Goal: Task Accomplishment & Management: Complete application form

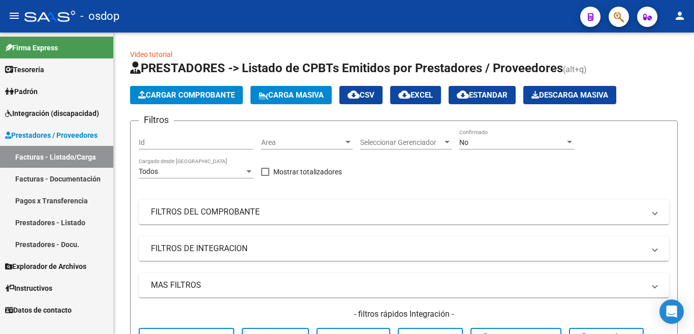
click at [78, 222] on link "Prestadores - Listado" at bounding box center [56, 222] width 113 height 22
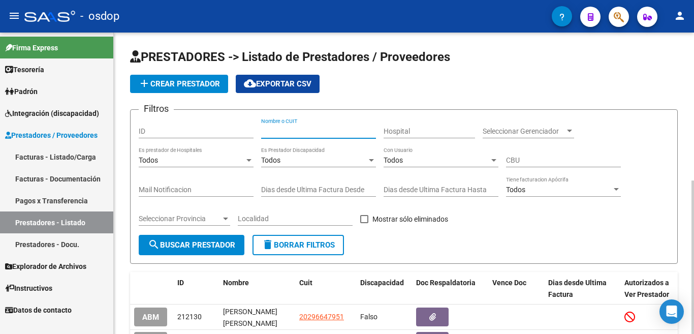
click at [293, 132] on input "Nombre o CUIT" at bounding box center [318, 131] width 115 height 9
type input "27231901553"
click at [216, 235] on button "search Buscar Prestador" at bounding box center [192, 245] width 106 height 20
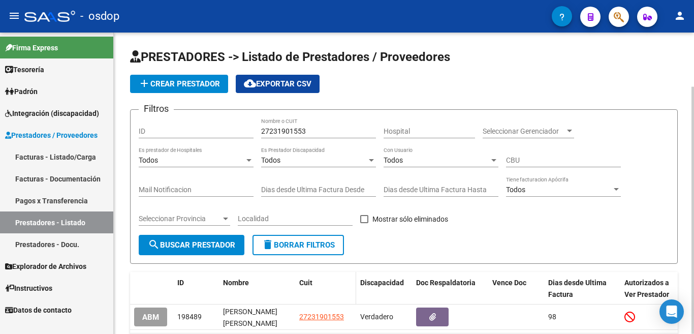
scroll to position [51, 0]
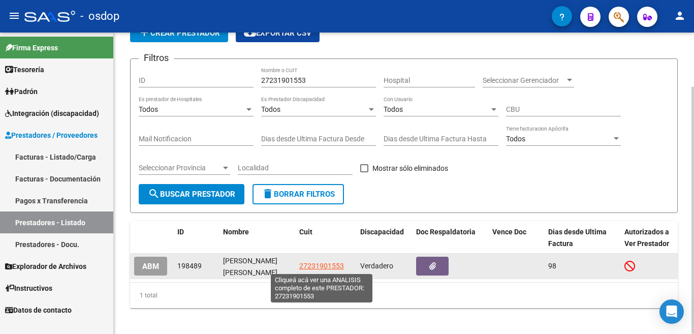
click at [327, 263] on span "27231901553" at bounding box center [321, 266] width 45 height 8
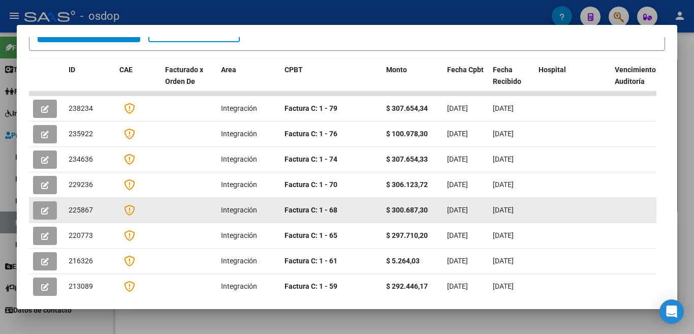
scroll to position [310, 0]
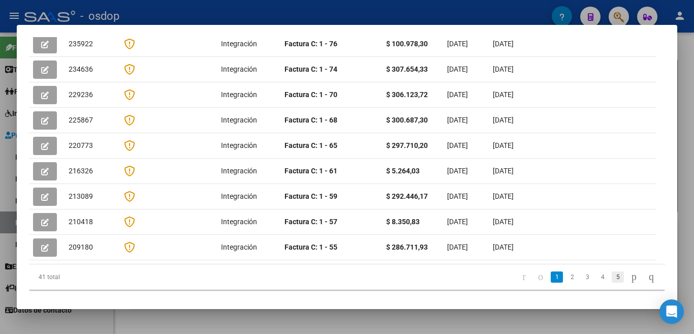
click at [612, 271] on link "5" at bounding box center [618, 276] width 12 height 11
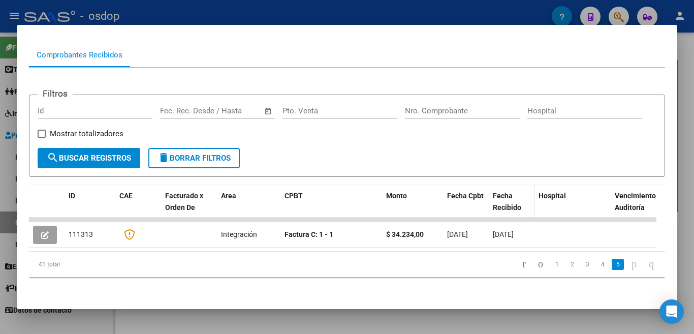
scroll to position [105, 0]
click at [551, 262] on link "1" at bounding box center [557, 264] width 12 height 11
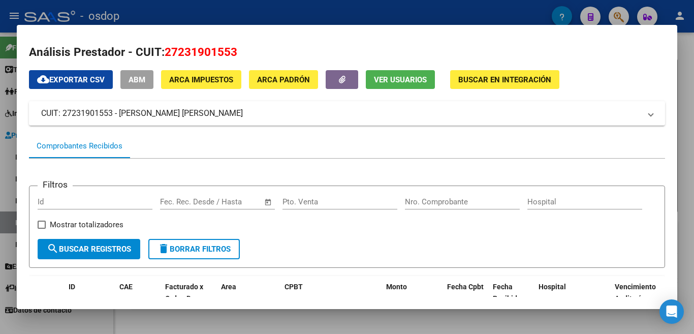
scroll to position [0, 0]
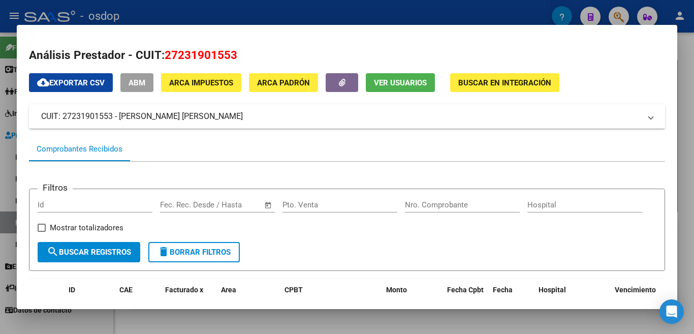
click at [1, 150] on div at bounding box center [347, 167] width 694 height 334
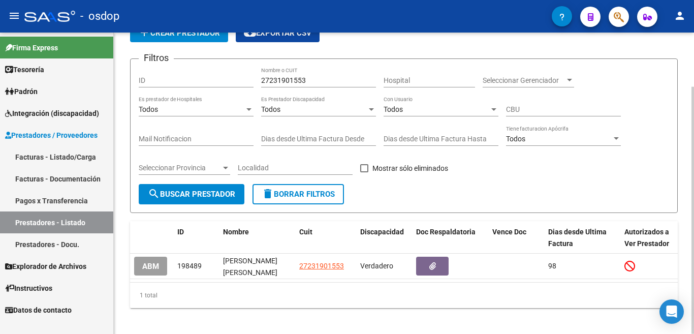
click at [296, 81] on input "27231901553" at bounding box center [318, 80] width 115 height 9
click at [306, 201] on button "delete Borrar Filtros" at bounding box center [298, 194] width 91 height 20
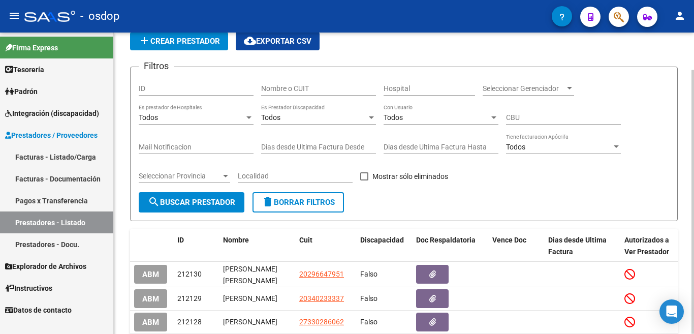
scroll to position [51, 0]
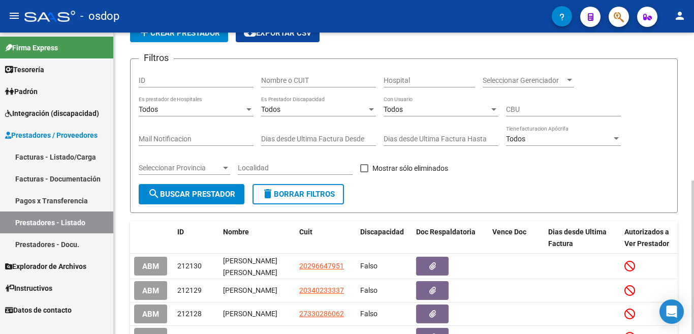
click at [176, 83] on input "ID" at bounding box center [196, 80] width 115 height 9
paste input "198489"
type input "198489"
click at [208, 203] on button "search Buscar Prestador" at bounding box center [192, 194] width 106 height 20
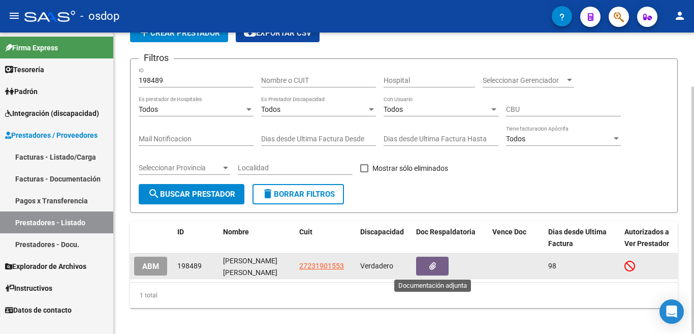
click at [430, 264] on icon "button" at bounding box center [432, 266] width 7 height 8
click at [156, 267] on span "ABM" at bounding box center [150, 266] width 17 height 9
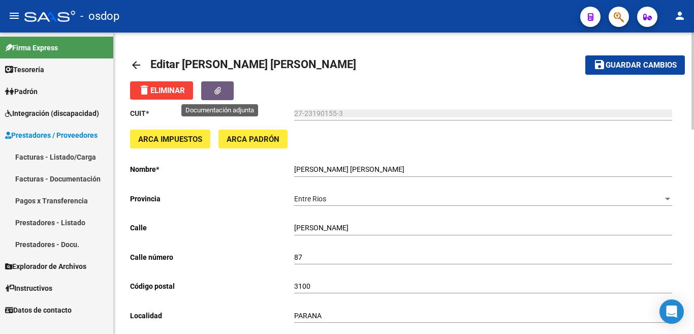
click at [214, 90] on button "button" at bounding box center [217, 90] width 33 height 19
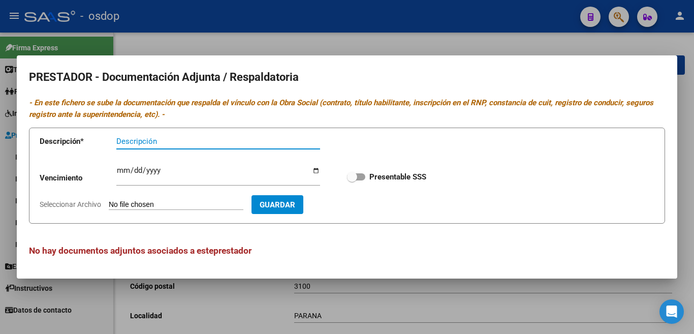
click at [357, 46] on div at bounding box center [347, 167] width 694 height 334
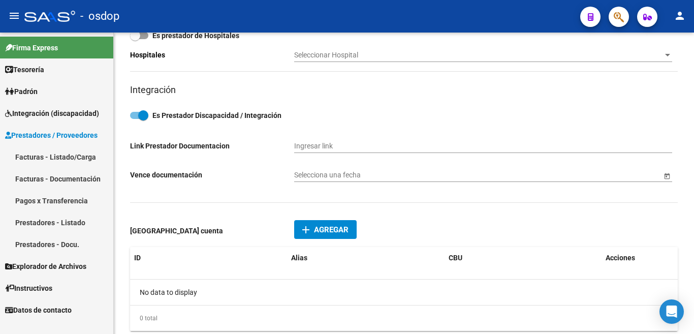
scroll to position [407, 0]
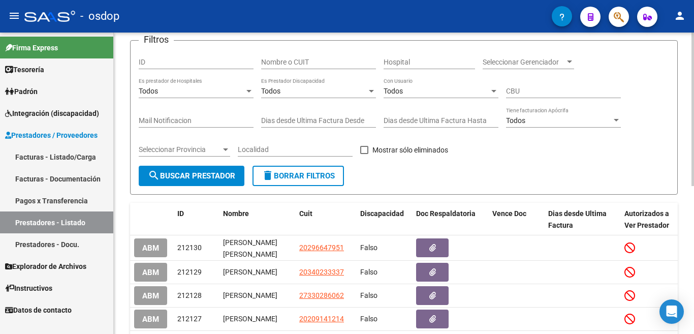
scroll to position [37, 0]
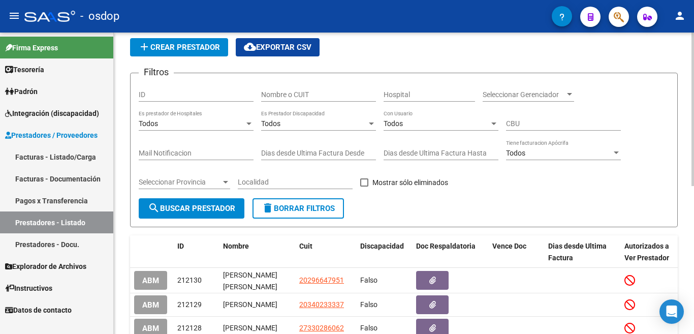
click at [184, 98] on input "ID" at bounding box center [196, 94] width 115 height 9
paste input "198489"
type input "198489"
click at [213, 209] on span "search Buscar Prestador" at bounding box center [191, 208] width 87 height 9
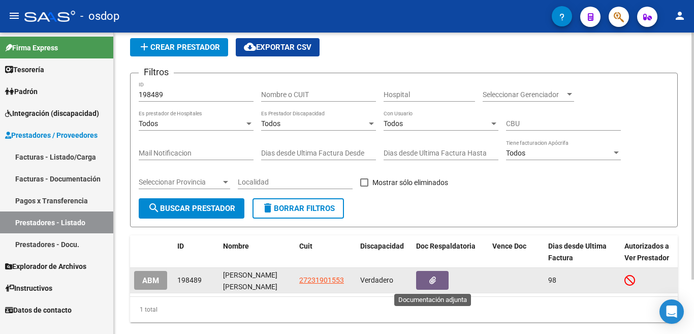
click at [431, 283] on icon "button" at bounding box center [432, 280] width 7 height 8
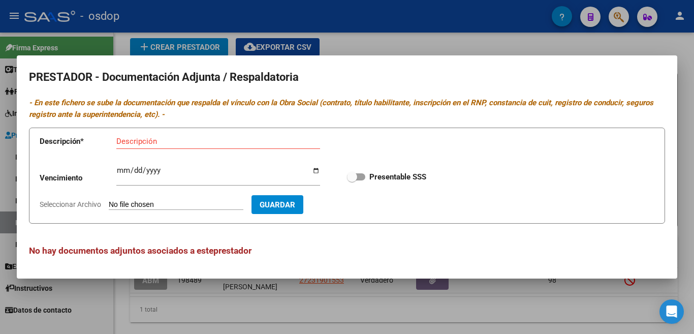
click at [0, 134] on div at bounding box center [347, 167] width 694 height 334
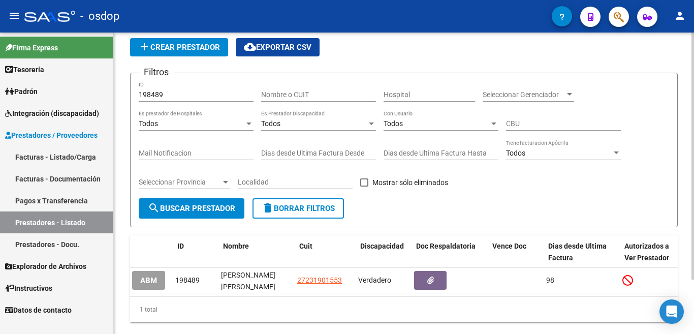
scroll to position [0, 0]
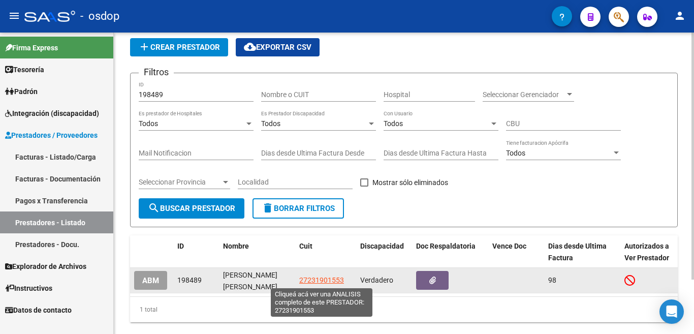
click at [308, 276] on span "27231901553" at bounding box center [321, 280] width 45 height 8
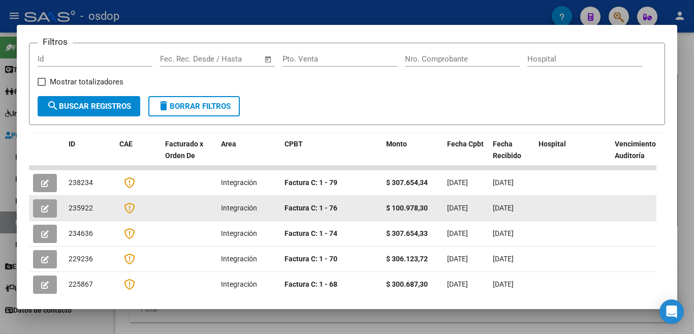
scroll to position [203, 0]
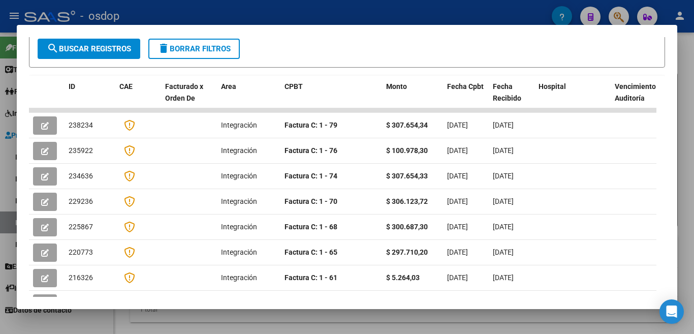
click at [0, 126] on div at bounding box center [347, 167] width 694 height 334
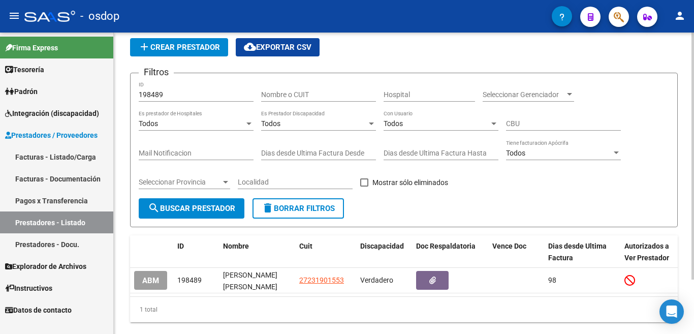
click at [168, 91] on input "198489" at bounding box center [196, 94] width 115 height 9
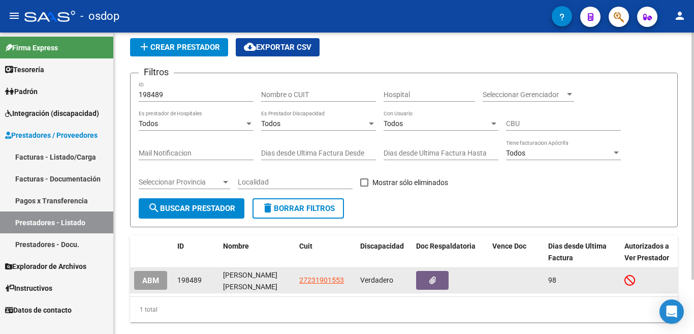
drag, startPoint x: 293, startPoint y: 279, endPoint x: 351, endPoint y: 282, distance: 57.5
click at [351, 282] on div "ABM 198489 ZAPATA SANDRA SILVINA 27231901553 Verdadero 98 Entre Rios PARANA 17/…" at bounding box center [507, 280] width 755 height 25
click at [347, 290] on datatable-body-cell "27231901553" at bounding box center [325, 280] width 61 height 25
drag, startPoint x: 299, startPoint y: 278, endPoint x: 349, endPoint y: 282, distance: 49.9
click at [349, 282] on div "27231901553" at bounding box center [325, 280] width 53 height 12
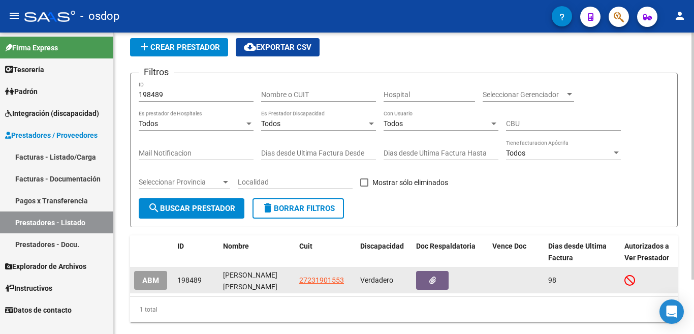
copy span "27231901553"
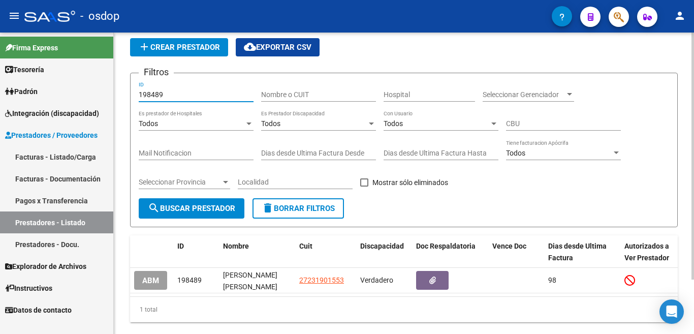
click at [173, 91] on input "198489" at bounding box center [196, 94] width 115 height 9
click at [171, 93] on input "198489" at bounding box center [196, 94] width 115 height 9
drag, startPoint x: 171, startPoint y: 93, endPoint x: 120, endPoint y: 96, distance: 50.9
click at [121, 96] on div "PRESTADORES -> Listado de Prestadores / Proveedores add Crear Prestador cloud_d…" at bounding box center [404, 175] width 580 height 359
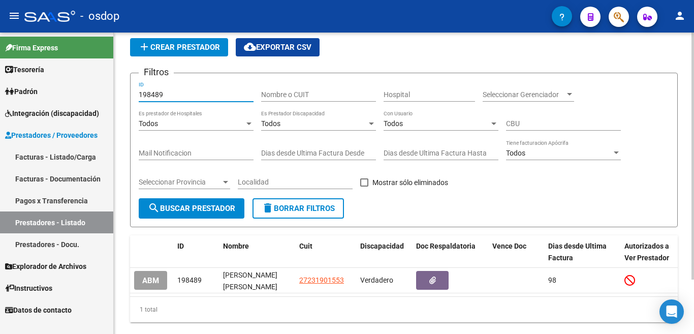
click at [120, 97] on div "PRESTADORES -> Listado de Prestadores / Proveedores add Crear Prestador cloud_d…" at bounding box center [404, 175] width 580 height 359
click at [142, 93] on input "198489" at bounding box center [196, 94] width 115 height 9
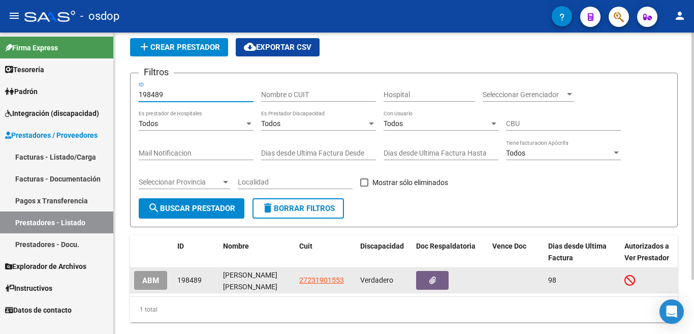
click at [156, 279] on span "ABM" at bounding box center [150, 280] width 17 height 9
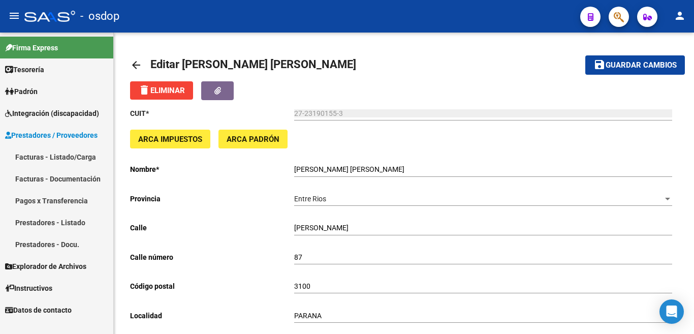
click at [71, 135] on span "Prestadores / Proveedores" at bounding box center [51, 135] width 92 height 11
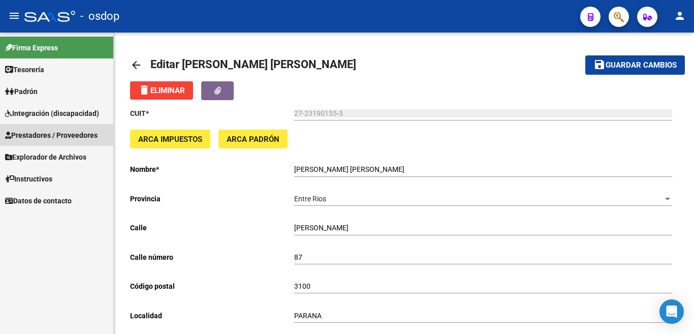
click at [75, 138] on span "Prestadores / Proveedores" at bounding box center [51, 135] width 92 height 11
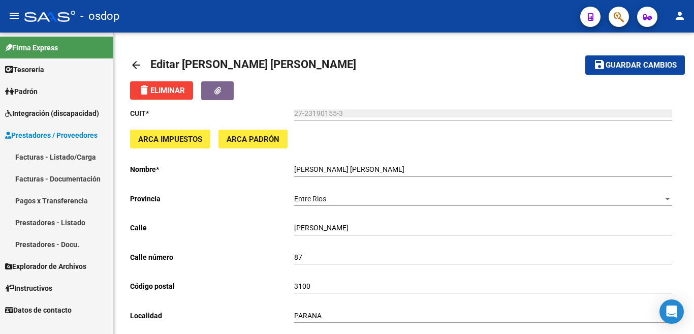
click at [58, 46] on span "Firma Express" at bounding box center [31, 47] width 53 height 11
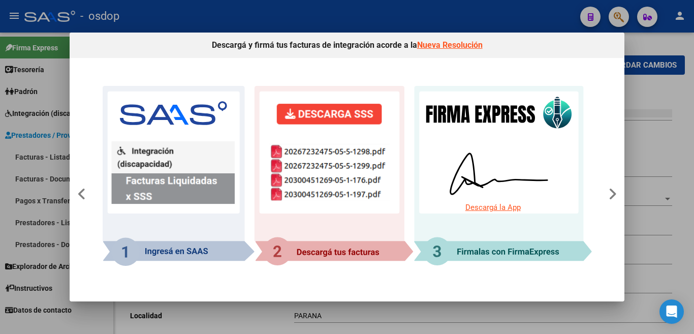
click at [633, 43] on div at bounding box center [347, 167] width 694 height 334
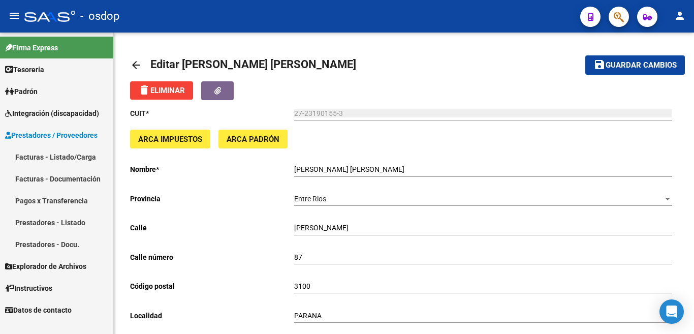
click at [56, 137] on span "Prestadores / Proveedores" at bounding box center [51, 135] width 92 height 11
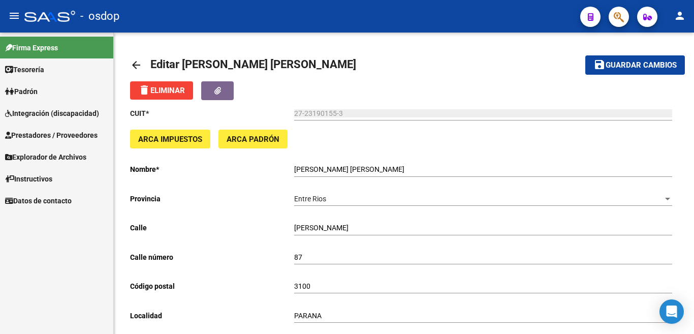
click at [46, 131] on span "Prestadores / Proveedores" at bounding box center [51, 135] width 92 height 11
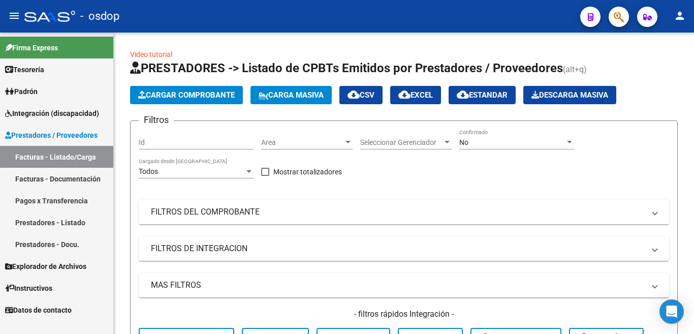
click at [61, 223] on link "Prestadores - Listado" at bounding box center [56, 222] width 113 height 22
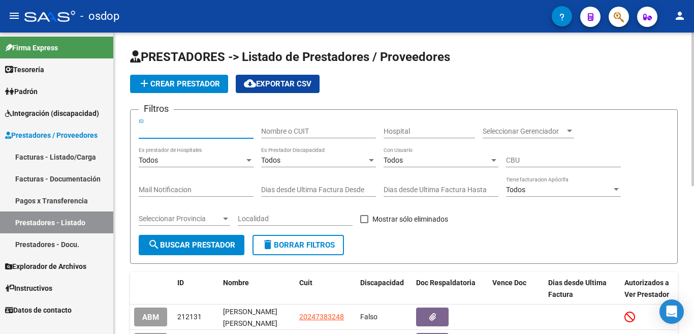
click at [173, 132] on input "ID" at bounding box center [196, 131] width 115 height 9
paste input "198489"
type input "198489"
click at [193, 247] on span "search Buscar Prestador" at bounding box center [191, 244] width 87 height 9
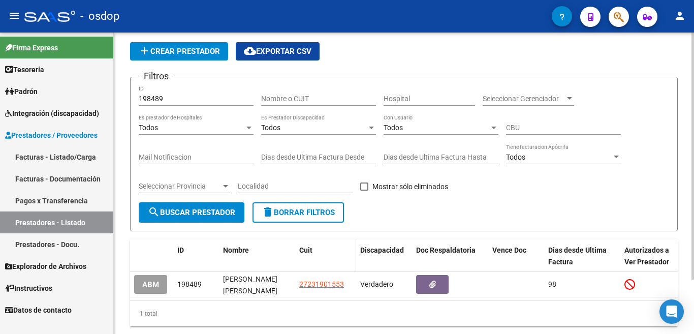
scroll to position [51, 0]
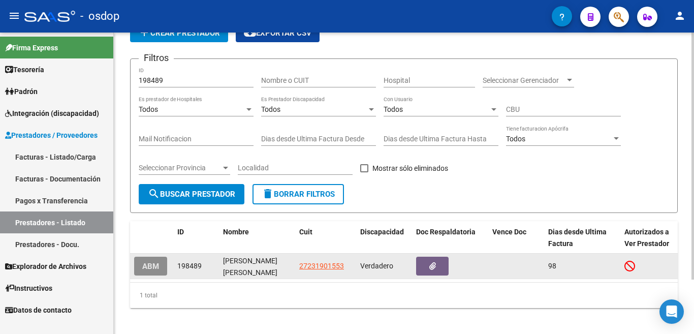
click at [146, 269] on span "ABM" at bounding box center [150, 266] width 17 height 9
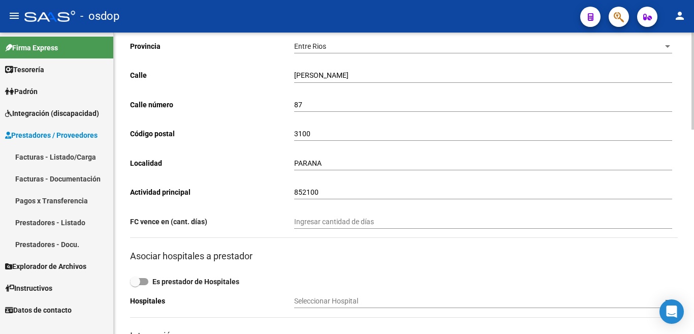
scroll to position [51, 0]
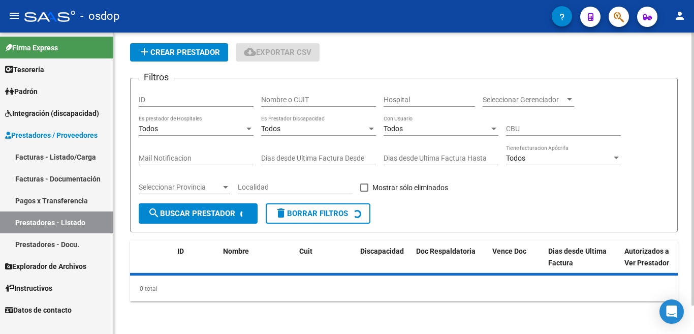
scroll to position [51, 0]
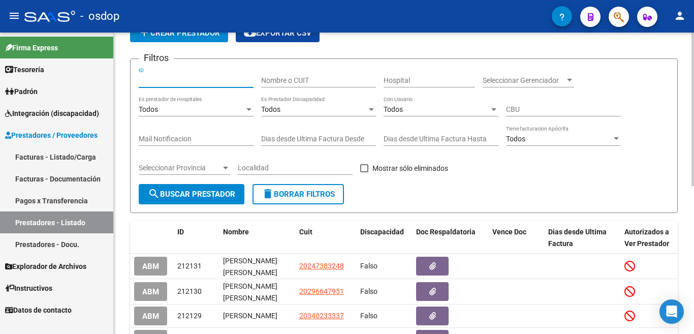
click at [161, 78] on input "ID" at bounding box center [196, 80] width 115 height 9
paste input "198489"
type input "198489"
click at [226, 197] on span "search Buscar Prestador" at bounding box center [191, 194] width 87 height 9
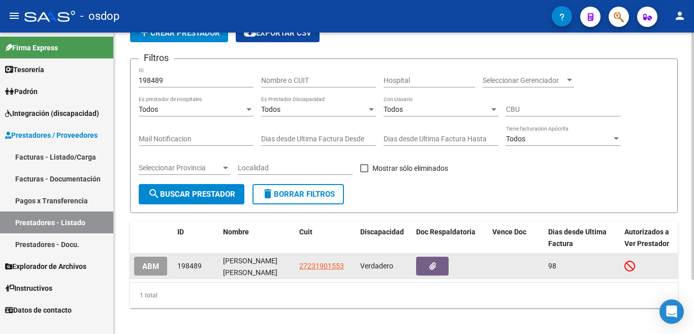
click at [152, 264] on span "ABM" at bounding box center [150, 266] width 17 height 9
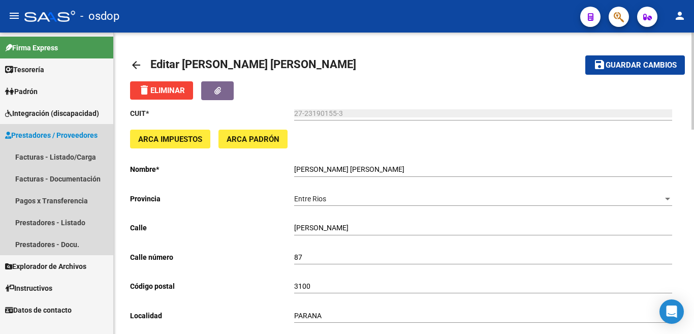
click at [65, 132] on span "Prestadores / Proveedores" at bounding box center [51, 135] width 92 height 11
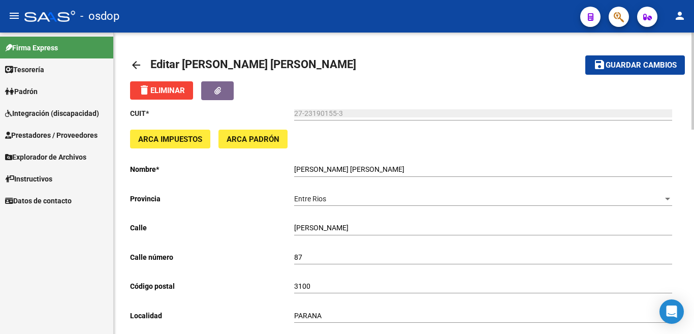
click at [43, 94] on link "Padrón" at bounding box center [56, 91] width 113 height 22
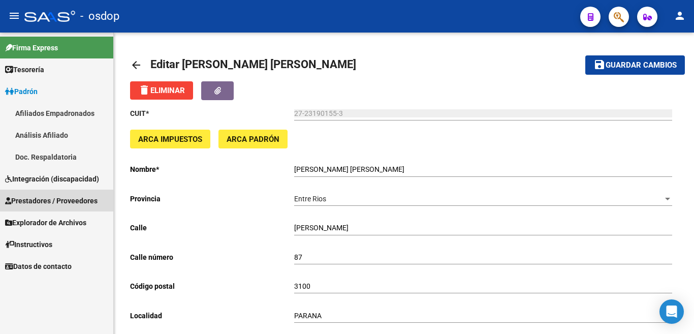
click at [84, 196] on span "Prestadores / Proveedores" at bounding box center [51, 200] width 92 height 11
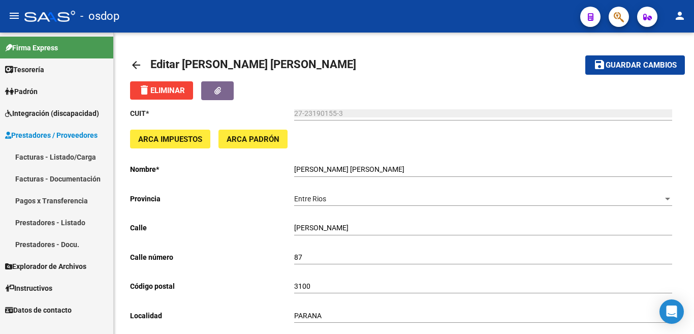
click at [79, 152] on link "Facturas - Listado/Carga" at bounding box center [56, 157] width 113 height 22
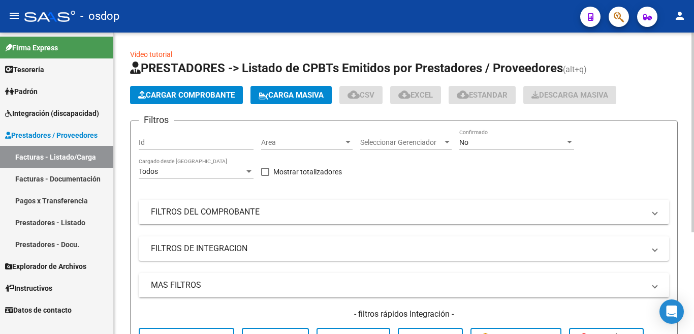
click at [175, 91] on span "Cargar Comprobante" at bounding box center [186, 94] width 97 height 9
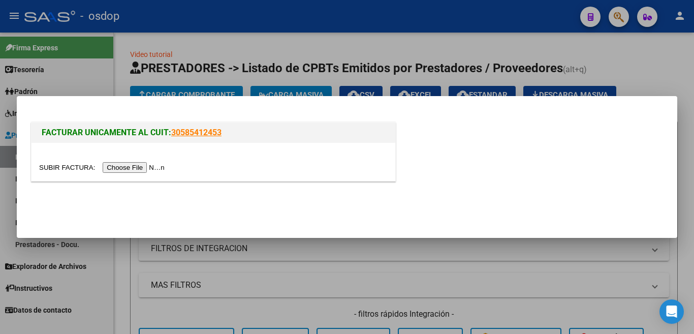
click at [161, 168] on input "file" at bounding box center [103, 167] width 129 height 11
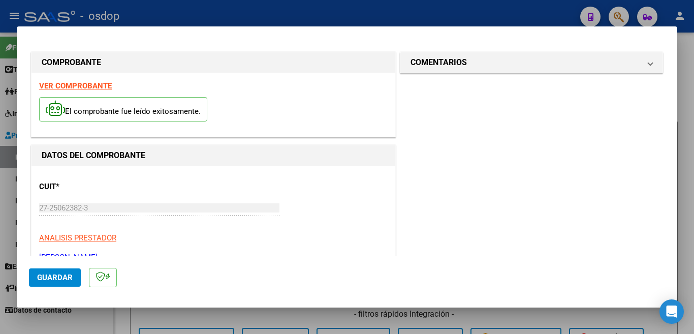
scroll to position [203, 0]
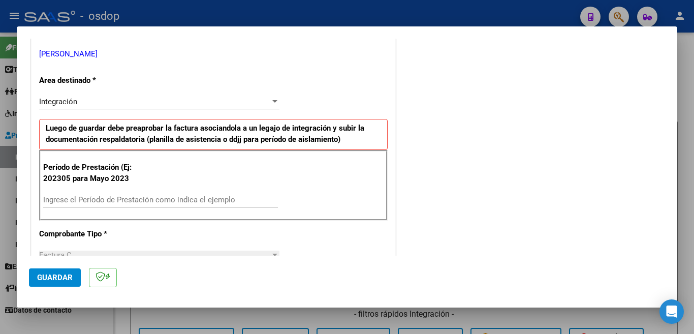
click at [137, 194] on div "Ingrese el Período de Prestación como indica el ejemplo" at bounding box center [160, 199] width 235 height 15
click at [138, 198] on input "Ingrese el Período de Prestación como indica el ejemplo" at bounding box center [160, 199] width 235 height 9
type input "202507"
click at [65, 271] on button "Guardar" at bounding box center [55, 277] width 52 height 18
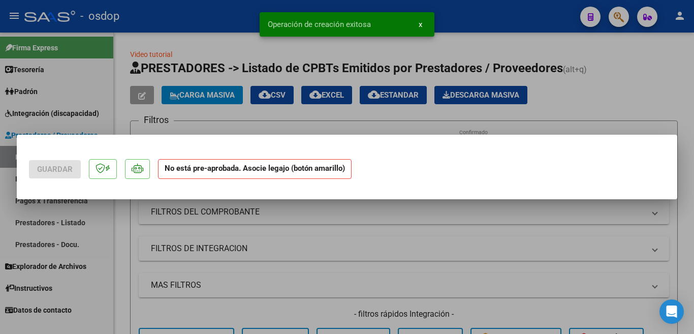
scroll to position [0, 0]
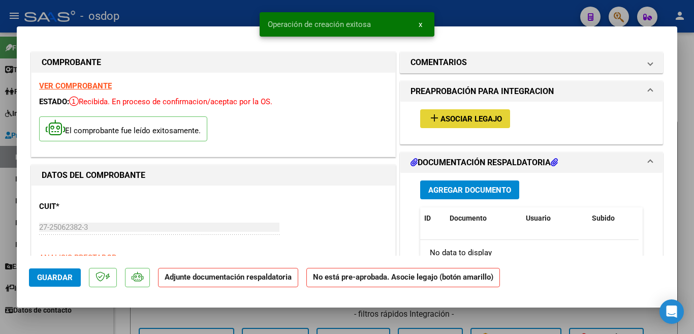
click at [441, 121] on span "Asociar Legajo" at bounding box center [471, 118] width 61 height 9
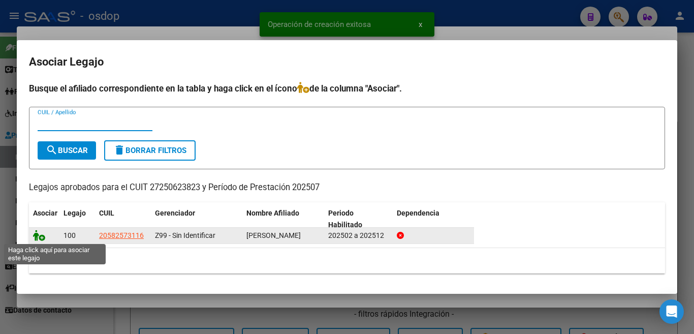
click at [43, 237] on icon at bounding box center [39, 235] width 12 height 11
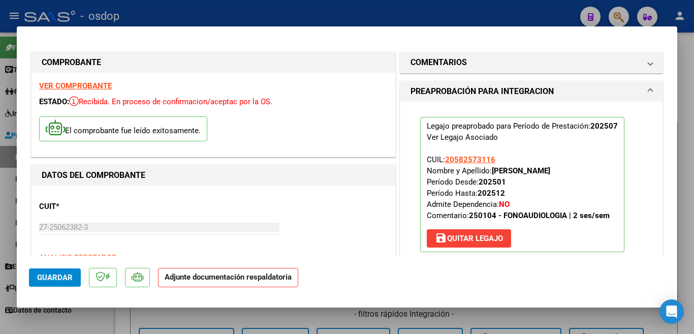
scroll to position [203, 0]
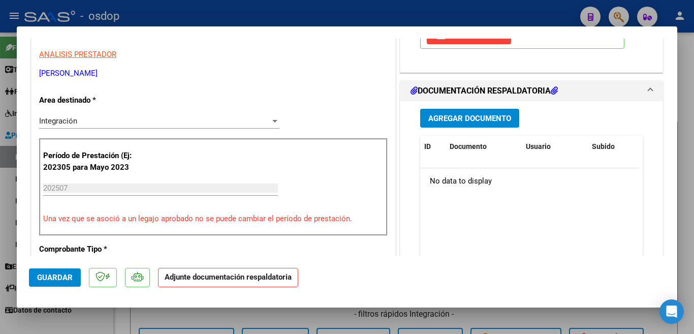
click at [463, 121] on span "Agregar Documento" at bounding box center [469, 118] width 83 height 9
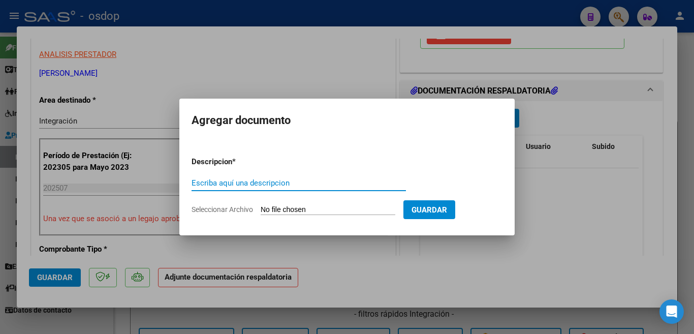
click at [310, 181] on input "Escriba aquí una descripcion" at bounding box center [299, 182] width 214 height 9
click at [312, 182] on input "Escriba aquí una descripcion" at bounding box center [299, 182] width 214 height 9
type input "planilla brambilla"
click at [350, 211] on input "Seleccionar Archivo" at bounding box center [328, 210] width 135 height 10
type input "C:\fakepath\planilla brambilla miño julio.pdf"
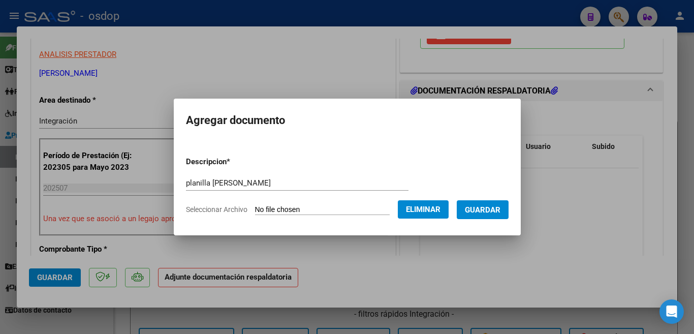
click at [491, 216] on button "Guardar" at bounding box center [483, 209] width 52 height 19
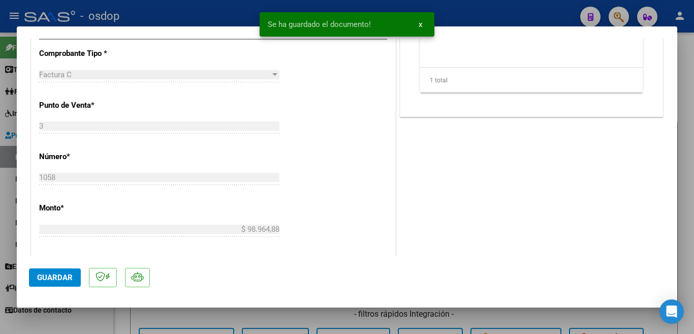
scroll to position [407, 0]
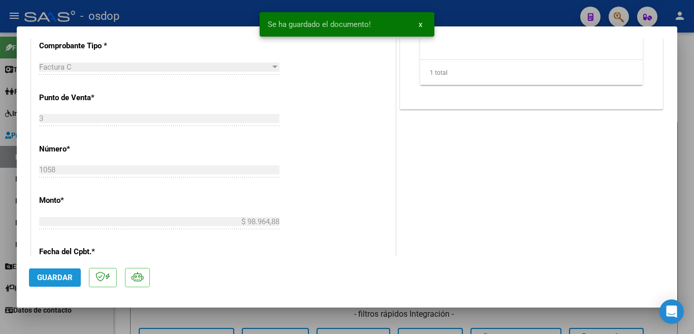
click at [59, 280] on span "Guardar" at bounding box center [55, 277] width 36 height 9
click at [2, 223] on div at bounding box center [347, 167] width 694 height 334
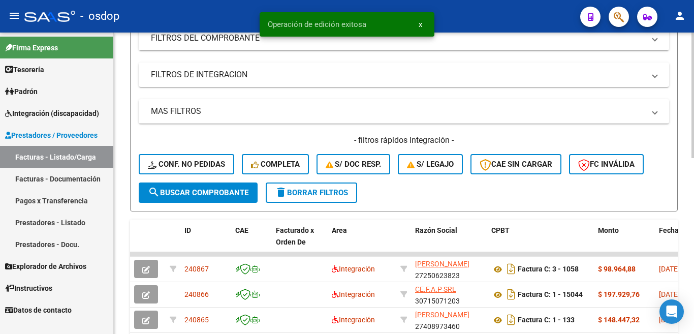
scroll to position [203, 0]
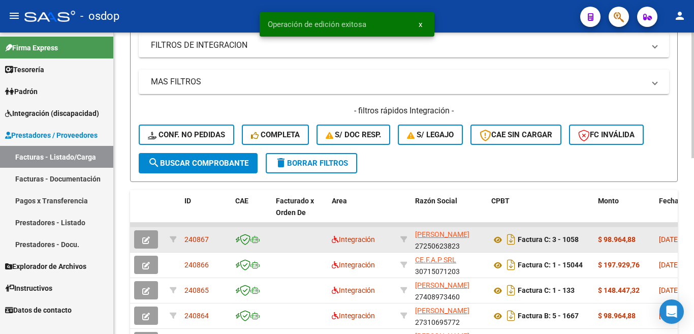
click at [188, 240] on span "240867" at bounding box center [196, 239] width 24 height 8
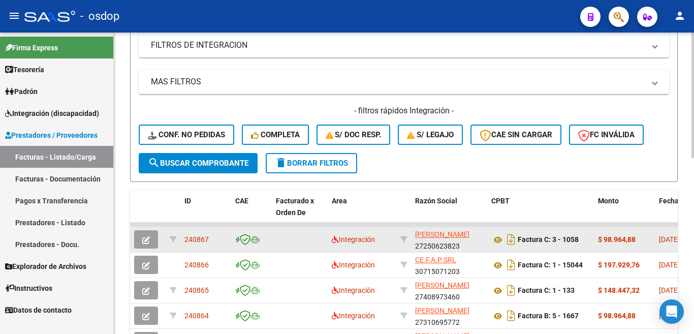
click at [188, 240] on span "240867" at bounding box center [196, 239] width 24 height 8
copy span "240867"
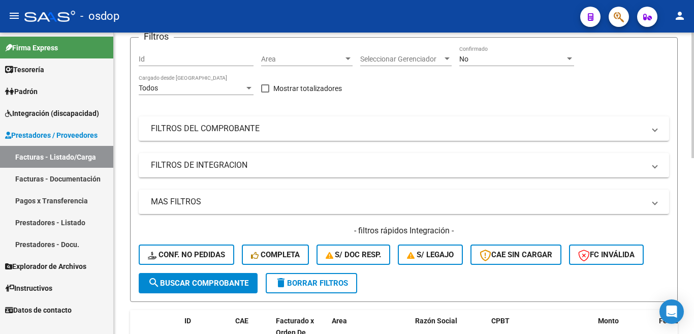
scroll to position [0, 0]
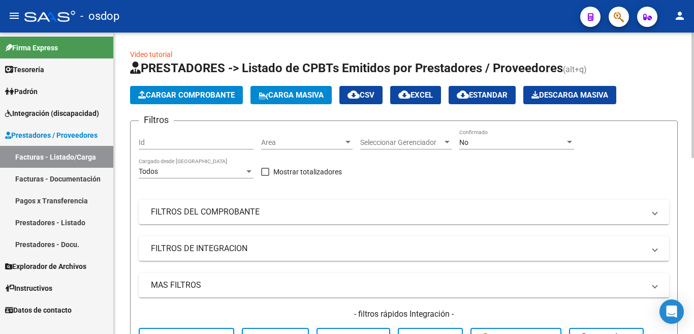
click at [219, 91] on span "Cargar Comprobante" at bounding box center [186, 94] width 97 height 9
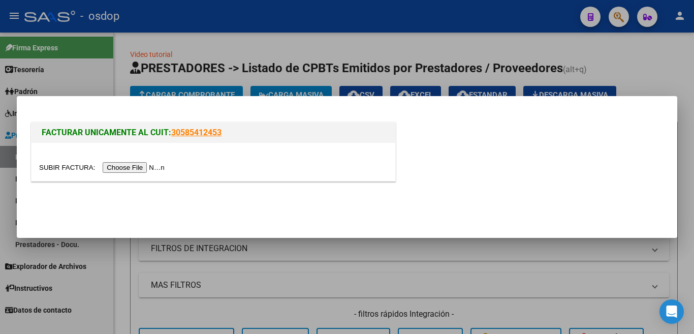
click at [147, 168] on input "file" at bounding box center [103, 167] width 129 height 11
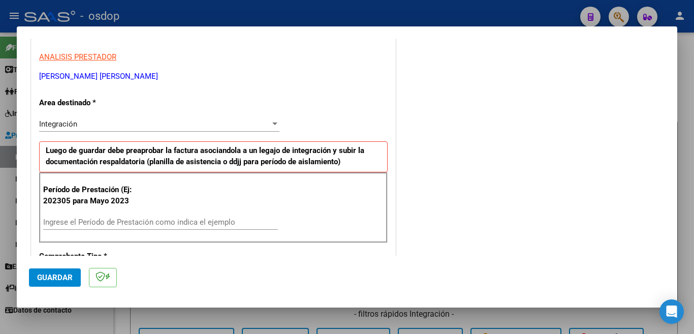
scroll to position [203, 0]
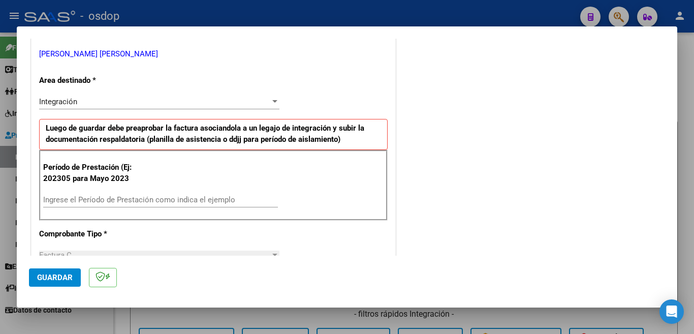
click at [99, 201] on input "Ingrese el Período de Prestación como indica el ejemplo" at bounding box center [160, 199] width 235 height 9
type input "202507"
click at [52, 278] on span "Guardar" at bounding box center [55, 277] width 36 height 9
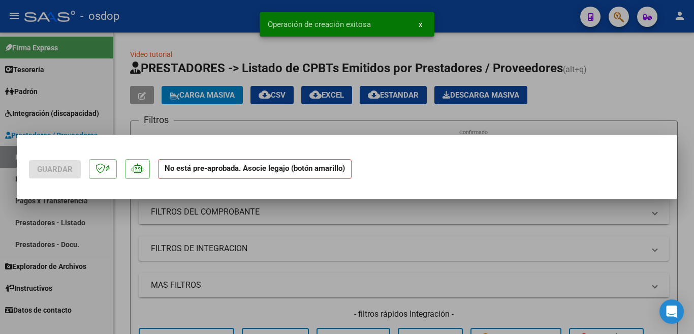
scroll to position [0, 0]
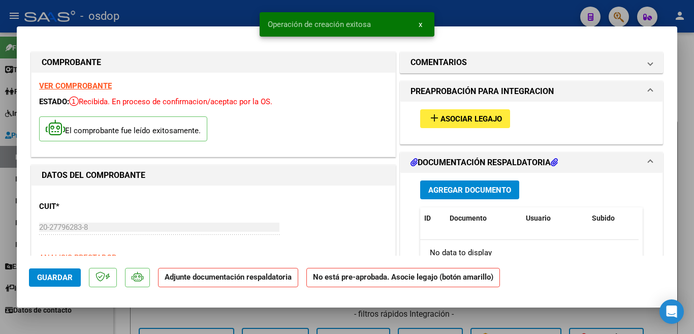
click at [449, 115] on span "Asociar Legajo" at bounding box center [471, 118] width 61 height 9
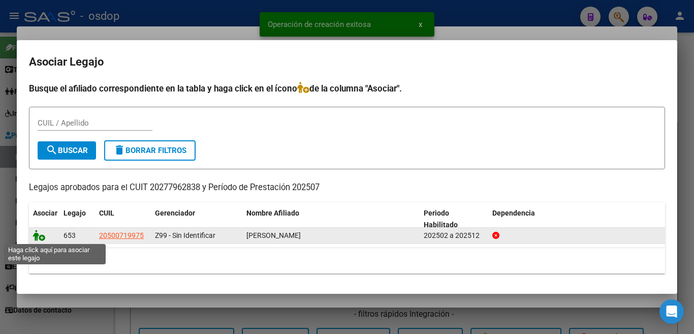
click at [36, 234] on icon at bounding box center [39, 235] width 12 height 11
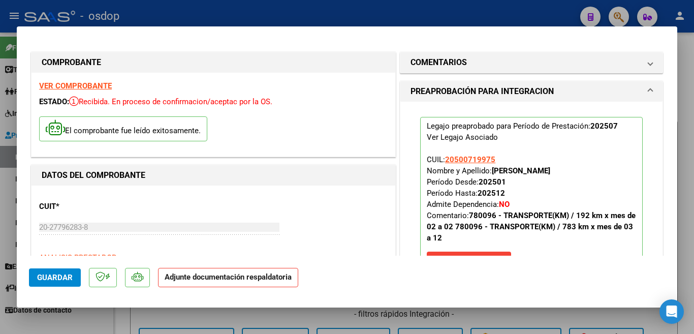
scroll to position [203, 0]
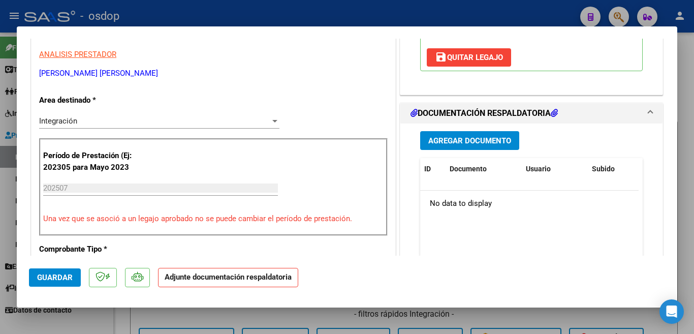
click at [461, 136] on span "Agregar Documento" at bounding box center [469, 140] width 83 height 9
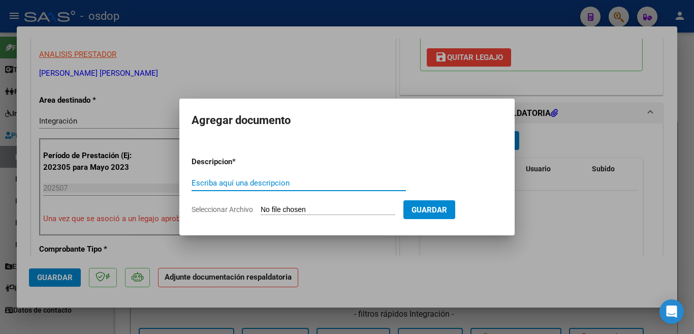
click at [283, 184] on input "Escriba aquí una descripcion" at bounding box center [299, 182] width 214 height 9
type input "planilla villaverde"
click at [302, 212] on input "Seleccionar Archivo" at bounding box center [328, 210] width 135 height 10
type input "C:\fakepath\planilla villaverde julio.pdf"
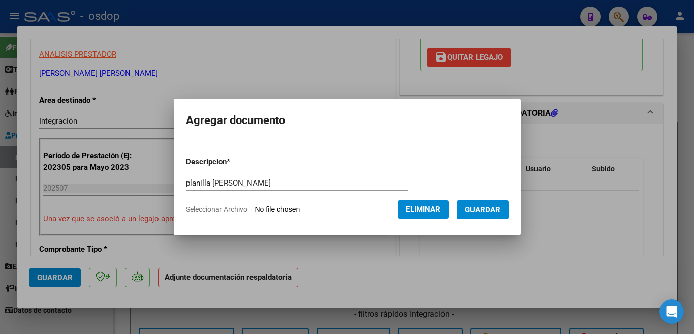
click at [483, 208] on span "Guardar" at bounding box center [483, 209] width 36 height 9
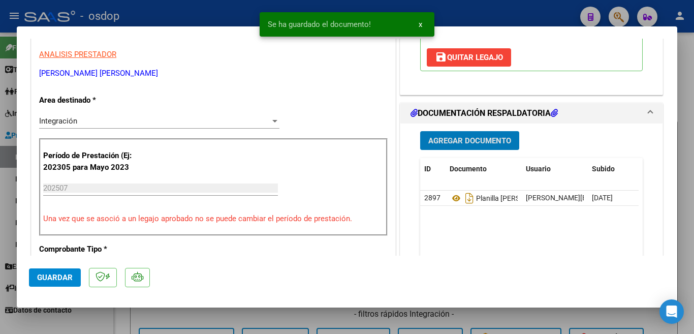
click at [60, 271] on button "Guardar" at bounding box center [55, 277] width 52 height 18
click at [0, 144] on div at bounding box center [347, 167] width 694 height 334
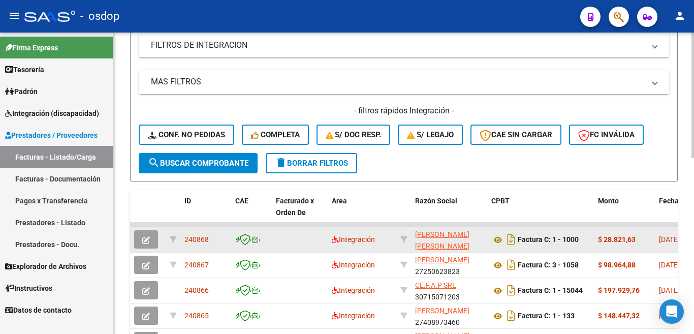
click at [201, 237] on span "240868" at bounding box center [196, 239] width 24 height 8
copy span "240868"
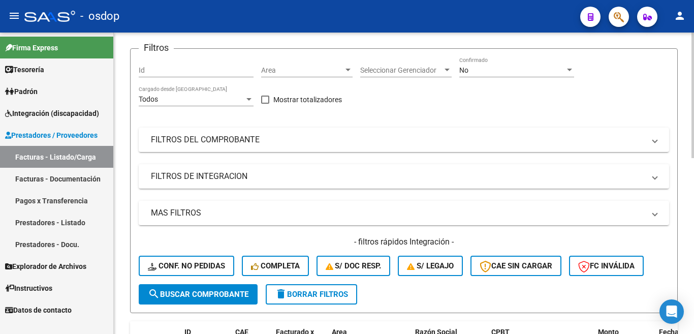
scroll to position [0, 0]
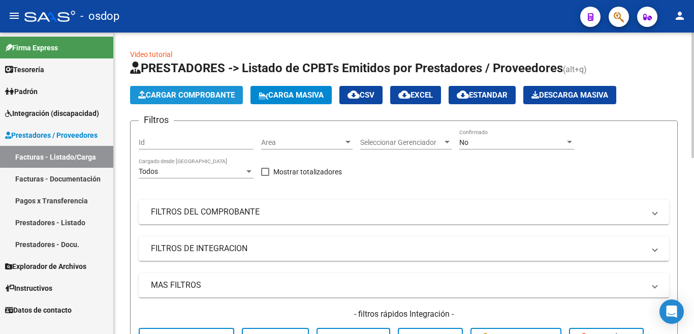
click at [172, 95] on span "Cargar Comprobante" at bounding box center [186, 94] width 97 height 9
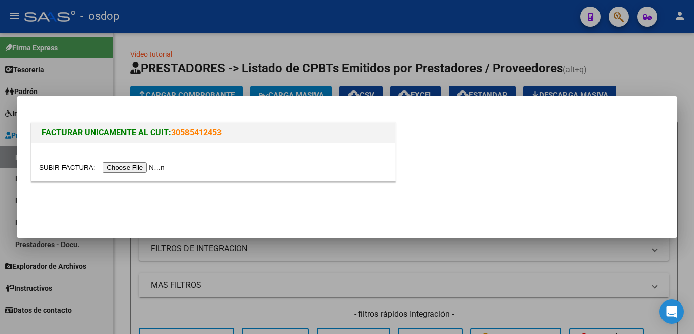
click at [152, 167] on input "file" at bounding box center [103, 167] width 129 height 11
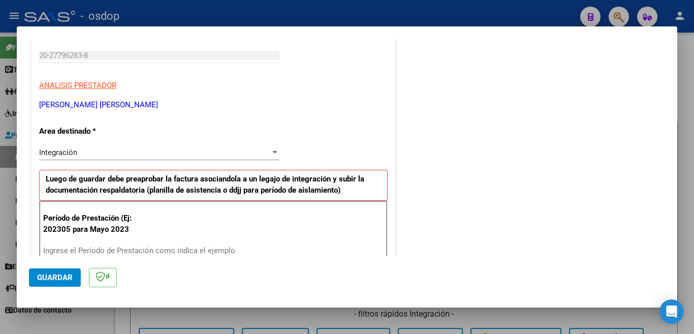
scroll to position [203, 0]
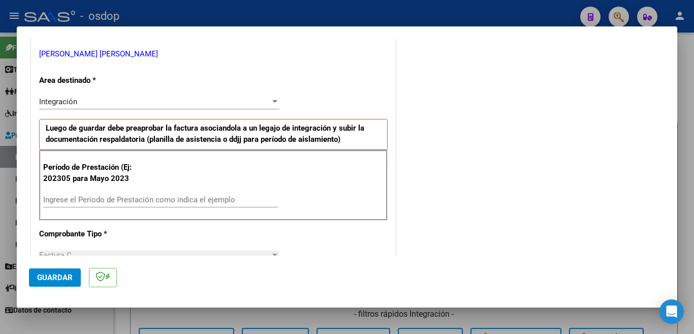
click at [141, 201] on input "Ingrese el Período de Prestación como indica el ejemplo" at bounding box center [160, 199] width 235 height 9
type input "202507"
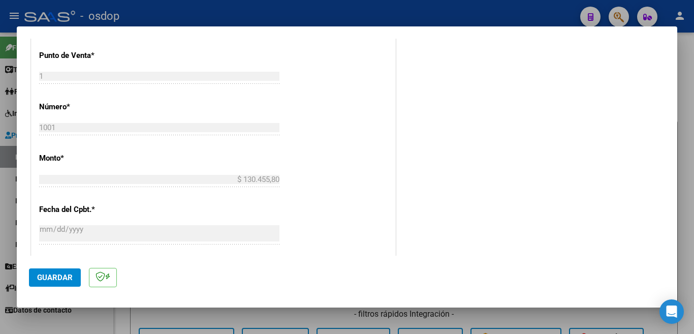
scroll to position [457, 0]
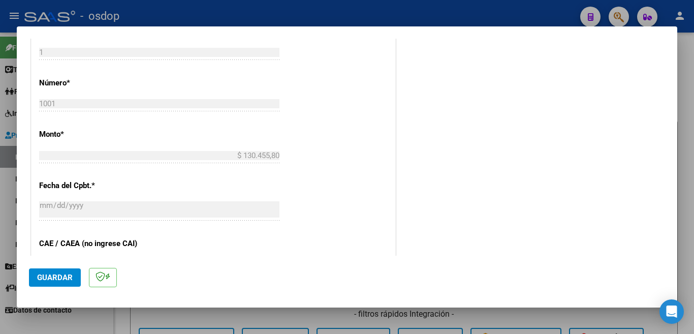
click at [62, 282] on span "Guardar" at bounding box center [55, 277] width 36 height 9
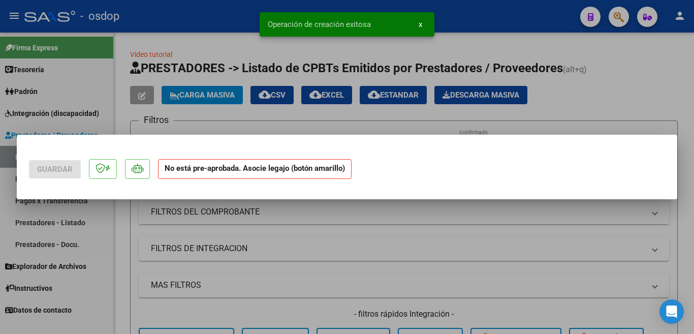
scroll to position [0, 0]
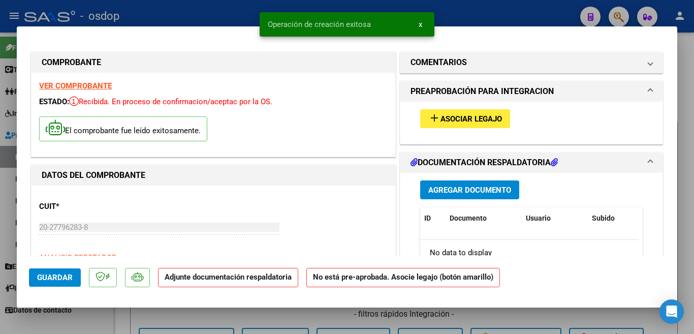
click at [455, 122] on span "Asociar Legajo" at bounding box center [471, 118] width 61 height 9
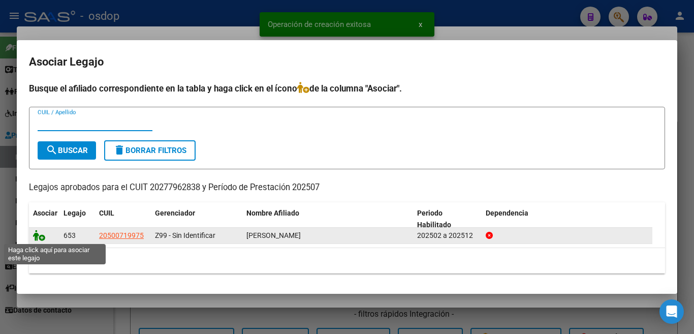
click at [38, 233] on icon at bounding box center [39, 235] width 12 height 11
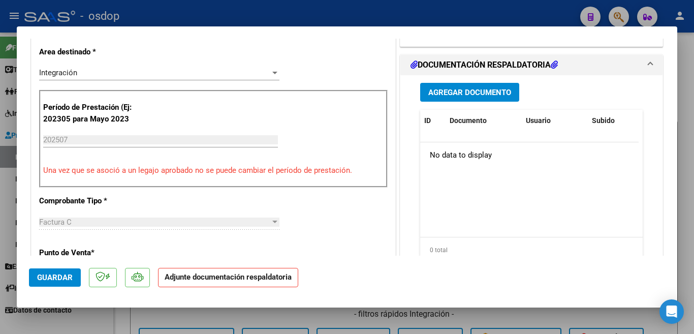
scroll to position [254, 0]
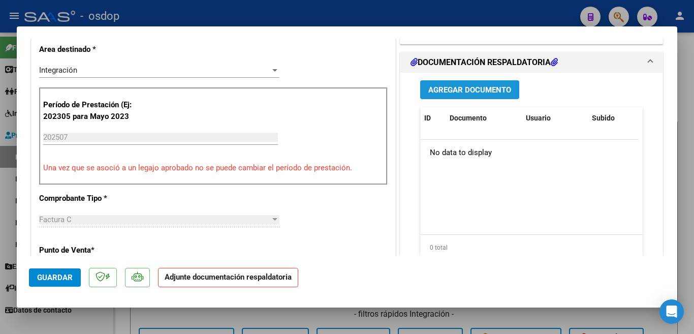
click at [447, 95] on button "Agregar Documento" at bounding box center [469, 89] width 99 height 19
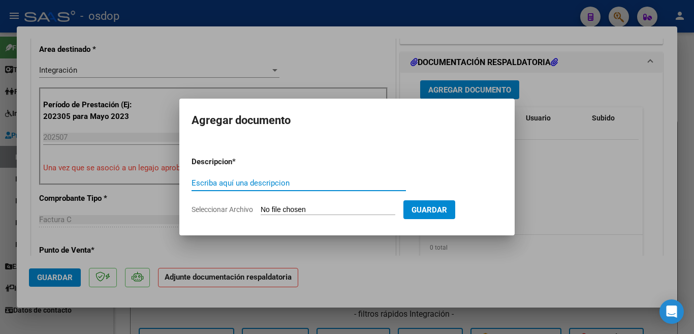
click at [256, 179] on input "Escriba aquí una descripcion" at bounding box center [299, 182] width 214 height 9
type input "planilla villaverde"
click at [283, 211] on input "Seleccionar Archivo" at bounding box center [328, 210] width 135 height 10
type input "C:\fakepath\planilla villaverde julio.pdf"
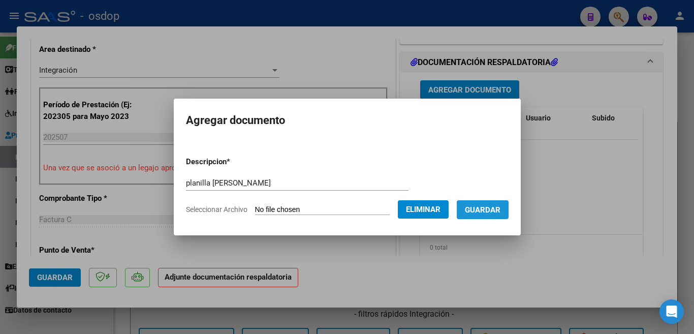
click at [482, 206] on span "Guardar" at bounding box center [483, 209] width 36 height 9
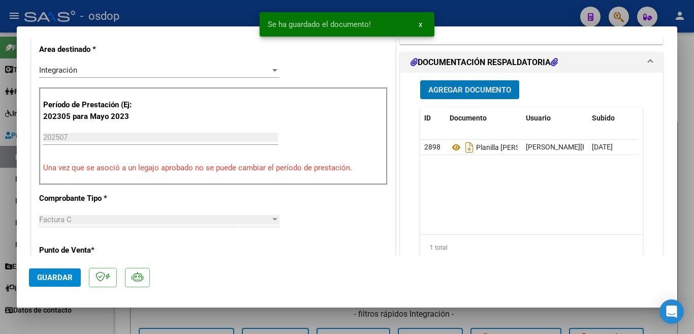
scroll to position [559, 0]
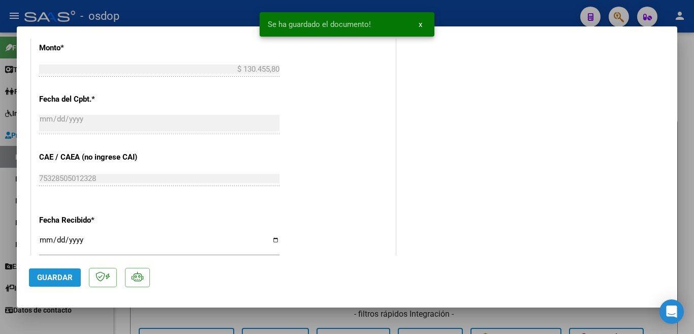
click at [74, 279] on button "Guardar" at bounding box center [55, 277] width 52 height 18
click at [0, 216] on div at bounding box center [347, 167] width 694 height 334
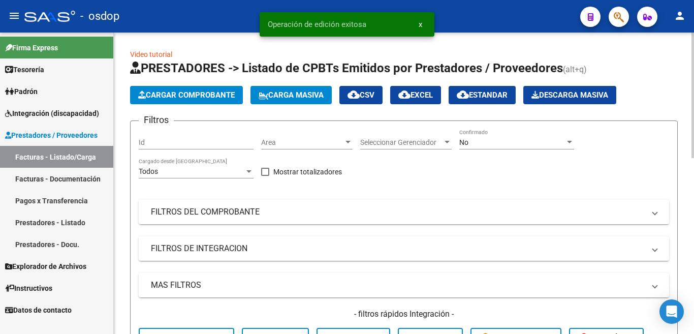
scroll to position [203, 0]
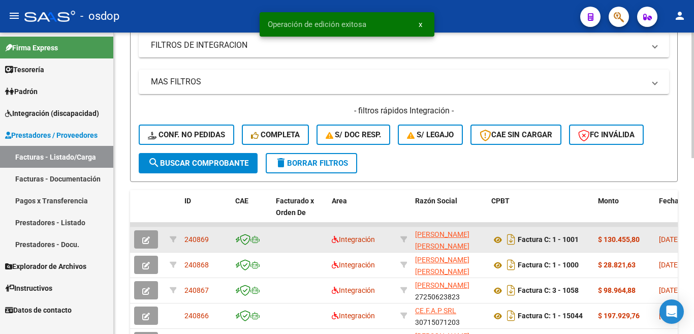
click at [202, 239] on span "240869" at bounding box center [196, 239] width 24 height 8
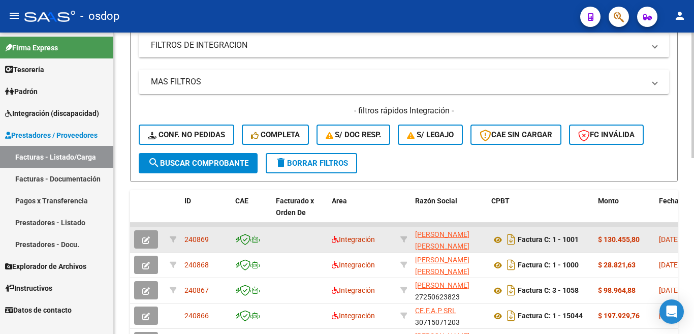
copy span "240869"
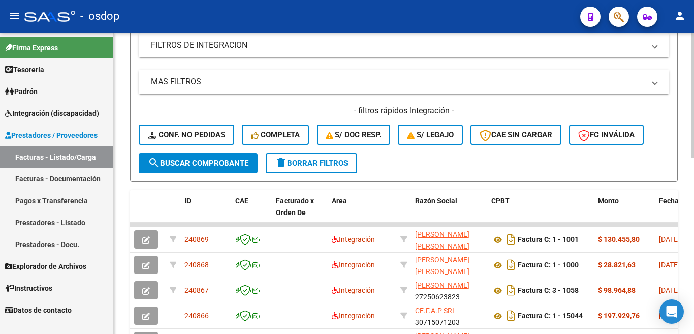
copy span "240869"
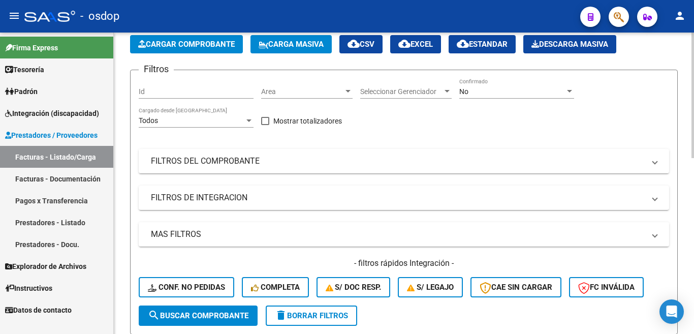
scroll to position [0, 0]
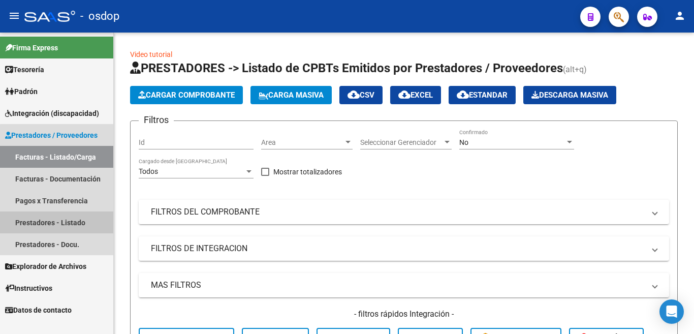
click at [65, 220] on link "Prestadores - Listado" at bounding box center [56, 222] width 113 height 22
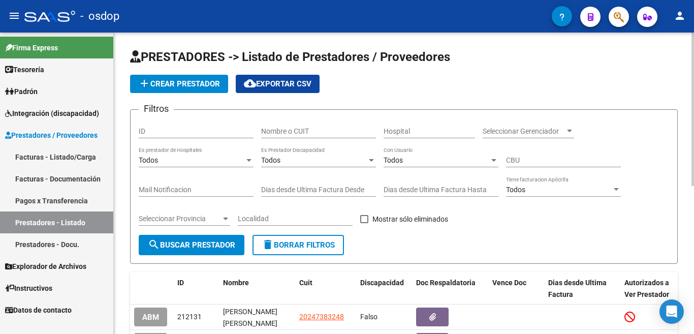
click at [315, 129] on input "Nombre o CUIT" at bounding box center [318, 131] width 115 height 9
click at [165, 132] on input "ID" at bounding box center [196, 131] width 115 height 9
paste input "239229"
type input "239229"
click at [199, 244] on span "search Buscar Prestador" at bounding box center [191, 244] width 87 height 9
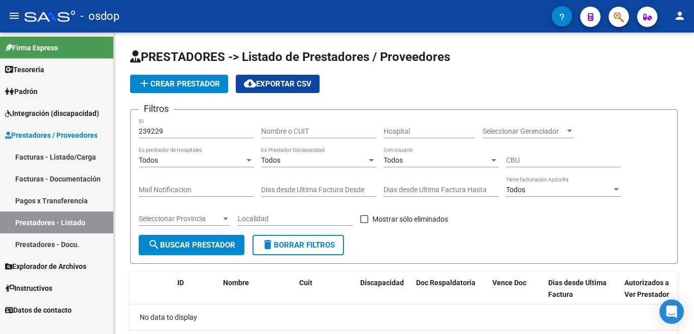
click at [74, 155] on link "Facturas - Listado/Carga" at bounding box center [56, 157] width 113 height 22
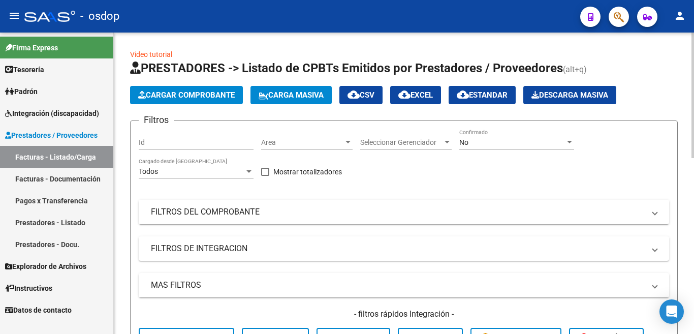
click at [182, 140] on input "Id" at bounding box center [196, 142] width 115 height 9
paste input "239229"
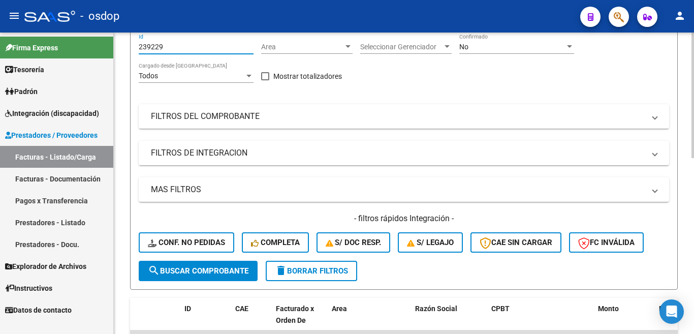
scroll to position [102, 0]
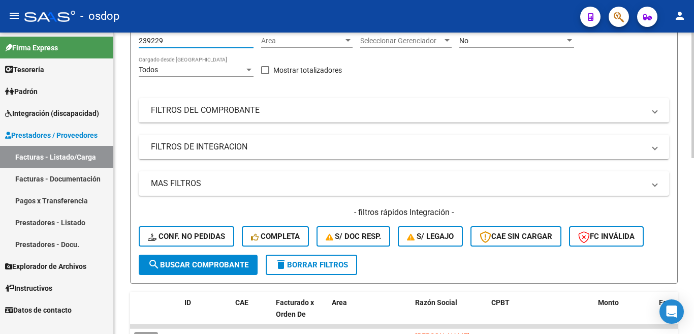
type input "239229"
click at [223, 261] on span "search Buscar Comprobante" at bounding box center [198, 264] width 101 height 9
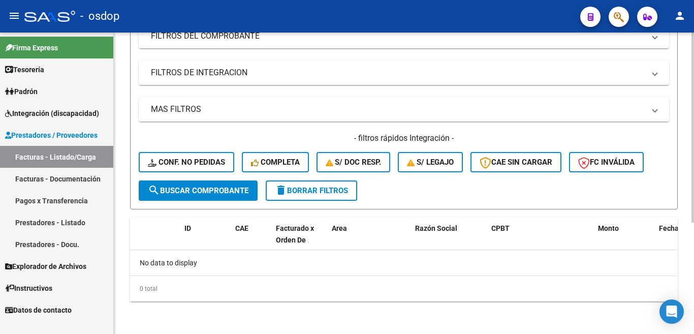
scroll to position [0, 0]
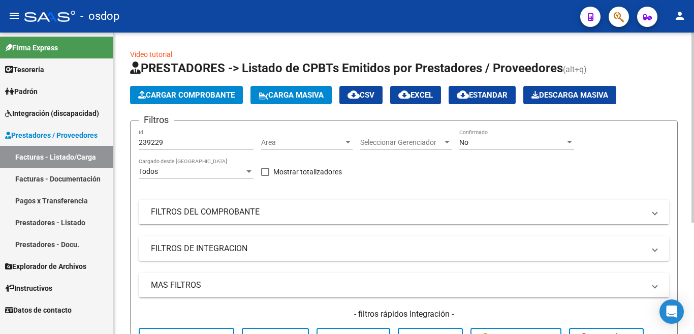
click at [219, 244] on mat-panel-title "FILTROS DE INTEGRACION" at bounding box center [398, 248] width 494 height 11
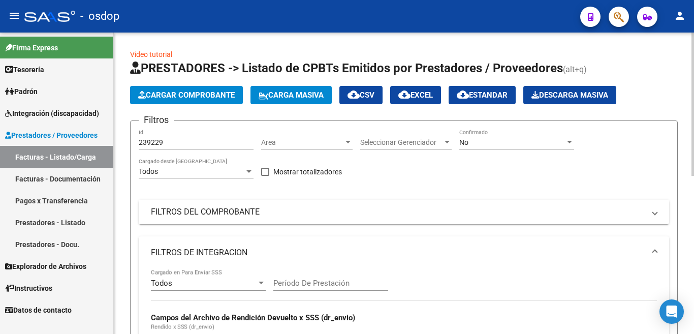
click at [219, 202] on mat-expansion-panel-header "FILTROS DEL COMPROBANTE" at bounding box center [404, 212] width 531 height 24
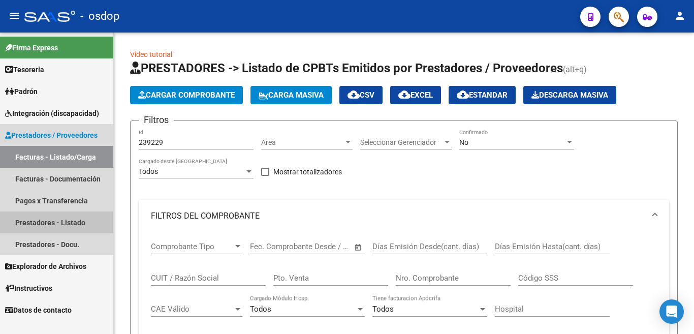
click at [74, 222] on link "Prestadores - Listado" at bounding box center [56, 222] width 113 height 22
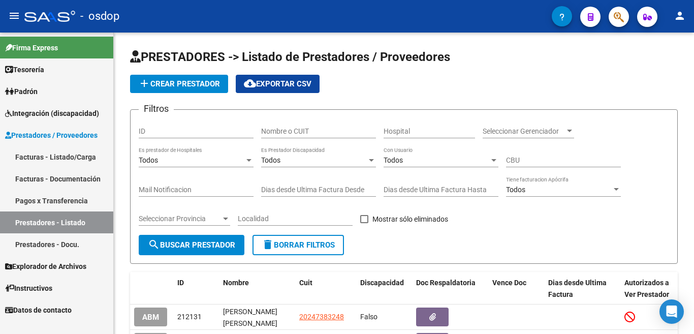
click at [78, 225] on link "Prestadores - Listado" at bounding box center [56, 222] width 113 height 22
click at [292, 249] on span "delete Borrar Filtros" at bounding box center [298, 244] width 73 height 9
paste input "239229"
type input "239229"
click at [183, 244] on span "search Buscar Prestador" at bounding box center [191, 244] width 87 height 9
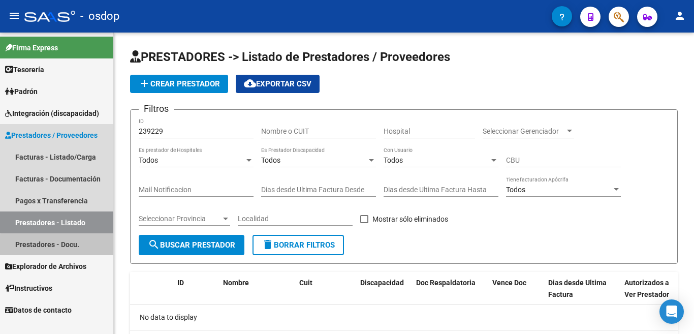
click at [60, 245] on link "Prestadores - Docu." at bounding box center [56, 244] width 113 height 22
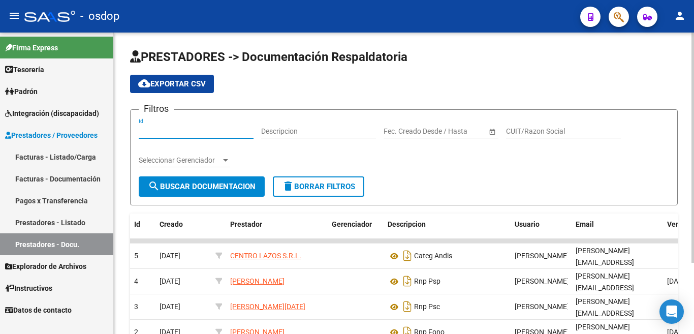
click at [155, 128] on input "Id" at bounding box center [196, 131] width 115 height 9
paste input "239229"
type input "239229"
click at [169, 176] on button "search Buscar Documentacion" at bounding box center [202, 186] width 126 height 20
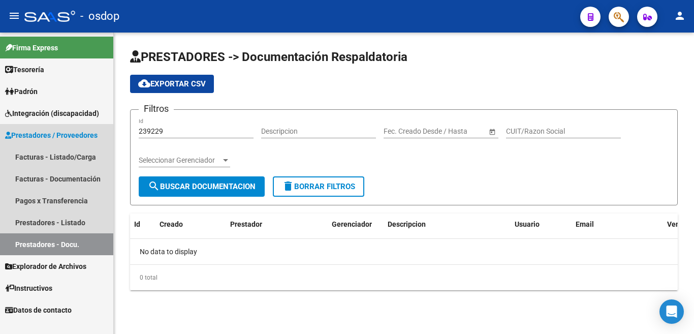
click at [62, 132] on span "Prestadores / Proveedores" at bounding box center [51, 135] width 92 height 11
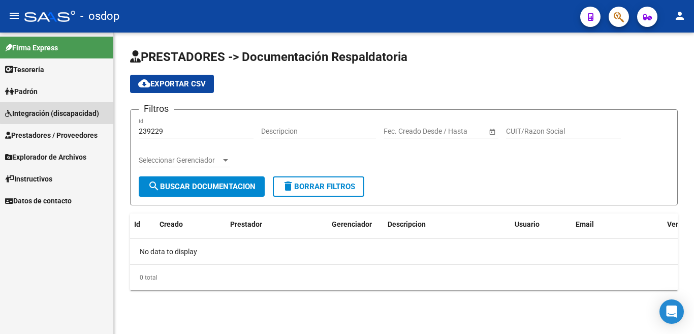
click at [70, 109] on span "Integración (discapacidad)" at bounding box center [52, 113] width 94 height 11
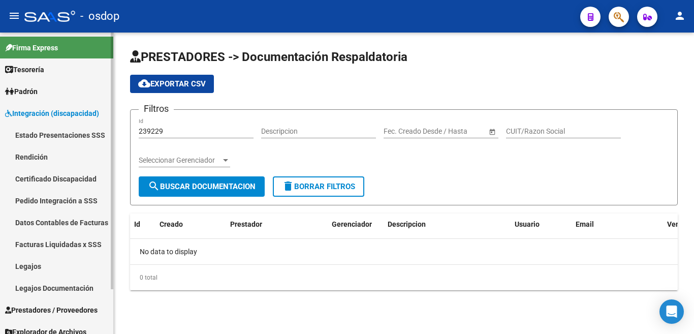
click at [59, 137] on link "Estado Presentaciones SSS" at bounding box center [56, 135] width 113 height 22
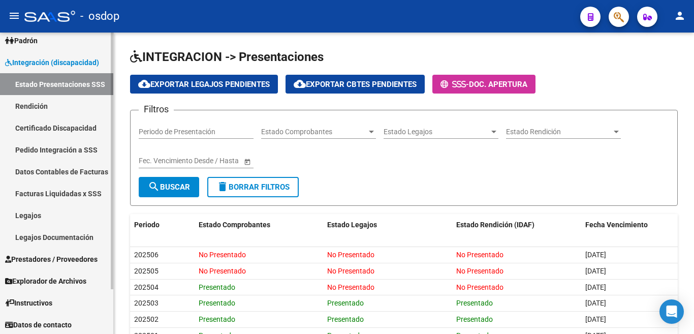
click at [64, 254] on span "Prestadores / Proveedores" at bounding box center [51, 259] width 92 height 11
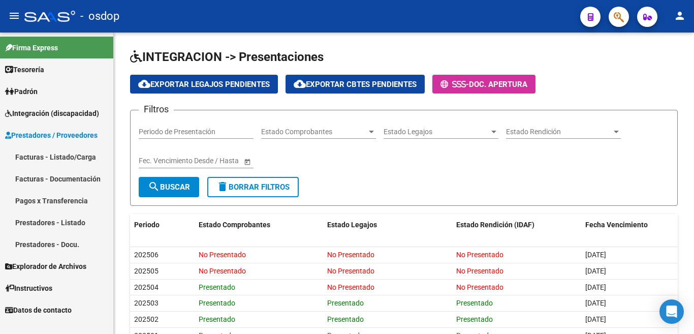
click at [67, 158] on link "Facturas - Listado/Carga" at bounding box center [56, 157] width 113 height 22
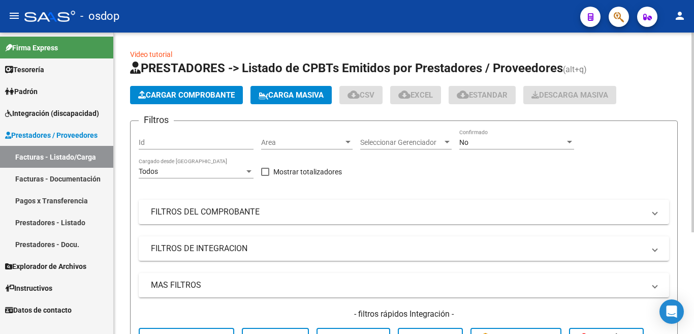
click at [198, 99] on span "Cargar Comprobante" at bounding box center [186, 94] width 97 height 9
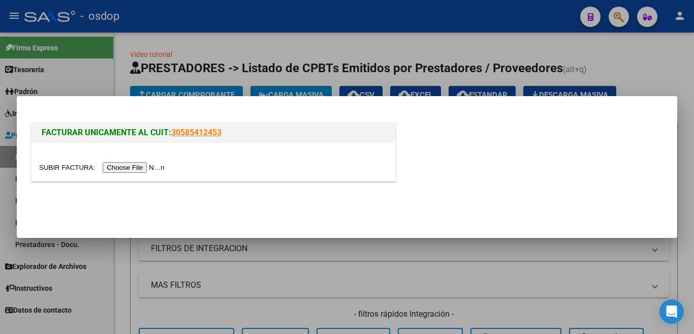
click at [127, 166] on input "file" at bounding box center [103, 167] width 129 height 11
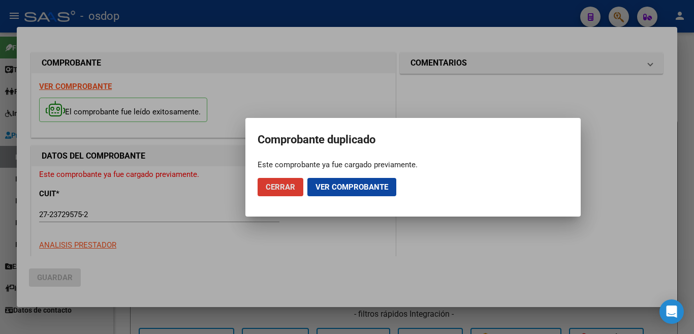
click at [285, 188] on span "Cerrar" at bounding box center [280, 186] width 29 height 9
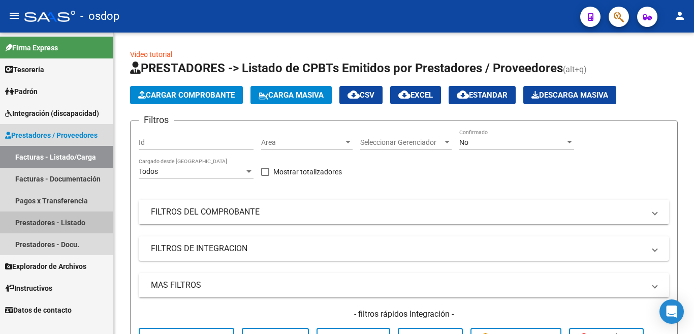
click at [69, 219] on link "Prestadores - Listado" at bounding box center [56, 222] width 113 height 22
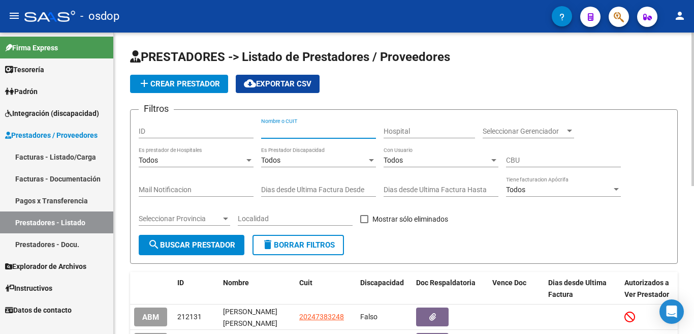
click at [296, 132] on input "Nombre o CUIT" at bounding box center [318, 131] width 115 height 9
paste input "27237295752"
type input "27237295752"
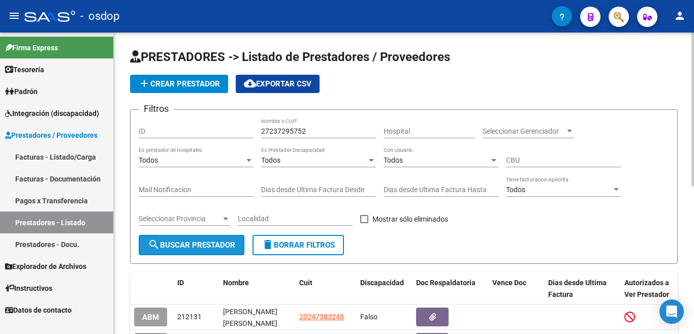
click at [208, 241] on span "search Buscar Prestador" at bounding box center [191, 244] width 87 height 9
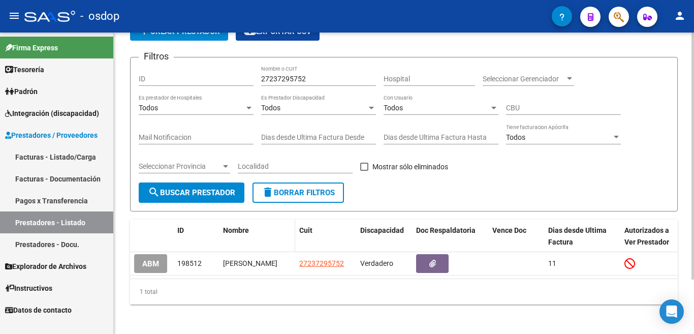
scroll to position [66, 0]
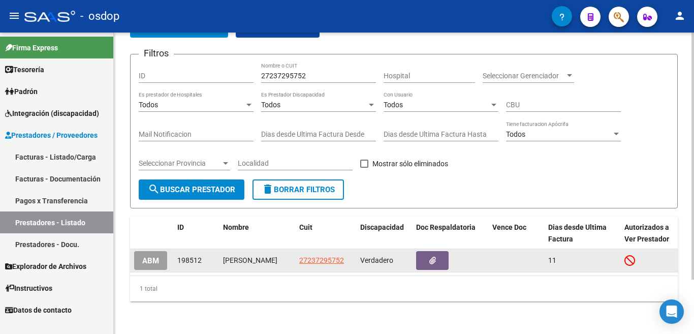
click at [334, 255] on app-link-go-to "27237295752" at bounding box center [321, 261] width 45 height 12
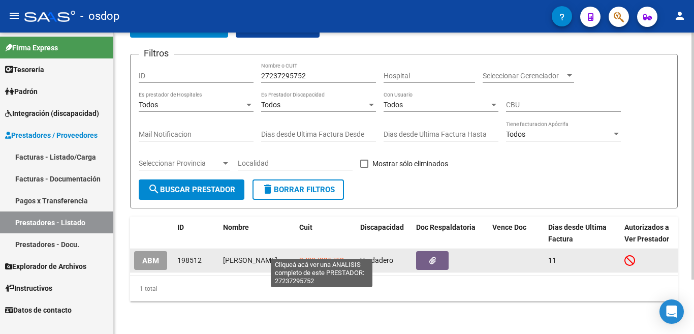
click at [330, 256] on span "27237295752" at bounding box center [321, 260] width 45 height 8
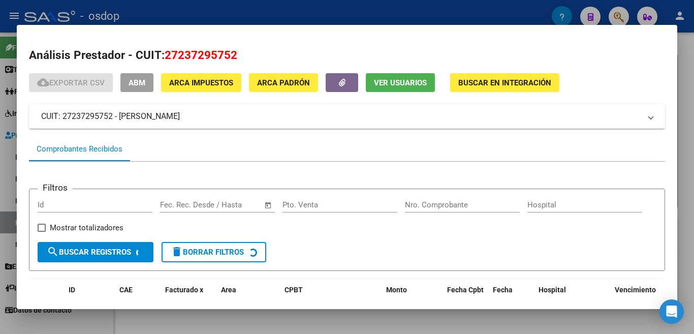
scroll to position [68, 0]
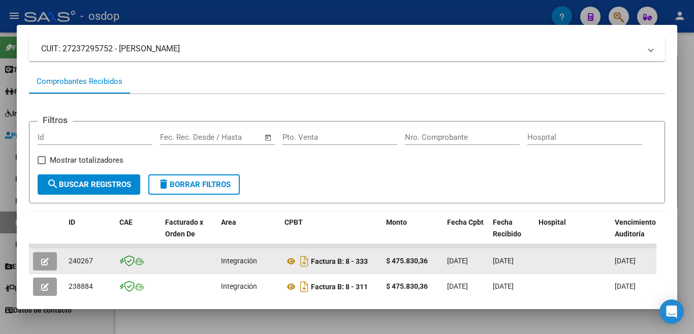
click at [85, 265] on span "240267" at bounding box center [81, 261] width 24 height 8
copy span "240267"
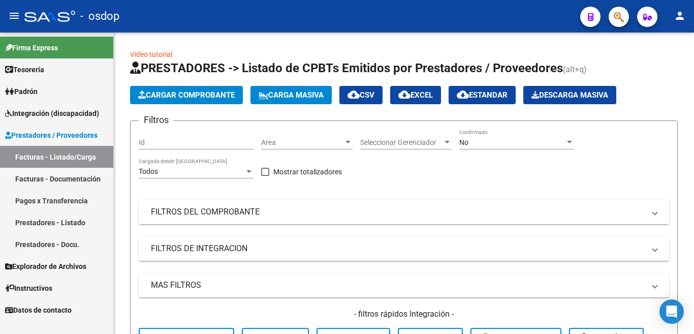
click at [72, 132] on span "Prestadores / Proveedores" at bounding box center [51, 135] width 92 height 11
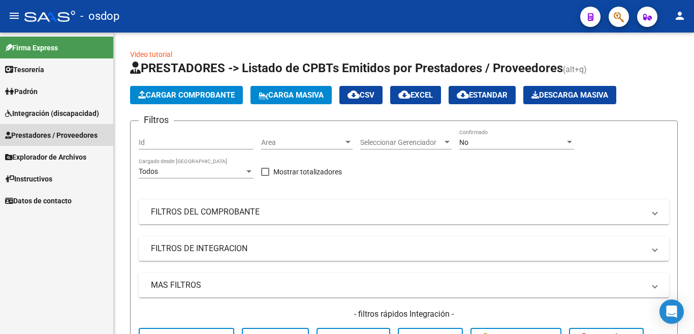
click at [75, 137] on span "Prestadores / Proveedores" at bounding box center [51, 135] width 92 height 11
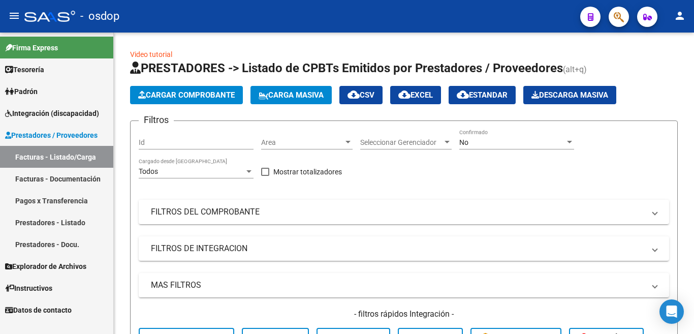
click at [73, 222] on link "Prestadores - Listado" at bounding box center [56, 222] width 113 height 22
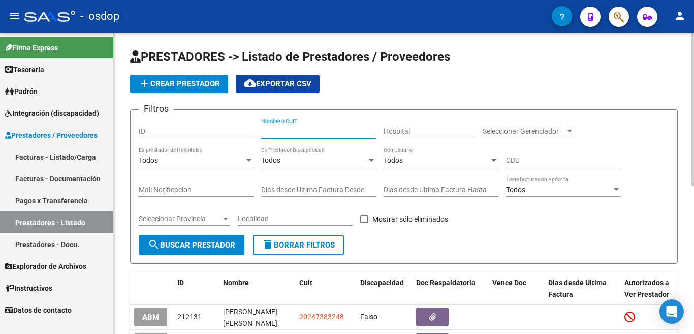
click at [276, 130] on input "Nombre o CUIT" at bounding box center [318, 131] width 115 height 9
paste input "20216674716"
type input "20216674716"
click at [205, 250] on button "search Buscar Prestador" at bounding box center [192, 245] width 106 height 20
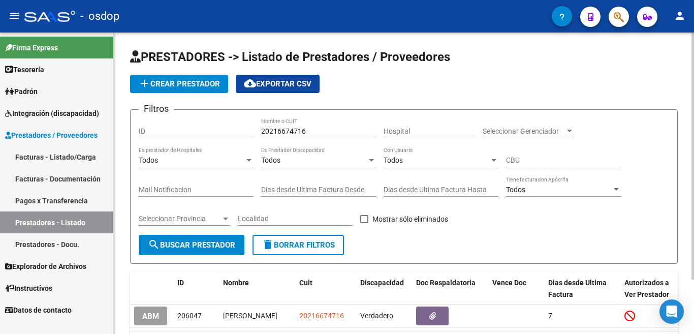
scroll to position [66, 0]
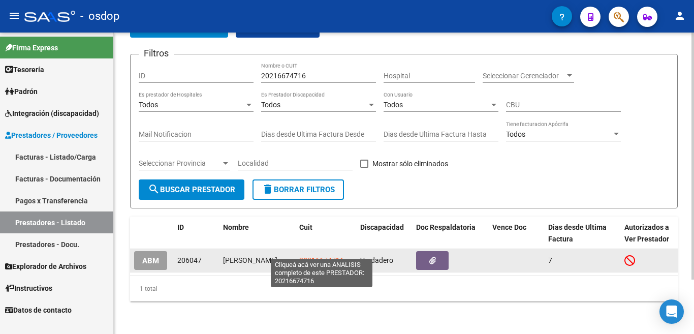
click at [325, 256] on span "20216674716" at bounding box center [321, 260] width 45 height 8
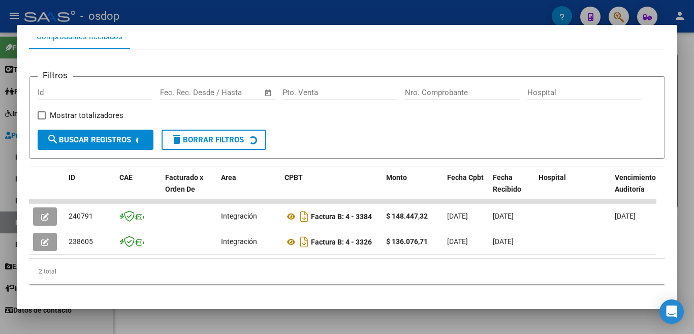
scroll to position [132, 0]
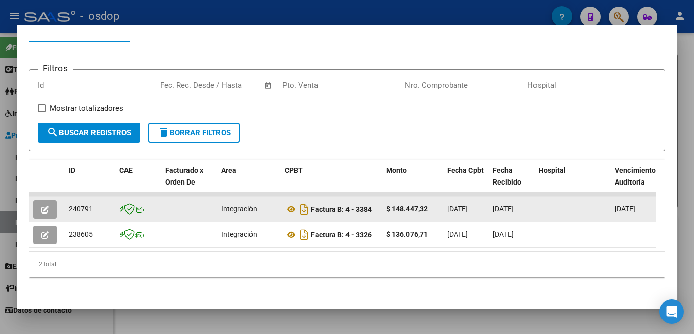
click at [82, 205] on span "240791" at bounding box center [81, 209] width 24 height 8
copy span "240791"
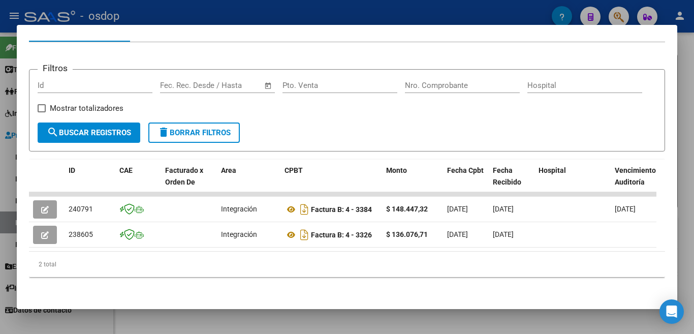
click at [109, 128] on span "search Buscar Registros" at bounding box center [89, 132] width 84 height 9
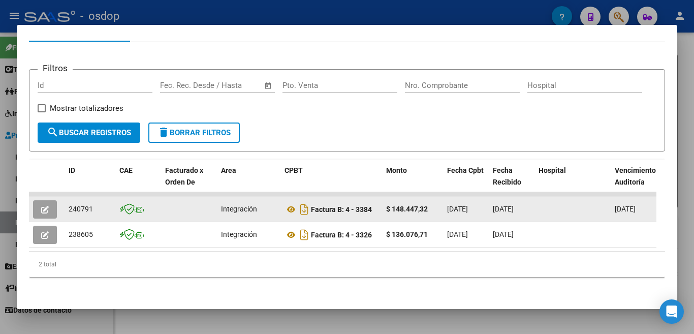
scroll to position [0, 0]
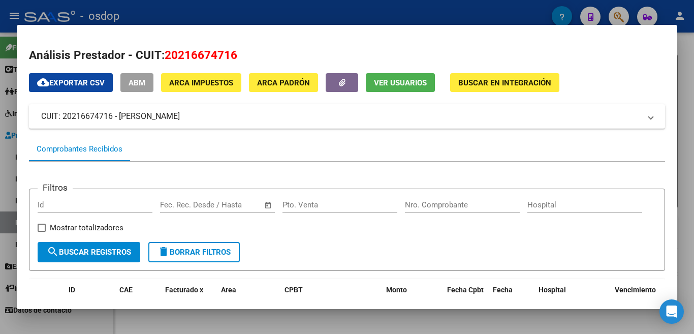
click at [10, 125] on div at bounding box center [347, 167] width 694 height 334
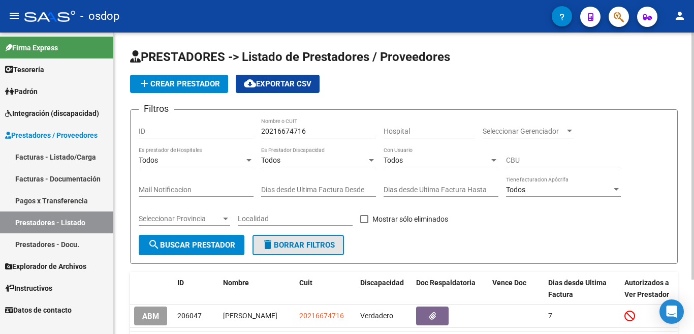
click at [292, 244] on span "delete Borrar Filtros" at bounding box center [298, 244] width 73 height 9
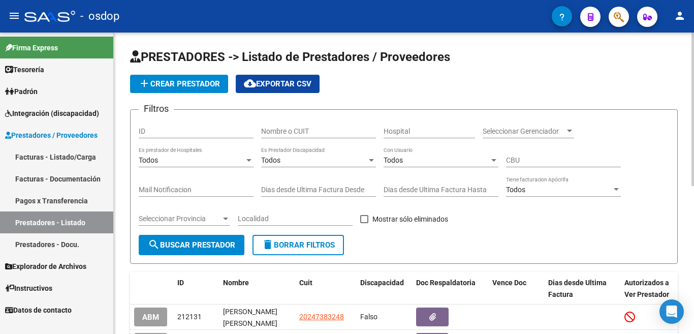
click at [291, 130] on input "Nombre o CUIT" at bounding box center [318, 131] width 115 height 9
paste input "27362196340"
type input "27362196340"
click at [210, 244] on span "search Buscar Prestador" at bounding box center [191, 244] width 87 height 9
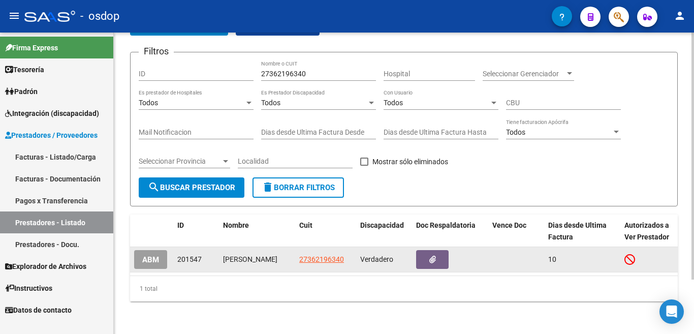
scroll to position [66, 0]
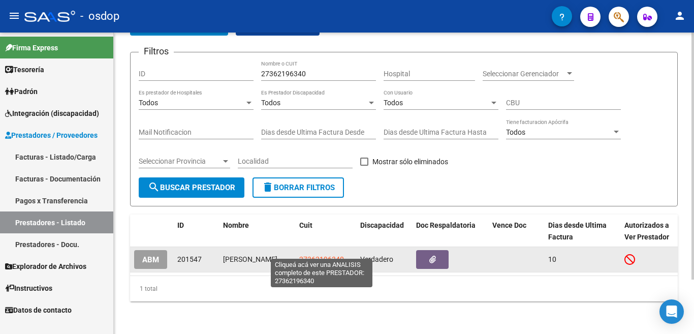
click at [322, 255] on span "27362196340" at bounding box center [321, 259] width 45 height 8
type textarea "27362196340"
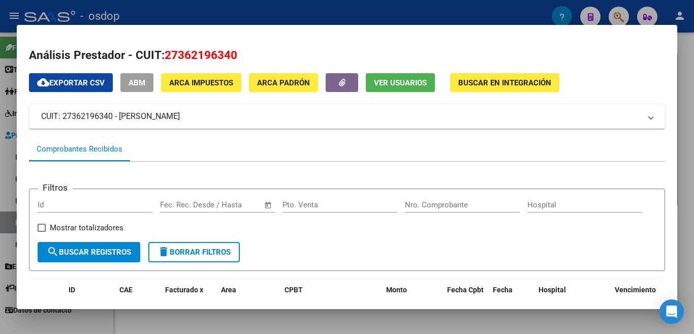
scroll to position [203, 0]
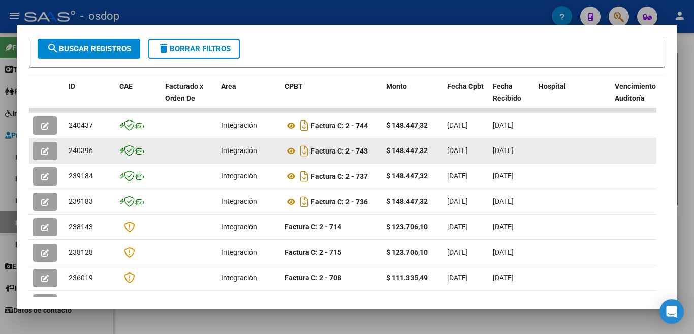
click at [82, 162] on datatable-body-cell "240396" at bounding box center [90, 150] width 51 height 25
copy span "240396"
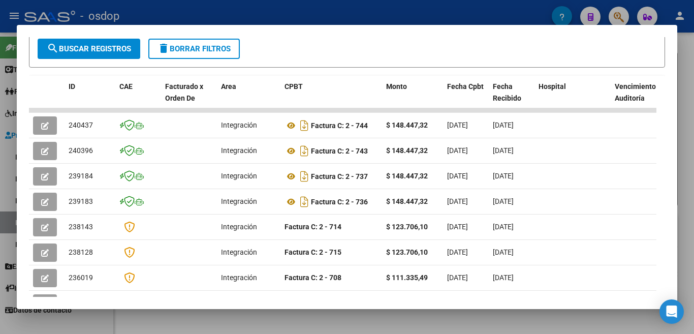
click at [175, 53] on span "delete Borrar Filtros" at bounding box center [194, 48] width 73 height 9
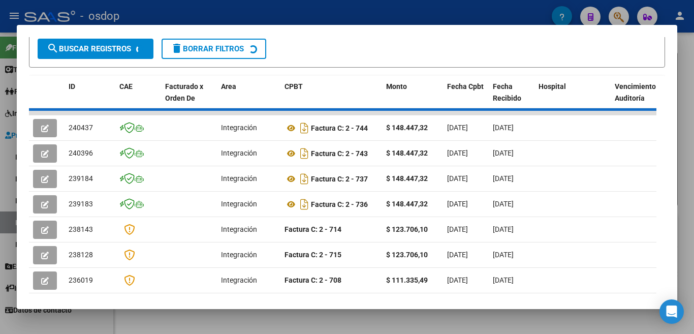
click at [331, 25] on mat-dialog-container "Análisis Prestador - CUIT: 27362196340 cloud_download Exportar CSV ABM ARCA Imp…" at bounding box center [347, 167] width 661 height 284
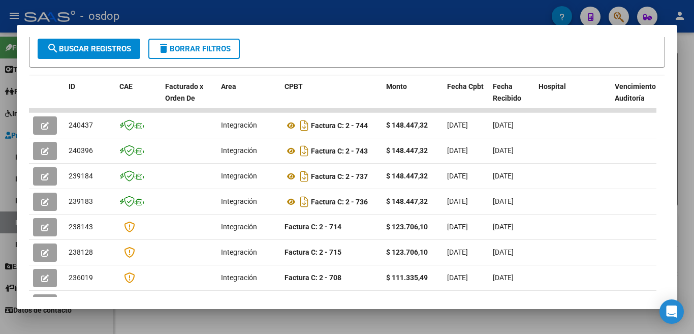
click at [0, 78] on div at bounding box center [347, 167] width 694 height 334
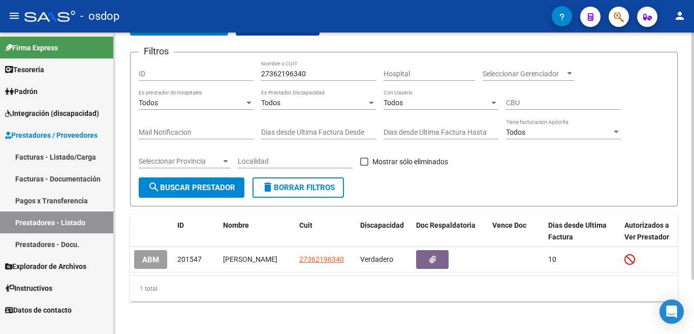
click at [271, 181] on mat-icon "delete" at bounding box center [268, 187] width 12 height 12
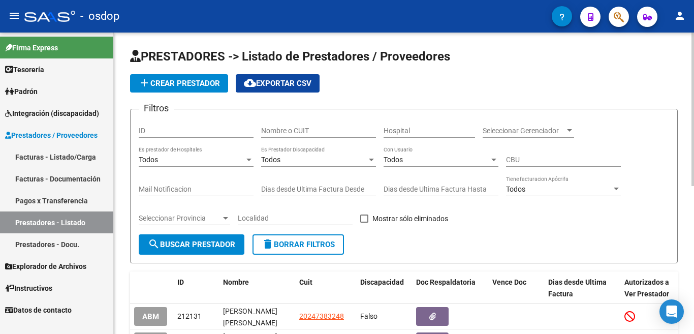
scroll to position [0, 0]
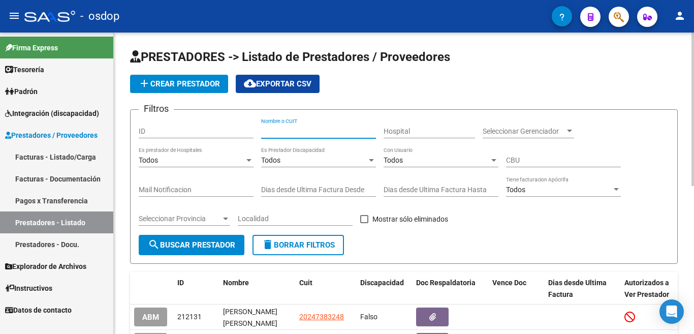
click at [271, 131] on input "Nombre o CUIT" at bounding box center [318, 131] width 115 height 9
paste input "27295561799"
type input "27295561799"
click at [212, 240] on span "search Buscar Prestador" at bounding box center [191, 244] width 87 height 9
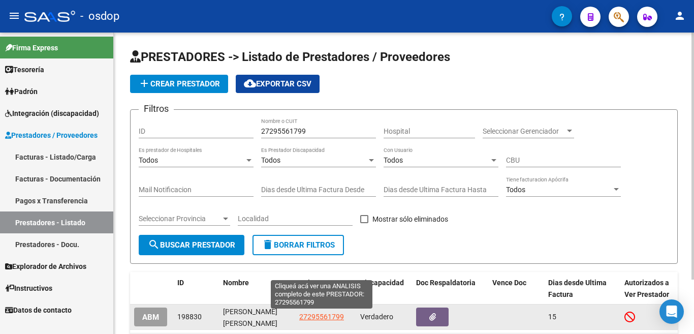
click at [321, 316] on span "27295561799" at bounding box center [321, 317] width 45 height 8
type textarea "27295561799"
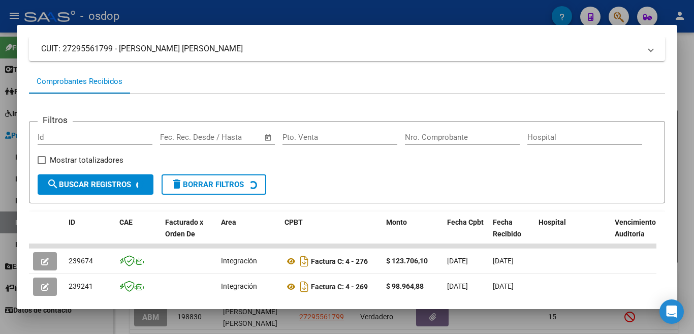
scroll to position [118, 0]
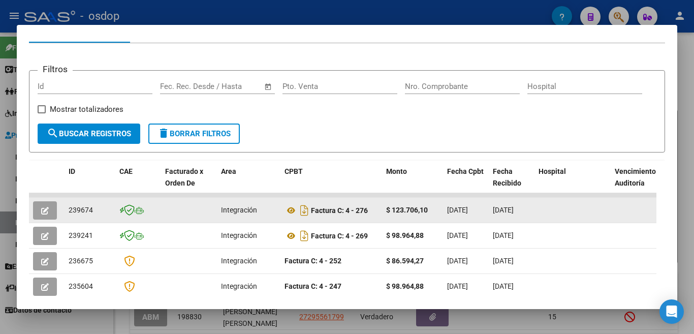
click at [89, 211] on span "239674" at bounding box center [81, 210] width 24 height 8
copy span "239674"
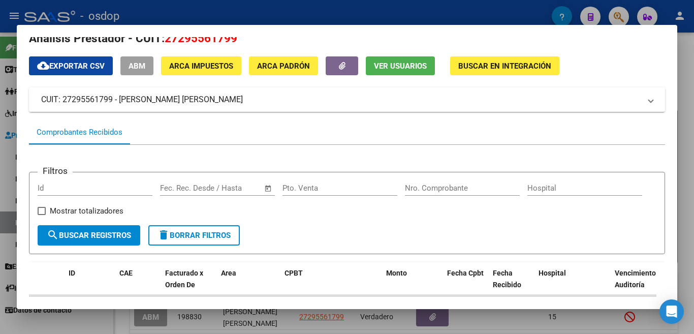
scroll to position [0, 0]
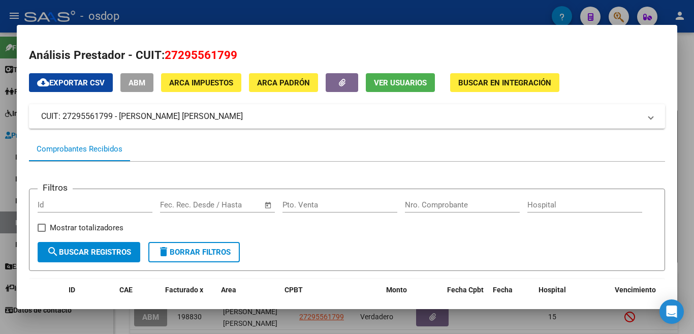
drag, startPoint x: 0, startPoint y: 188, endPoint x: 43, endPoint y: 170, distance: 46.2
click at [3, 186] on div at bounding box center [347, 167] width 694 height 334
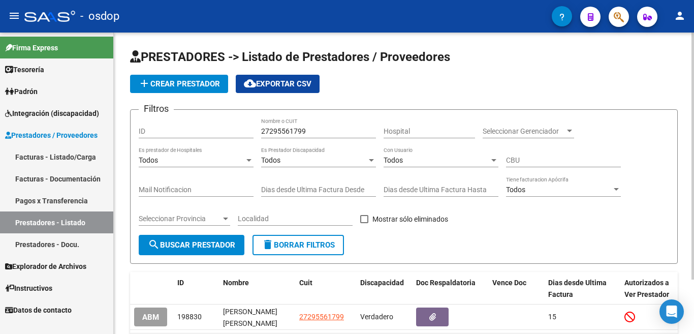
click at [286, 239] on button "delete Borrar Filtros" at bounding box center [298, 245] width 91 height 20
click at [276, 130] on input "Nombre o CUIT" at bounding box center [318, 131] width 115 height 9
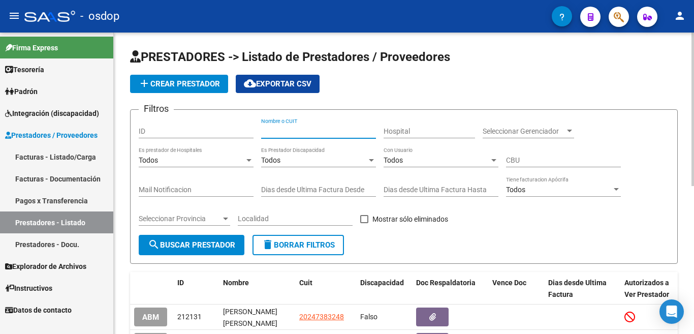
paste input "27362196340"
type input "27362196340"
click at [210, 237] on button "search Buscar Prestador" at bounding box center [192, 245] width 106 height 20
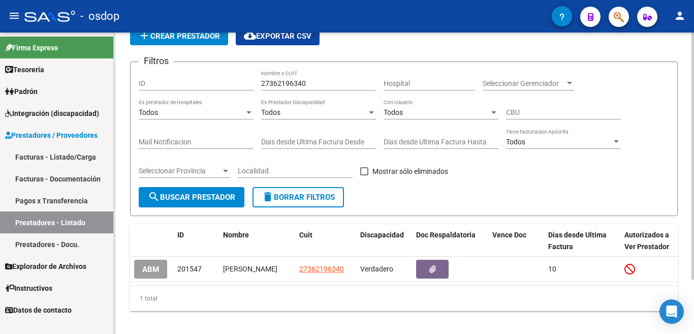
scroll to position [51, 0]
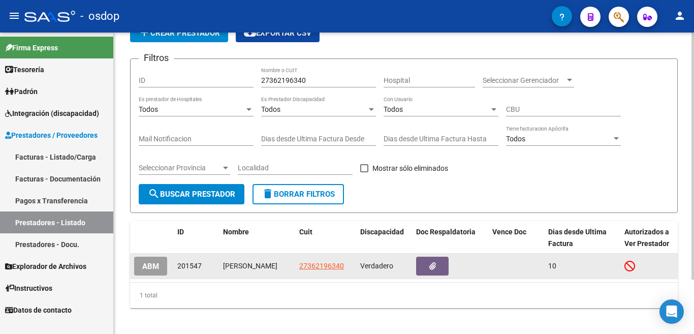
click at [323, 271] on app-link-go-to "27362196340" at bounding box center [321, 266] width 45 height 12
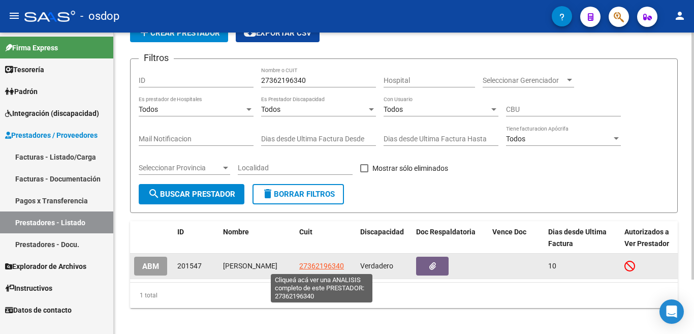
click at [317, 267] on span "27362196340" at bounding box center [321, 266] width 45 height 8
type textarea "27362196340"
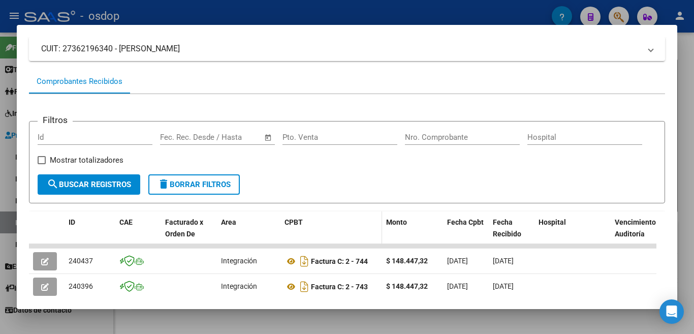
scroll to position [118, 0]
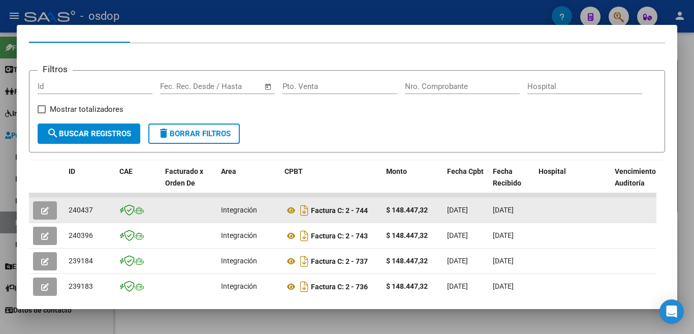
click at [86, 209] on div "240437" at bounding box center [90, 210] width 43 height 12
copy span "240437"
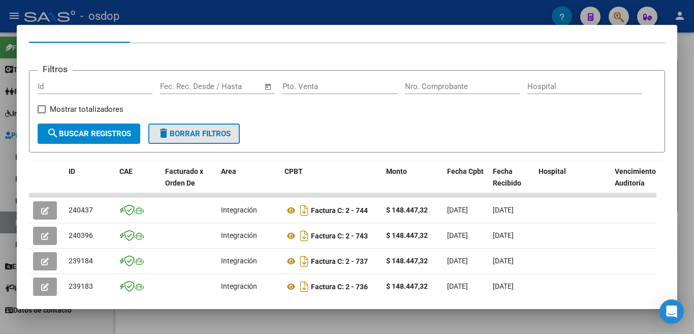
click at [186, 144] on button "delete Borrar Filtros" at bounding box center [193, 133] width 91 height 20
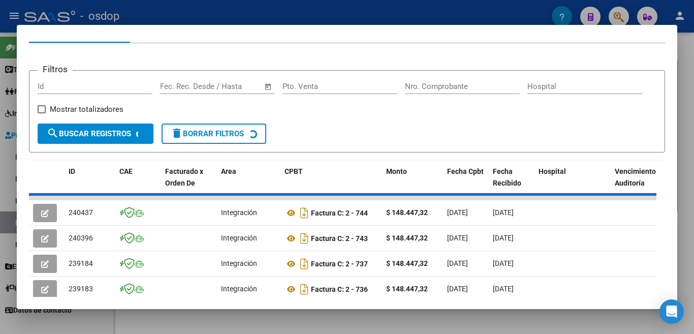
click at [0, 145] on div at bounding box center [347, 167] width 694 height 334
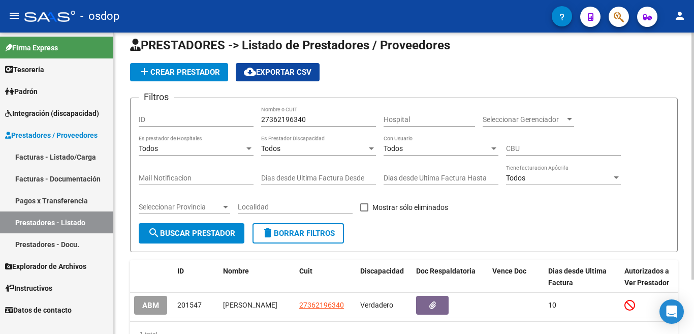
scroll to position [0, 0]
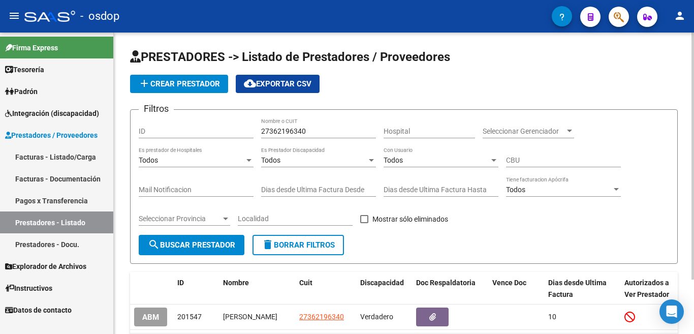
click at [285, 236] on button "delete Borrar Filtros" at bounding box center [298, 245] width 91 height 20
click at [285, 127] on input "Nombre o CUIT" at bounding box center [318, 131] width 115 height 9
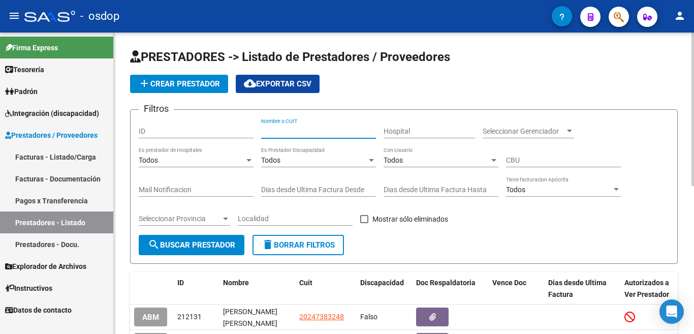
paste input "27371557615"
type input "27371557615"
click at [202, 244] on span "search Buscar Prestador" at bounding box center [191, 244] width 87 height 9
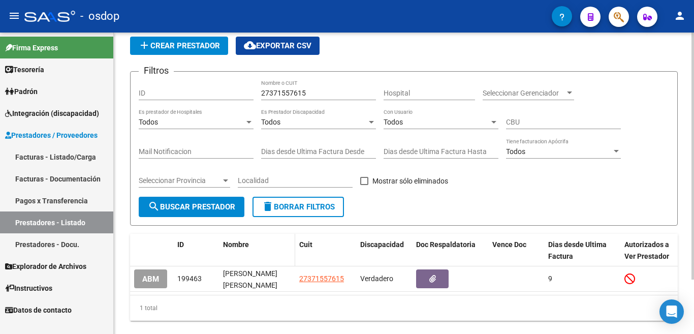
scroll to position [66, 0]
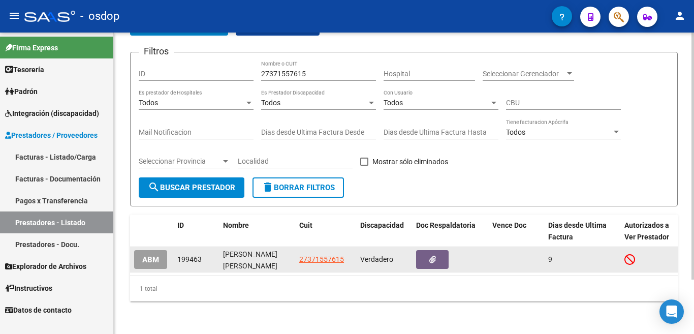
click at [326, 255] on span "27371557615" at bounding box center [321, 259] width 45 height 8
type textarea "27371557615"
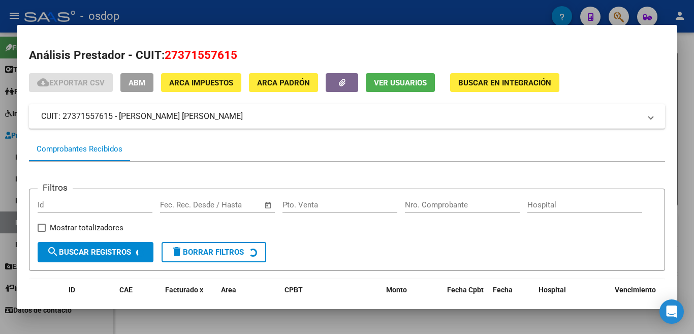
scroll to position [68, 0]
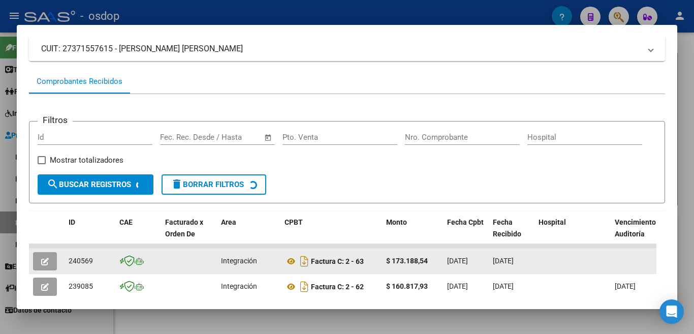
click at [92, 263] on span "240569" at bounding box center [81, 261] width 24 height 8
click at [84, 265] on span "240569" at bounding box center [81, 261] width 24 height 8
copy span "240569"
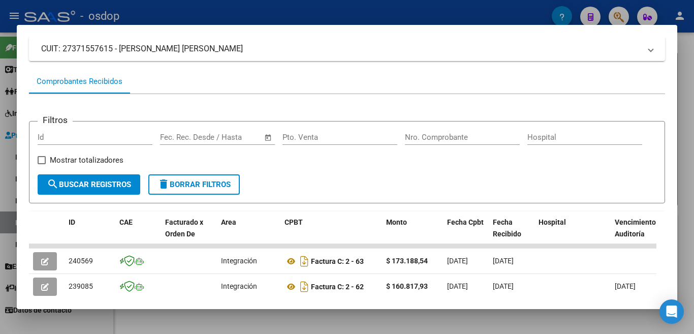
click at [0, 218] on div at bounding box center [347, 167] width 694 height 334
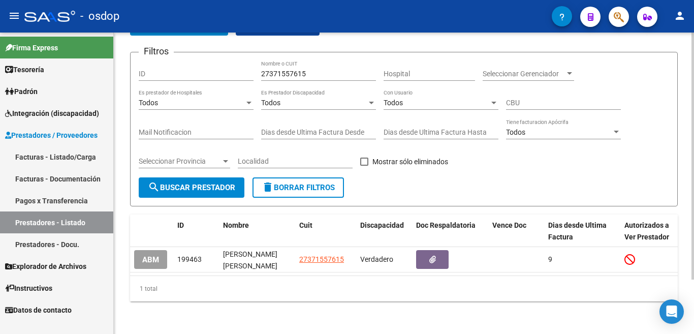
click at [285, 189] on button "delete Borrar Filtros" at bounding box center [298, 187] width 91 height 20
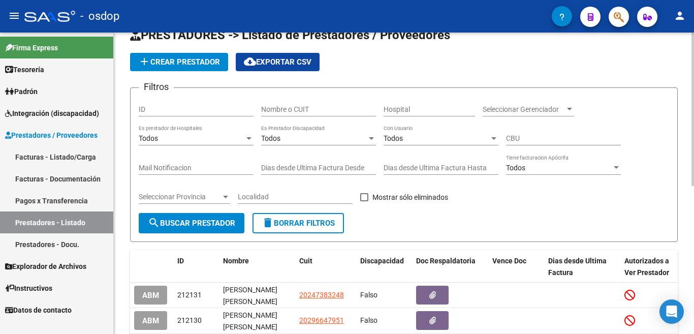
scroll to position [15, 0]
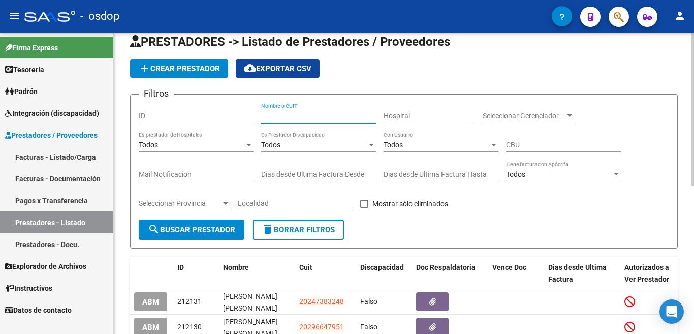
click at [288, 116] on input "Nombre o CUIT" at bounding box center [318, 116] width 115 height 9
paste input "23346788704"
type input "23346788704"
click at [226, 232] on span "search Buscar Prestador" at bounding box center [191, 229] width 87 height 9
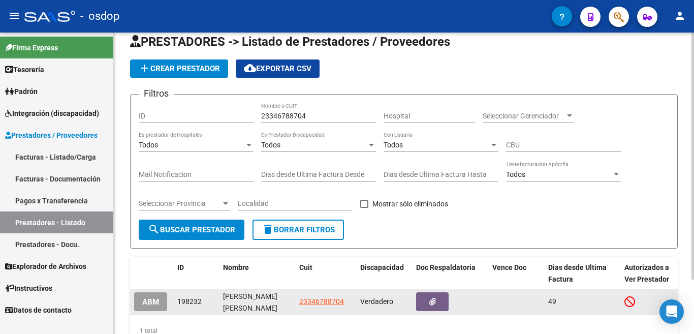
click at [323, 295] on datatable-body-cell "23346788704" at bounding box center [325, 301] width 61 height 25
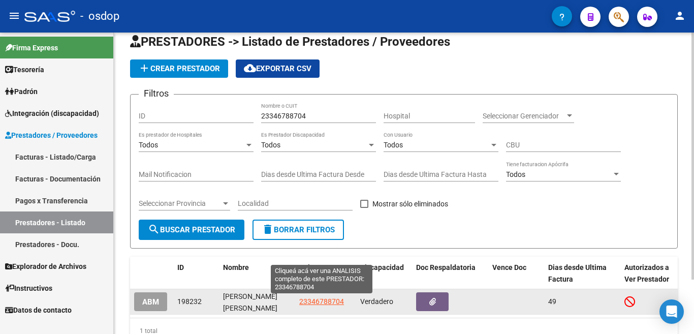
click at [323, 298] on span "23346788704" at bounding box center [321, 301] width 45 height 8
type textarea "23346788704"
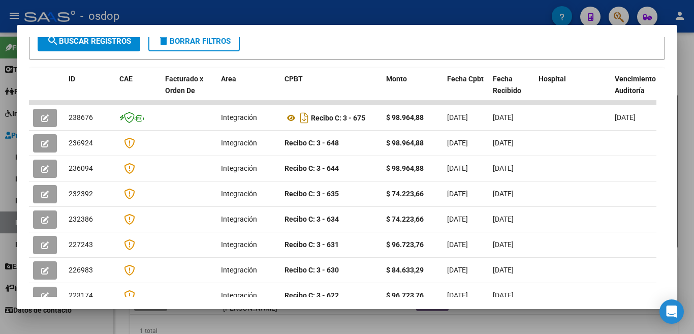
scroll to position [17, 0]
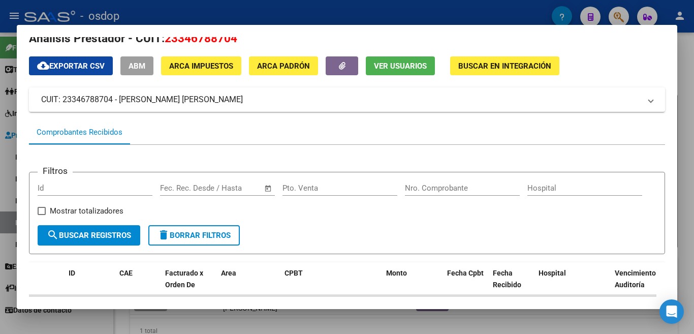
drag, startPoint x: 0, startPoint y: 177, endPoint x: 9, endPoint y: 169, distance: 12.6
click at [2, 176] on div at bounding box center [347, 167] width 694 height 334
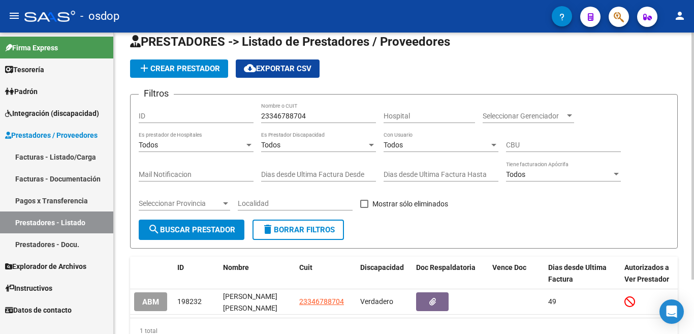
click at [270, 227] on mat-icon "delete" at bounding box center [268, 229] width 12 height 12
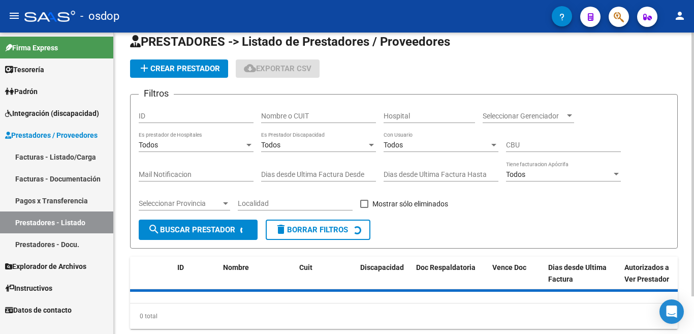
click at [289, 114] on input "Nombre o CUIT" at bounding box center [318, 116] width 115 height 9
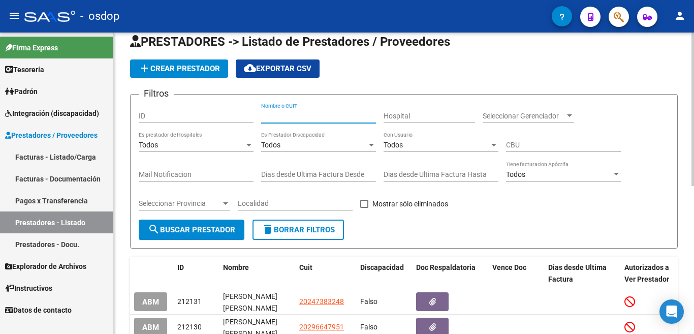
paste input "RC 3-896"
type input "RC 3-896"
click at [321, 108] on div "RC 3-896 Nombre o CUIT" at bounding box center [318, 113] width 115 height 20
click at [315, 114] on input "RC 3-896" at bounding box center [318, 116] width 115 height 9
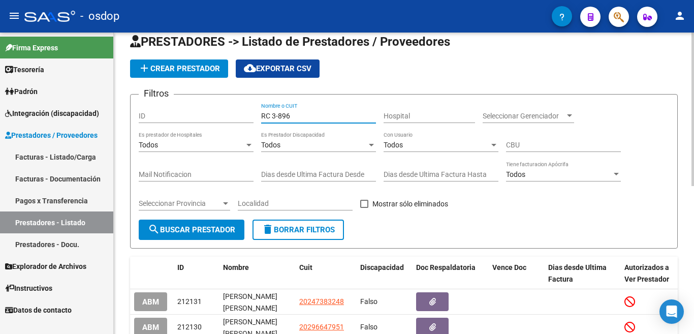
click at [315, 114] on input "RC 3-896" at bounding box center [318, 116] width 115 height 9
click at [285, 113] on input "Nombre o CUIT" at bounding box center [318, 116] width 115 height 9
paste input "27260028680"
type input "27260028680"
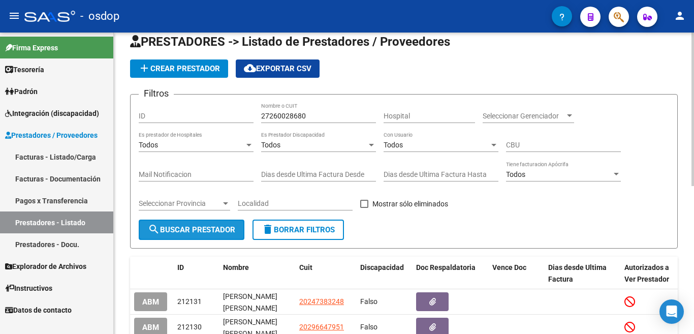
click at [228, 227] on span "search Buscar Prestador" at bounding box center [191, 229] width 87 height 9
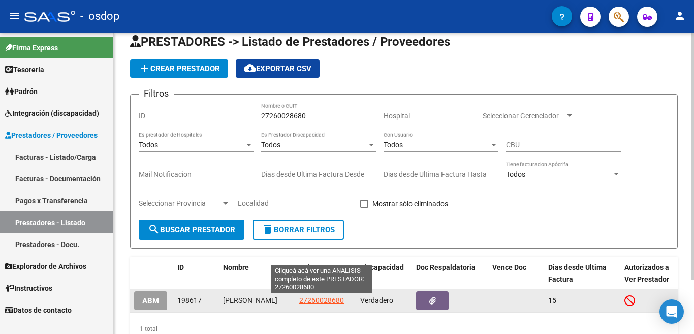
click at [318, 303] on span "27260028680" at bounding box center [321, 300] width 45 height 8
type textarea "27260028680"
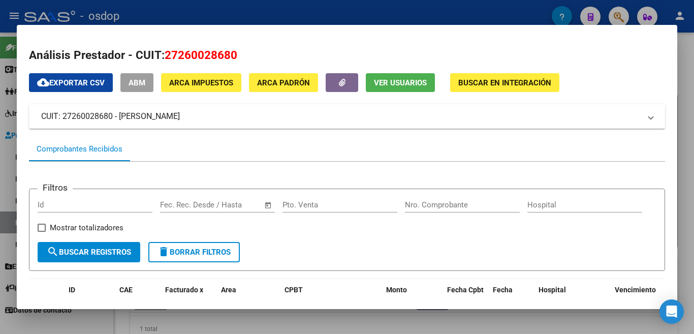
scroll to position [254, 0]
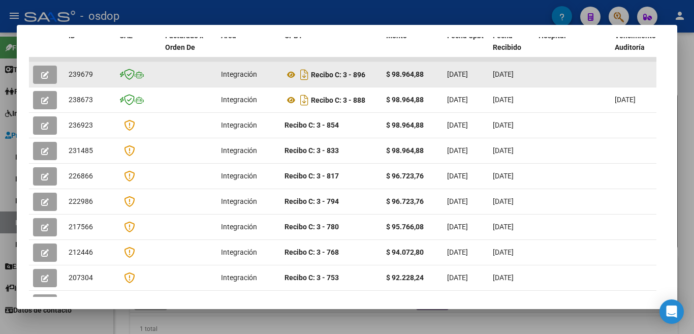
click at [84, 77] on span "239679" at bounding box center [81, 74] width 24 height 8
copy span "239679"
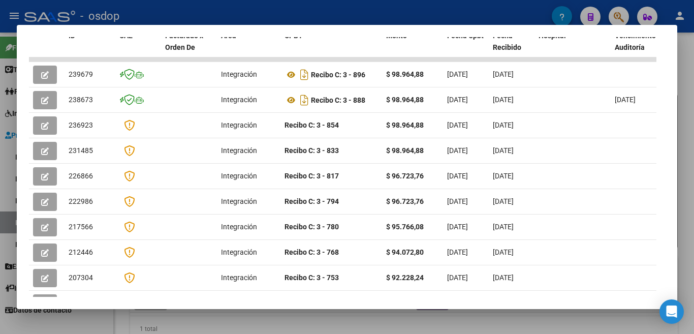
click at [1, 102] on div at bounding box center [347, 167] width 694 height 334
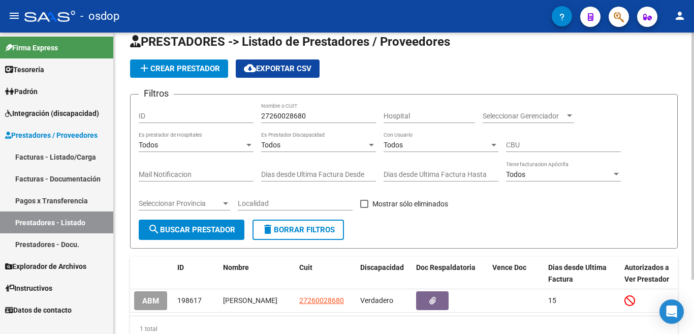
click at [305, 231] on span "delete Borrar Filtros" at bounding box center [298, 229] width 73 height 9
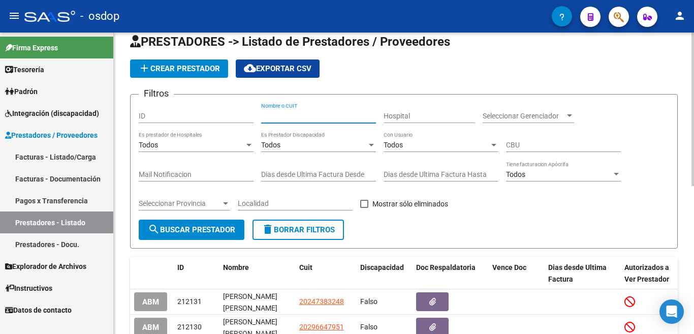
click at [278, 116] on input "Nombre o CUIT" at bounding box center [318, 116] width 115 height 9
paste input "27335948284"
type input "27335948284"
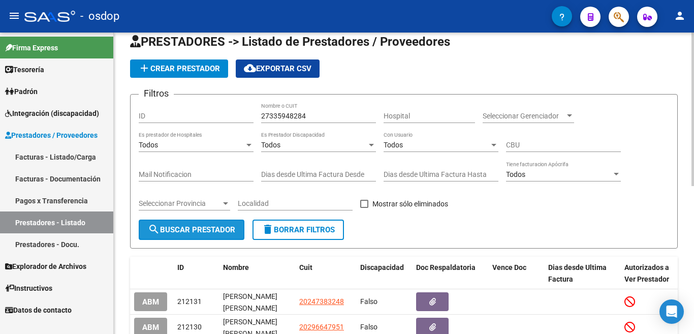
click at [199, 234] on button "search Buscar Prestador" at bounding box center [192, 230] width 106 height 20
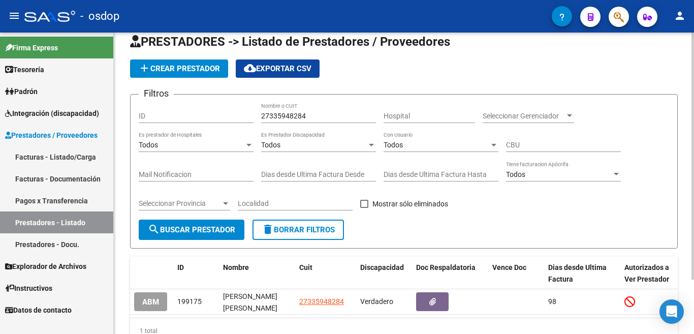
scroll to position [66, 0]
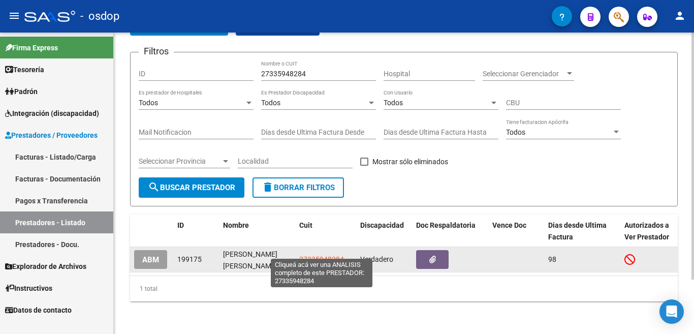
click at [335, 255] on span "27335948284" at bounding box center [321, 259] width 45 height 8
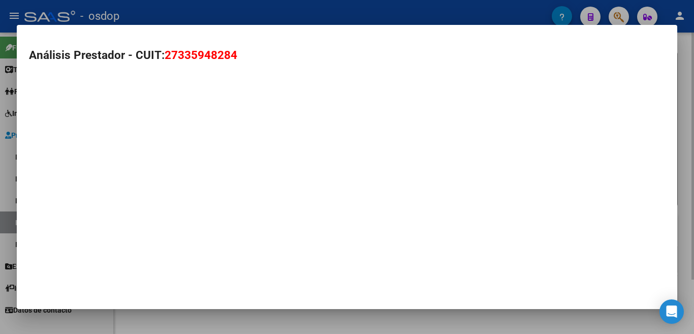
type textarea "27335948284"
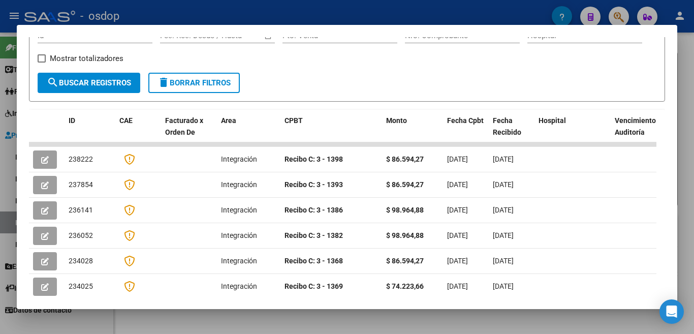
scroll to position [17, 0]
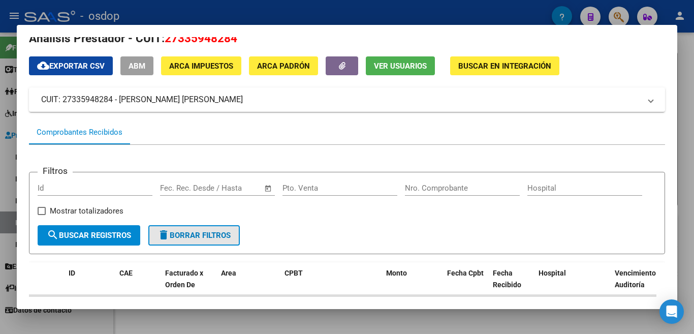
click at [212, 240] on span "delete Borrar Filtros" at bounding box center [194, 235] width 73 height 9
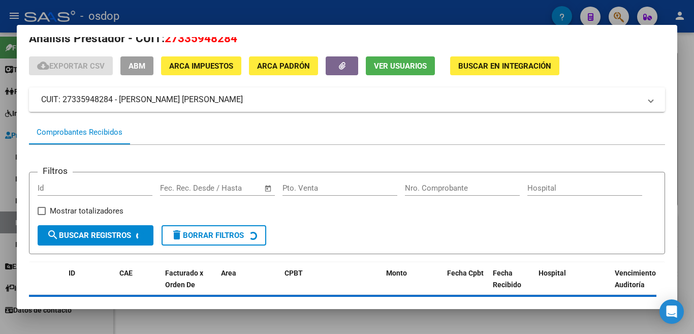
click at [0, 156] on div at bounding box center [347, 167] width 694 height 334
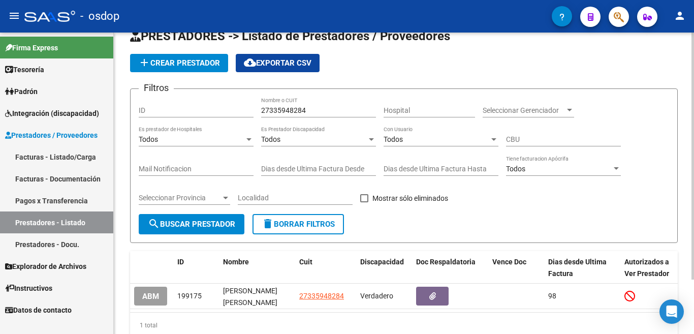
scroll to position [0, 0]
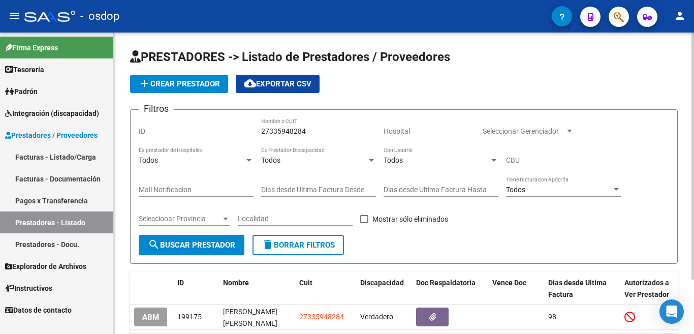
click at [174, 80] on span "add Crear Prestador" at bounding box center [179, 83] width 82 height 9
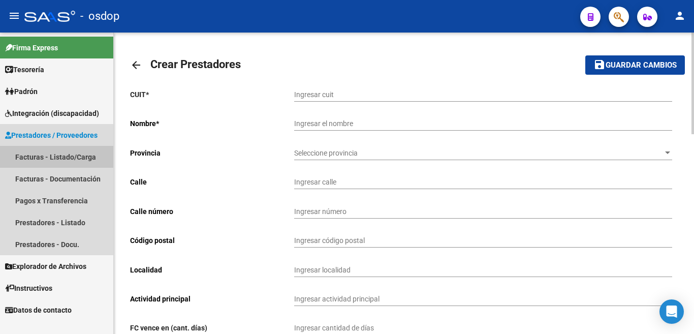
click at [63, 164] on link "Facturas - Listado/Carga" at bounding box center [56, 157] width 113 height 22
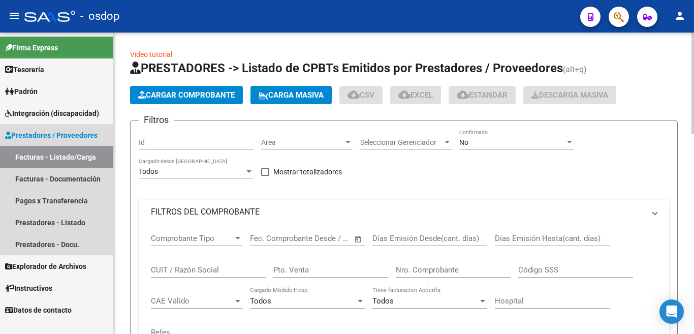
click at [72, 156] on link "Facturas - Listado/Carga" at bounding box center [56, 157] width 113 height 22
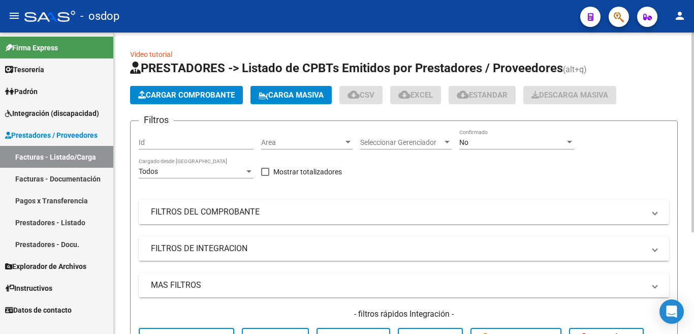
click at [191, 96] on span "Cargar Comprobante" at bounding box center [186, 94] width 97 height 9
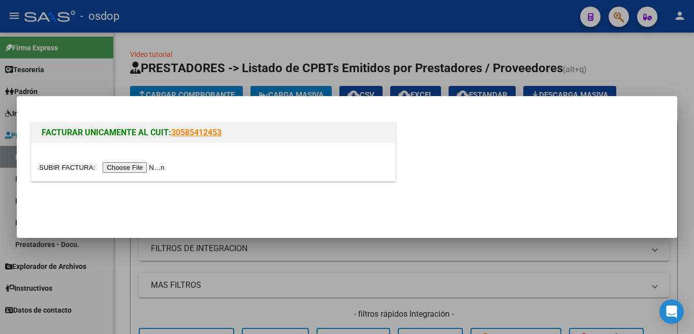
click at [156, 170] on input "file" at bounding box center [103, 167] width 129 height 11
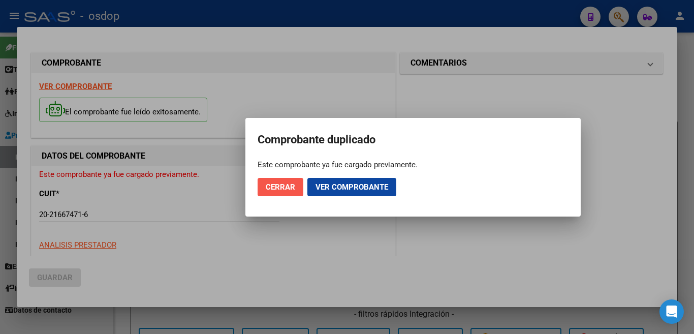
click at [278, 190] on span "Cerrar" at bounding box center [280, 186] width 29 height 9
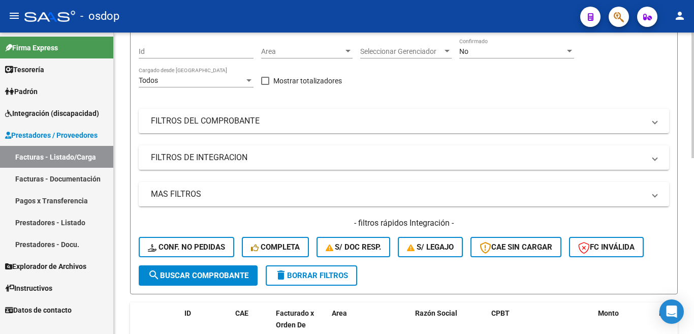
scroll to position [51, 0]
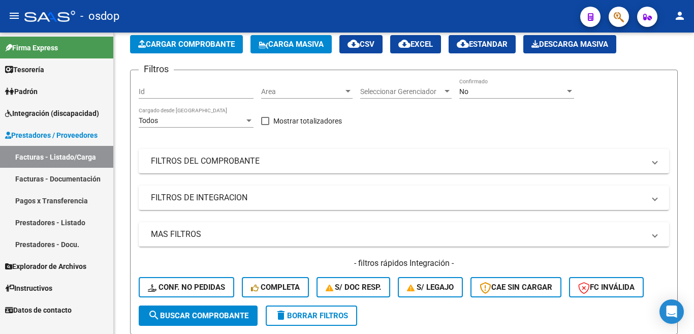
click at [66, 220] on link "Prestadores - Listado" at bounding box center [56, 222] width 113 height 22
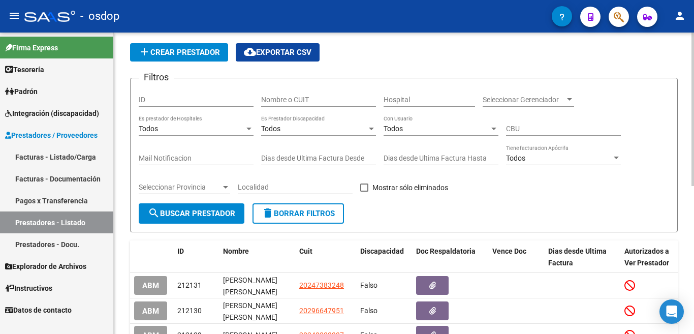
scroll to position [51, 0]
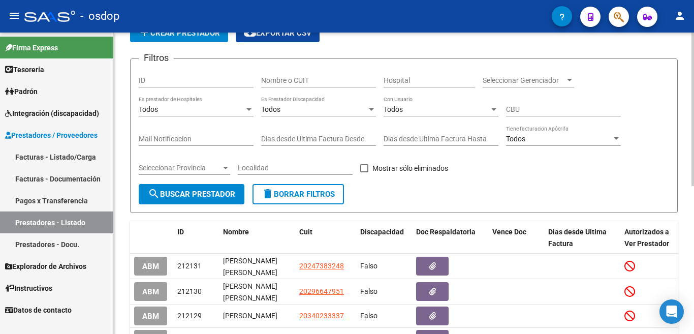
click at [289, 82] on input "Nombre o CUIT" at bounding box center [318, 80] width 115 height 9
type input "20216674716"
click at [220, 191] on button "search Buscar Prestador" at bounding box center [192, 194] width 106 height 20
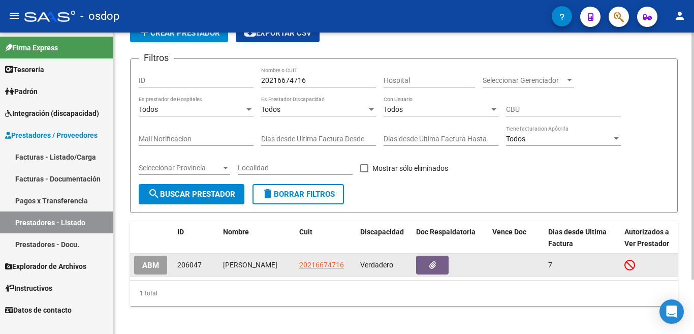
click at [317, 258] on datatable-body-cell "20216674716" at bounding box center [325, 265] width 61 height 23
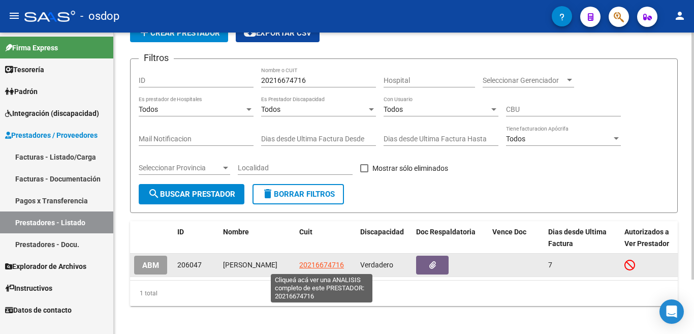
click at [321, 267] on span "20216674716" at bounding box center [321, 265] width 45 height 8
type textarea "20216674716"
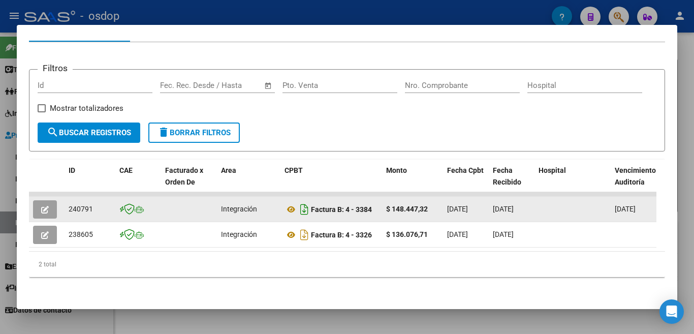
scroll to position [132, 0]
click at [78, 207] on datatable-body-cell "240791" at bounding box center [90, 209] width 51 height 25
click at [83, 205] on span "240791" at bounding box center [81, 209] width 24 height 8
copy span "240791"
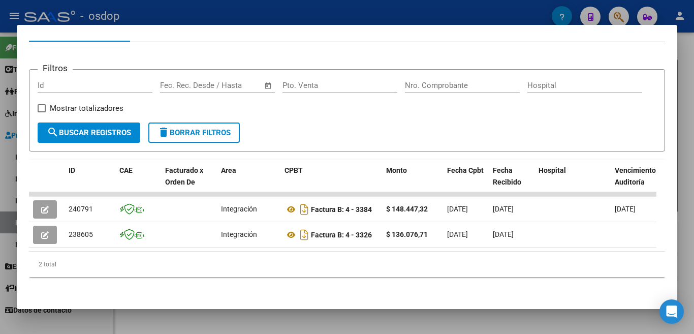
scroll to position [0, 0]
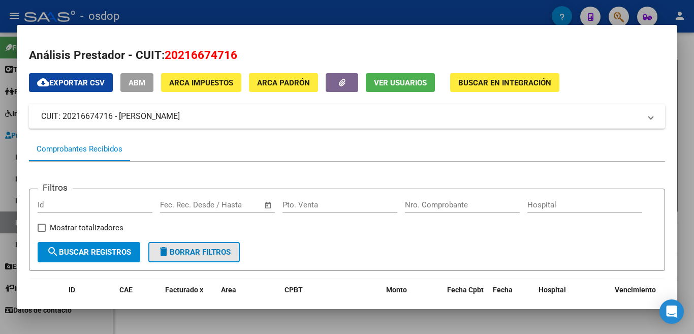
click at [165, 254] on mat-icon "delete" at bounding box center [164, 251] width 12 height 12
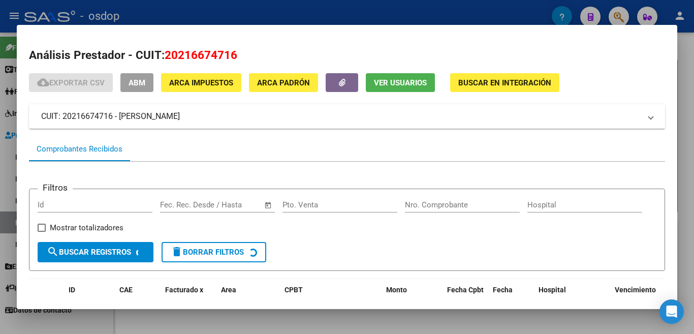
click at [0, 162] on div at bounding box center [347, 167] width 694 height 334
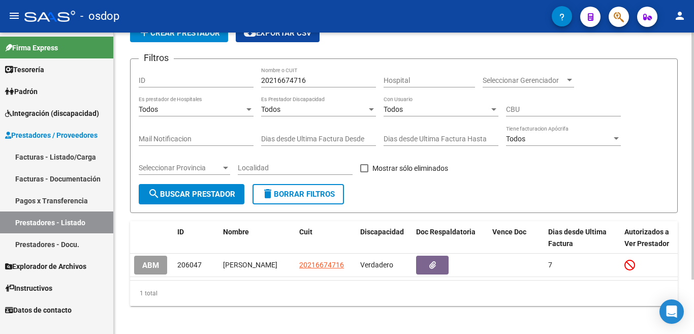
click at [278, 77] on input "20216674716" at bounding box center [318, 80] width 115 height 9
paste input "23346788704"
type input "23346788704"
click at [227, 190] on span "search Buscar Prestador" at bounding box center [191, 194] width 87 height 9
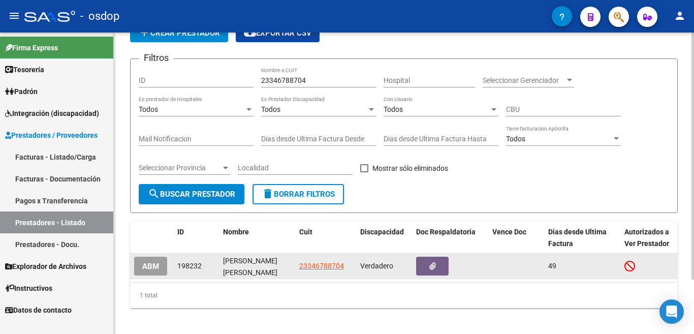
scroll to position [66, 0]
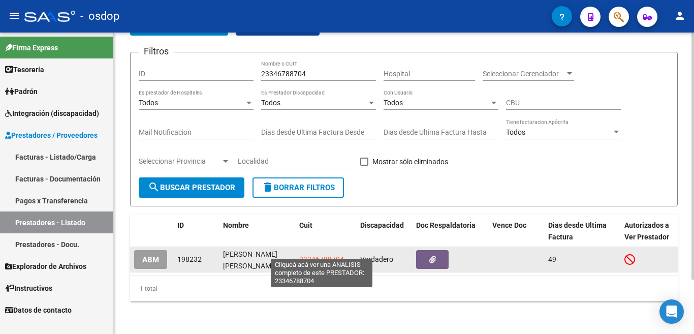
click at [311, 255] on span "23346788704" at bounding box center [321, 259] width 45 height 8
type textarea "23346788704"
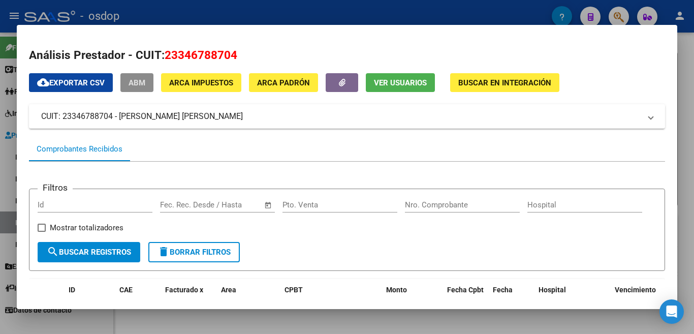
scroll to position [102, 0]
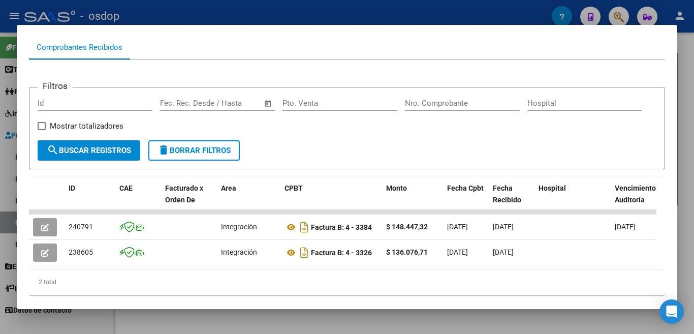
click at [205, 155] on span "delete Borrar Filtros" at bounding box center [194, 150] width 73 height 9
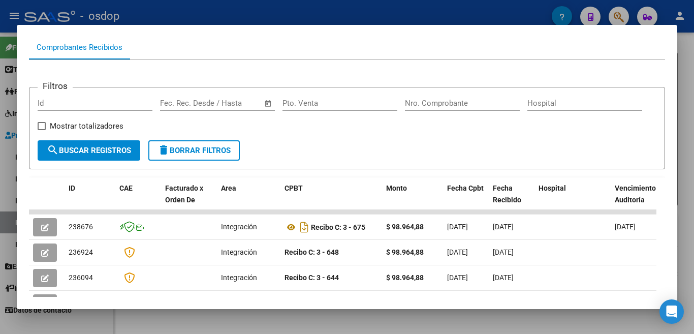
click at [0, 137] on div at bounding box center [347, 167] width 694 height 334
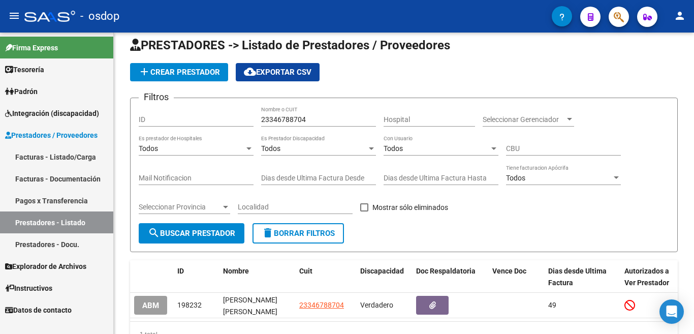
scroll to position [0, 0]
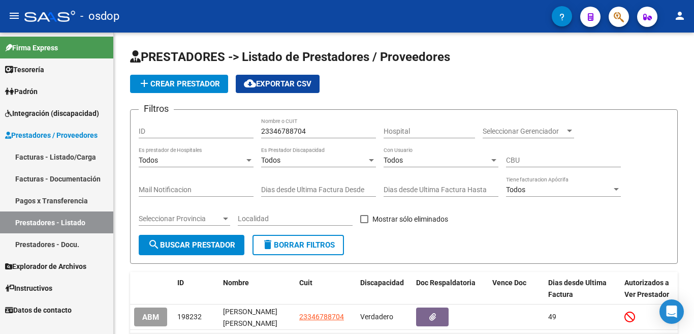
click at [63, 133] on span "Prestadores / Proveedores" at bounding box center [51, 135] width 92 height 11
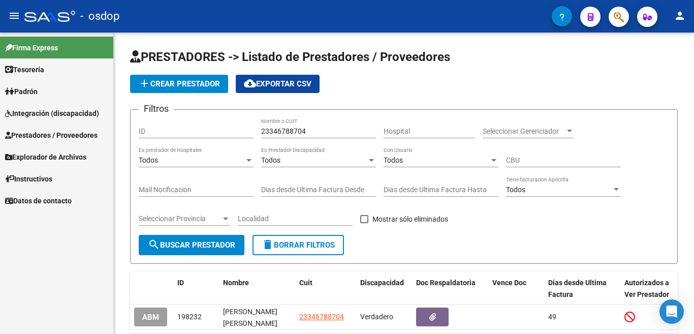
click at [69, 152] on span "Explorador de Archivos" at bounding box center [45, 156] width 81 height 11
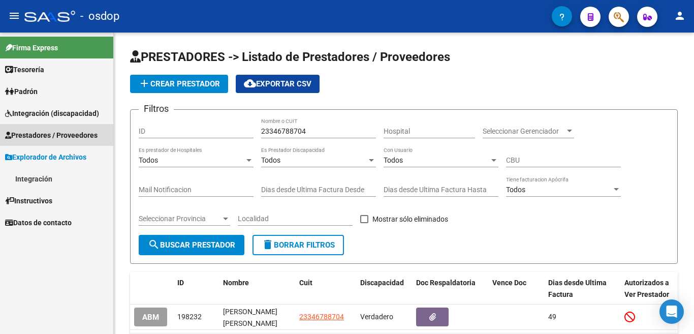
click at [71, 131] on span "Prestadores / Proveedores" at bounding box center [51, 135] width 92 height 11
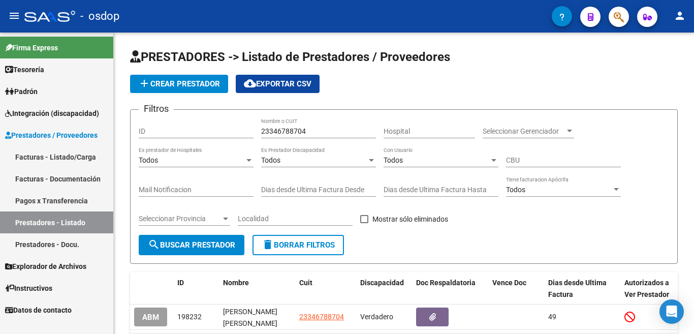
click at [75, 136] on span "Prestadores / Proveedores" at bounding box center [51, 135] width 92 height 11
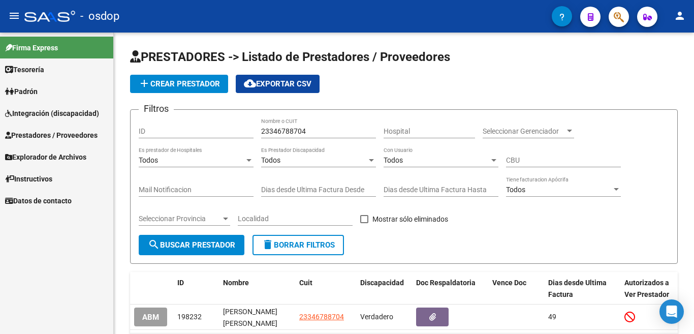
click at [76, 137] on span "Prestadores / Proveedores" at bounding box center [51, 135] width 92 height 11
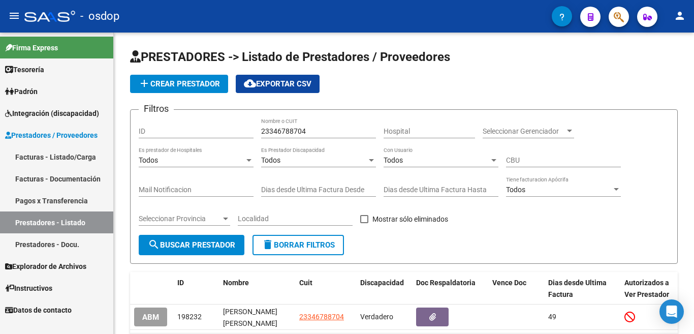
click at [71, 162] on link "Facturas - Listado/Carga" at bounding box center [56, 157] width 113 height 22
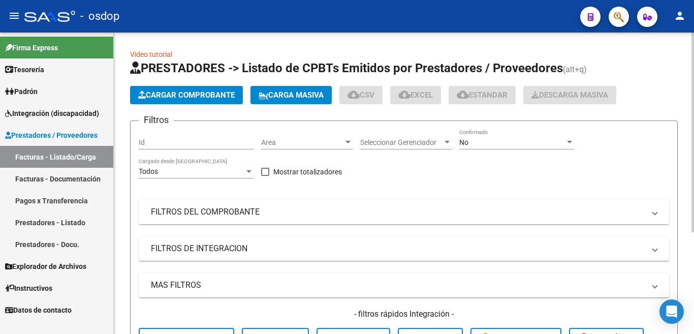
click at [173, 89] on button "Cargar Comprobante" at bounding box center [186, 95] width 113 height 18
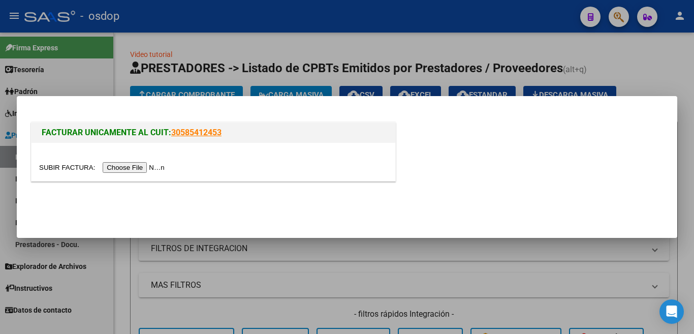
click at [149, 170] on input "file" at bounding box center [103, 167] width 129 height 11
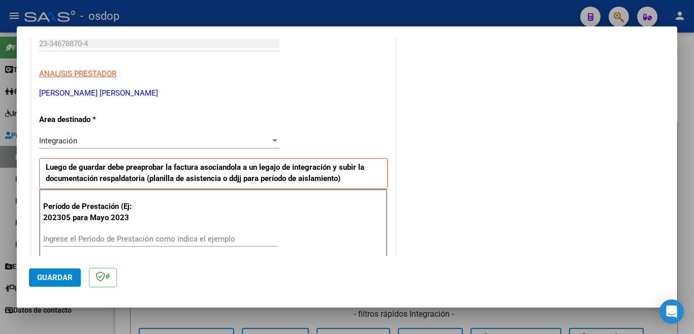
scroll to position [254, 0]
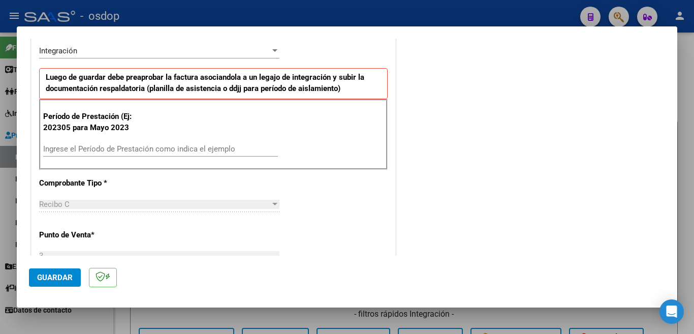
click at [168, 149] on input "Ingrese el Período de Prestación como indica el ejemplo" at bounding box center [160, 148] width 235 height 9
type input "202507"
click at [59, 281] on span "Guardar" at bounding box center [55, 277] width 36 height 9
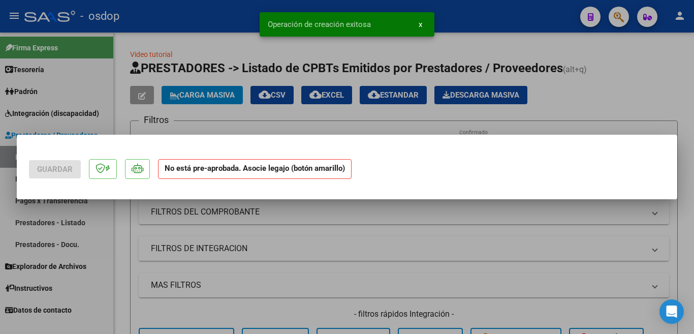
scroll to position [0, 0]
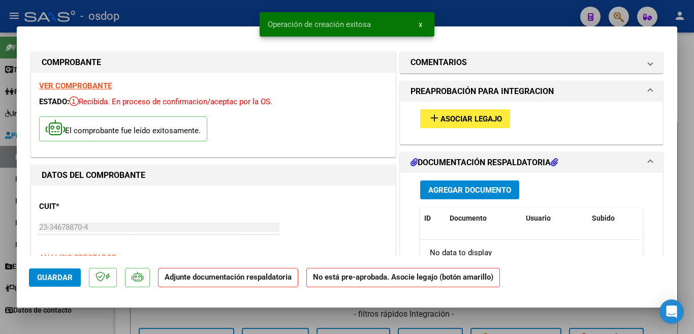
click at [459, 127] on button "add Asociar Legajo" at bounding box center [465, 118] width 90 height 19
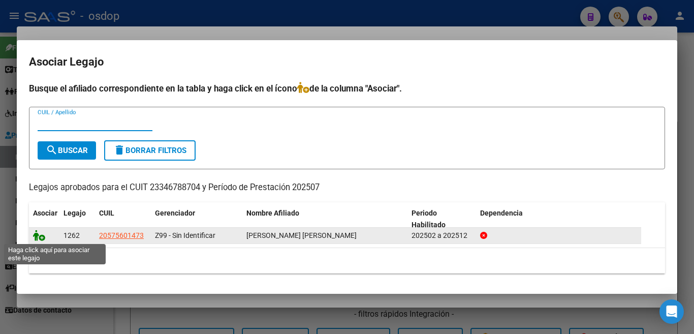
click at [40, 232] on icon at bounding box center [39, 235] width 12 height 11
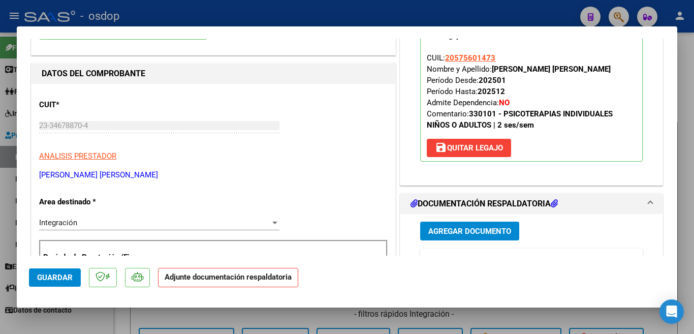
scroll to position [152, 0]
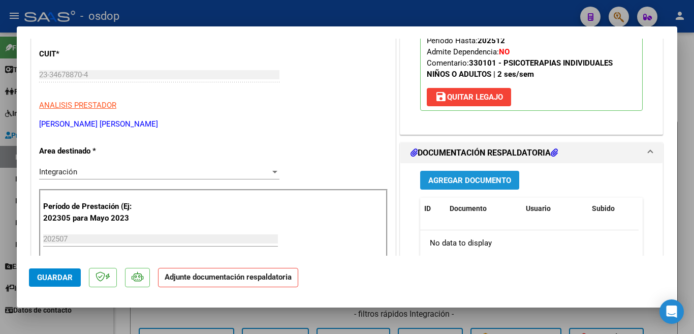
click at [481, 185] on span "Agregar Documento" at bounding box center [469, 180] width 83 height 9
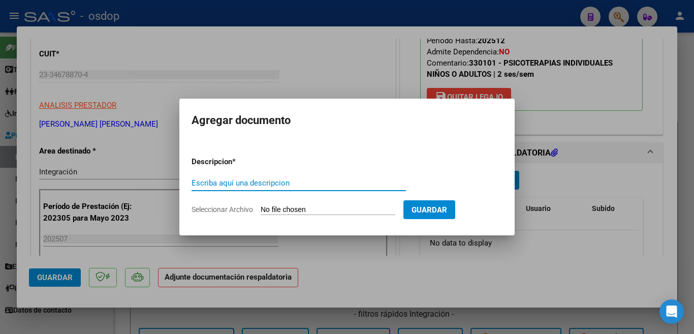
click at [278, 183] on input "Escriba aquí una descripcion" at bounding box center [299, 182] width 214 height 9
type input "planilla craco"
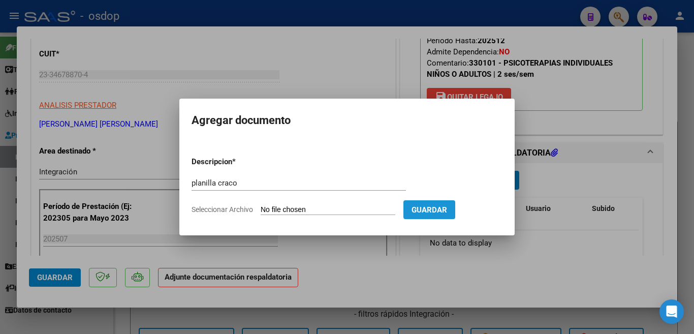
click at [447, 205] on span "Guardar" at bounding box center [430, 209] width 36 height 9
click at [331, 205] on input "Seleccionar Archivo" at bounding box center [328, 210] width 135 height 10
type input "C:\fakepath\planilla [PERSON_NAME].pdf"
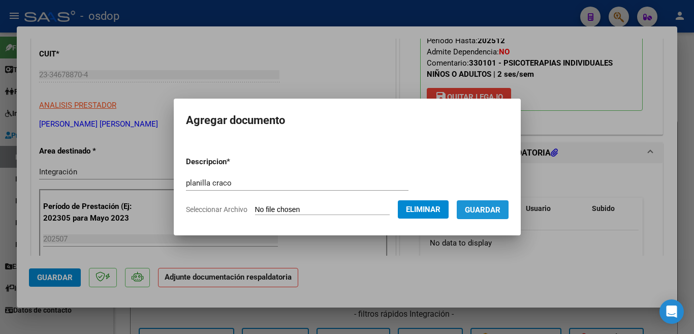
click at [487, 216] on button "Guardar" at bounding box center [483, 209] width 52 height 19
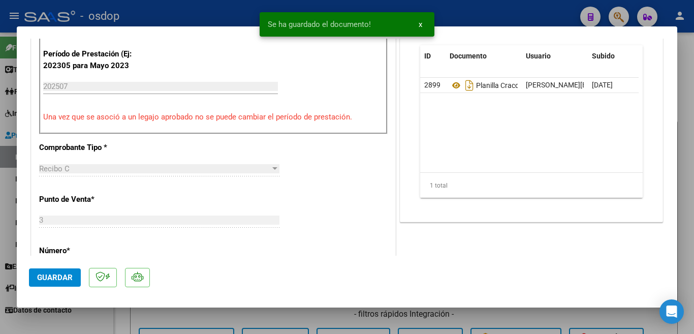
scroll to position [457, 0]
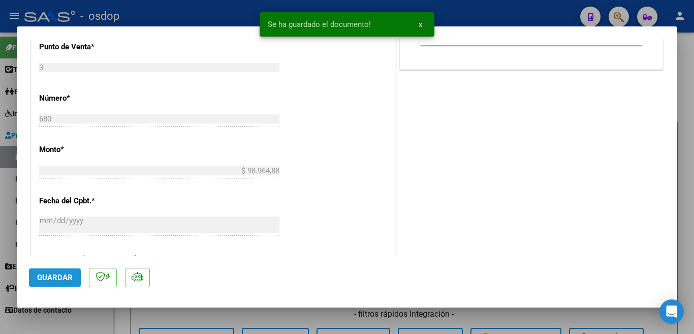
click at [64, 283] on button "Guardar" at bounding box center [55, 277] width 52 height 18
click at [2, 200] on div at bounding box center [347, 167] width 694 height 334
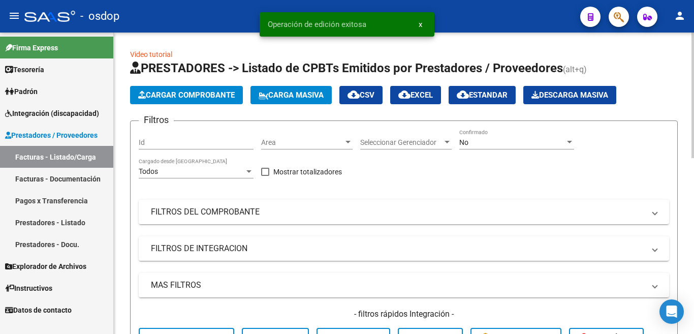
scroll to position [203, 0]
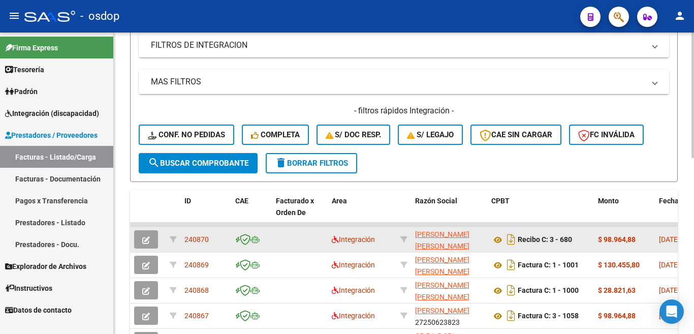
click at [202, 238] on span "240870" at bounding box center [196, 239] width 24 height 8
copy span "240870"
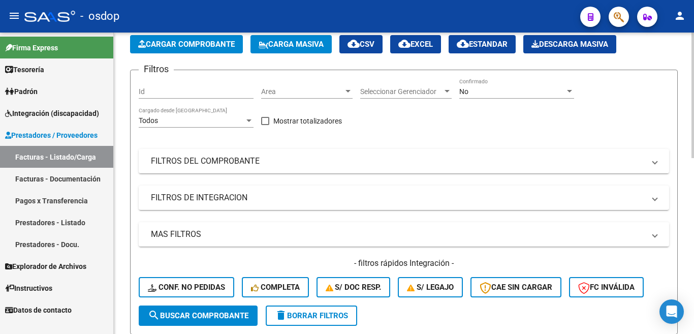
scroll to position [0, 0]
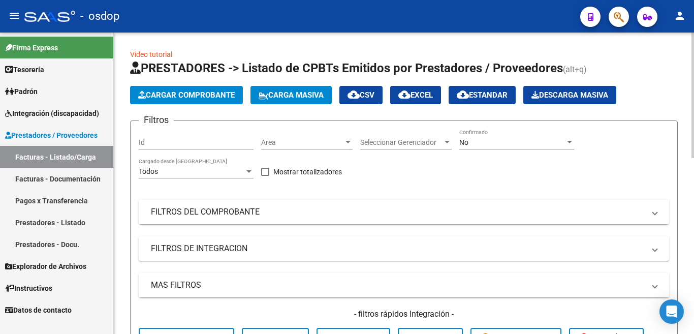
click at [214, 171] on div "Todos" at bounding box center [192, 171] width 106 height 9
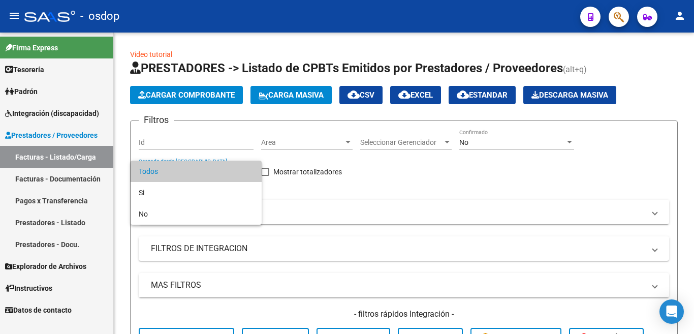
click at [316, 189] on div at bounding box center [347, 167] width 694 height 334
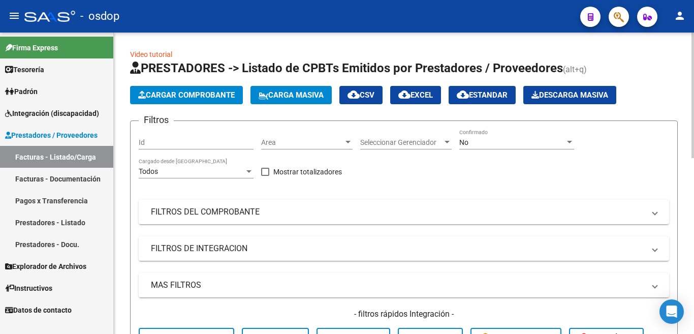
click at [199, 97] on span "Cargar Comprobante" at bounding box center [186, 94] width 97 height 9
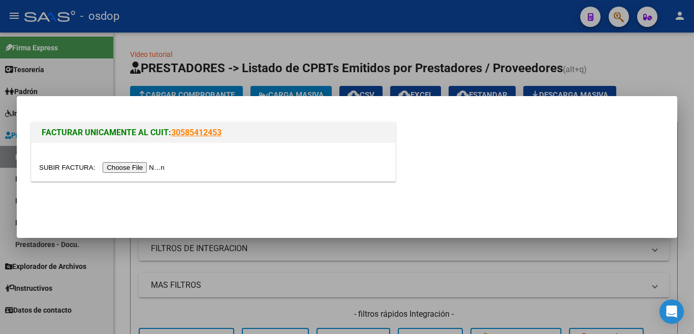
click at [150, 168] on input "file" at bounding box center [103, 167] width 129 height 11
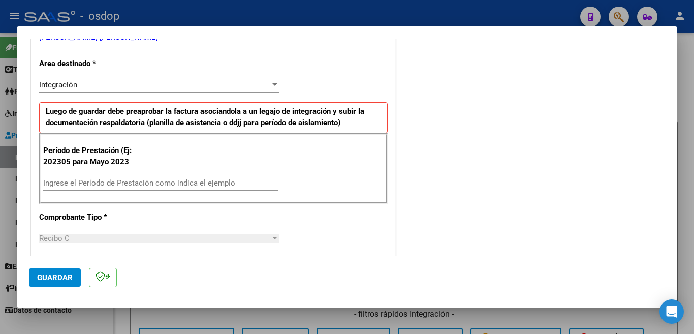
scroll to position [254, 0]
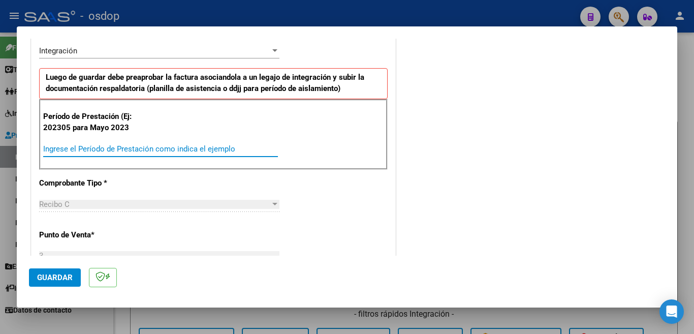
click at [189, 146] on input "Ingrese el Período de Prestación como indica el ejemplo" at bounding box center [160, 148] width 235 height 9
type input "202507"
click at [69, 281] on span "Guardar" at bounding box center [55, 277] width 36 height 9
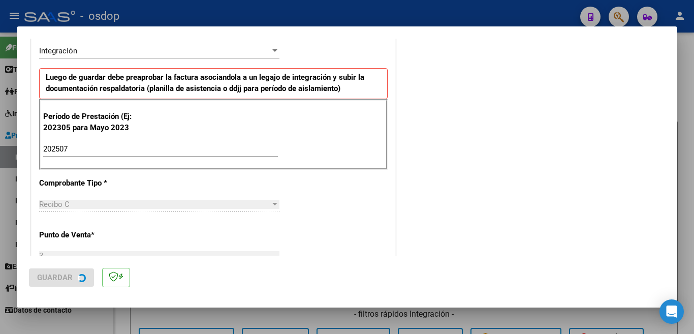
scroll to position [0, 0]
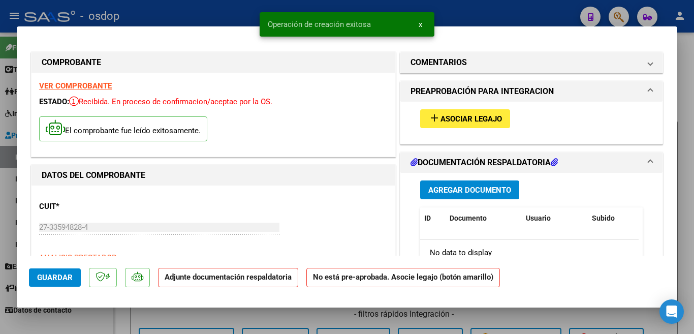
click at [441, 120] on span "Asociar Legajo" at bounding box center [471, 118] width 61 height 9
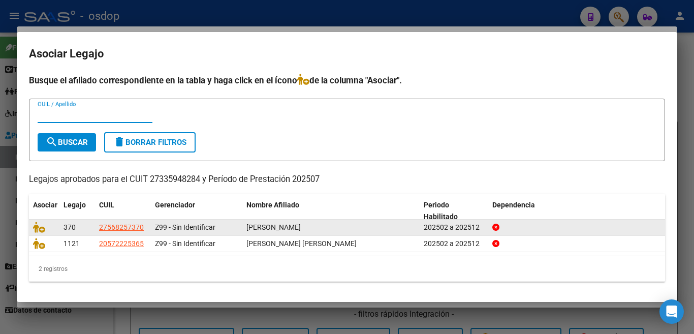
click at [33, 230] on datatable-body-cell at bounding box center [44, 228] width 30 height 16
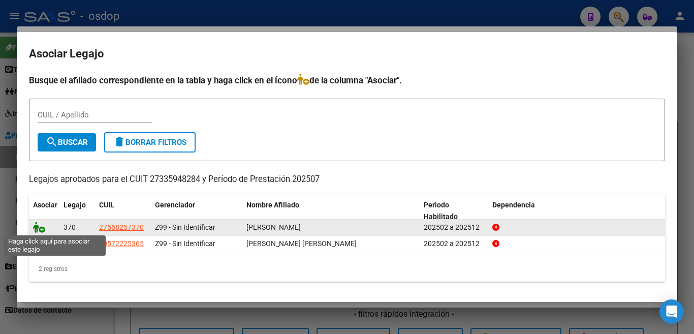
click at [40, 225] on icon at bounding box center [39, 227] width 12 height 11
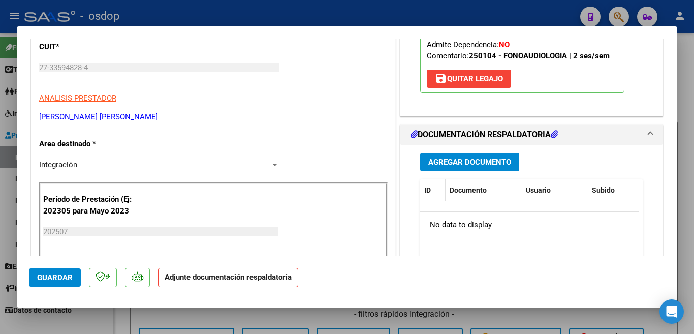
scroll to position [203, 0]
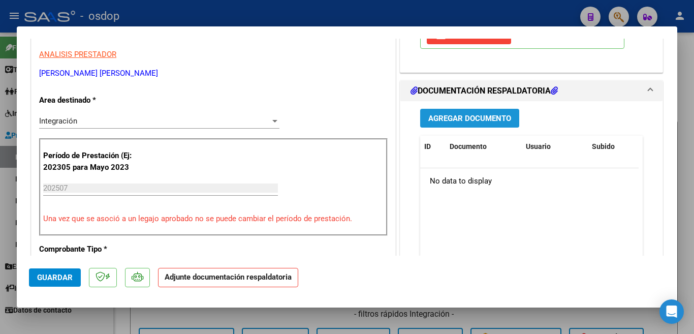
click at [432, 117] on span "Agregar Documento" at bounding box center [469, 118] width 83 height 9
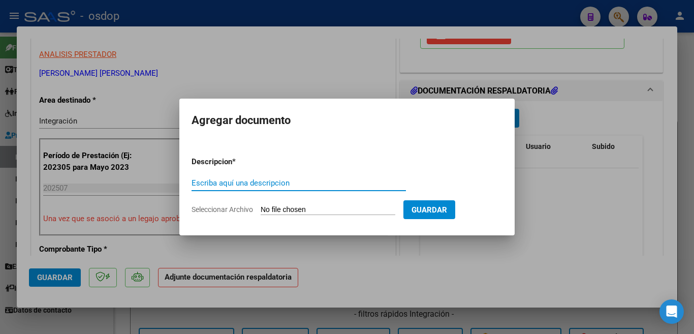
click at [323, 180] on input "Escriba aquí una descripcion" at bounding box center [299, 182] width 214 height 9
type input "planilla [PERSON_NAME]"
click at [286, 205] on input "Seleccionar Archivo" at bounding box center [328, 210] width 135 height 10
type input "C:\fakepath\planilla [PERSON_NAME].pdf"
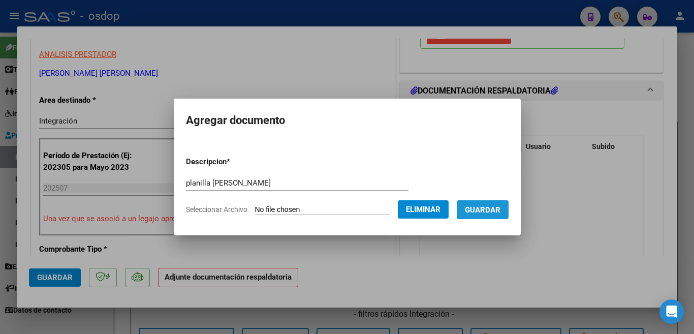
click at [479, 210] on span "Guardar" at bounding box center [483, 209] width 36 height 9
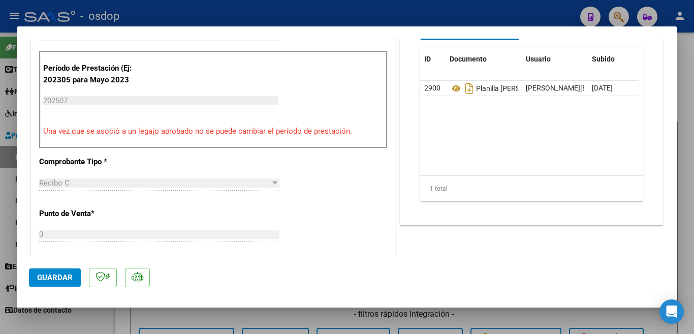
scroll to position [356, 0]
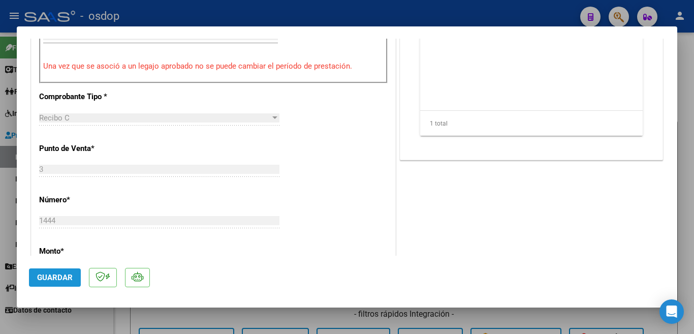
click at [50, 272] on button "Guardar" at bounding box center [55, 277] width 52 height 18
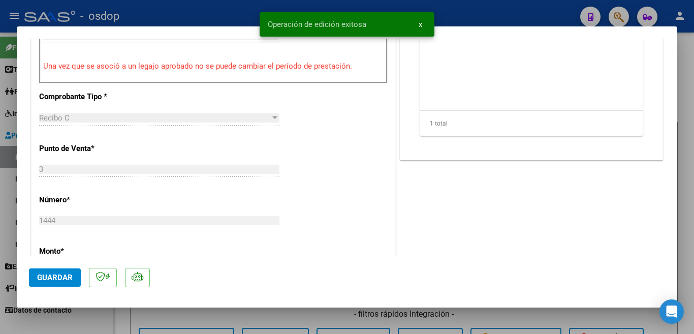
click at [0, 164] on div at bounding box center [347, 167] width 694 height 334
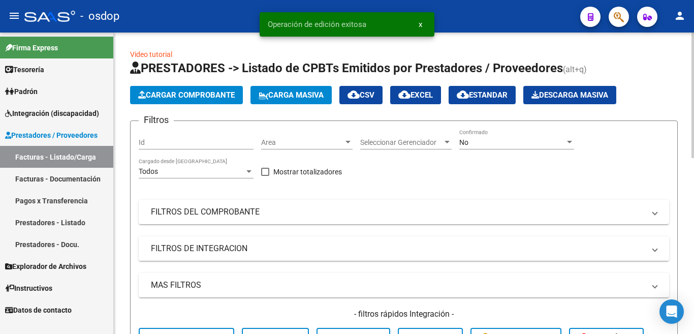
scroll to position [203, 0]
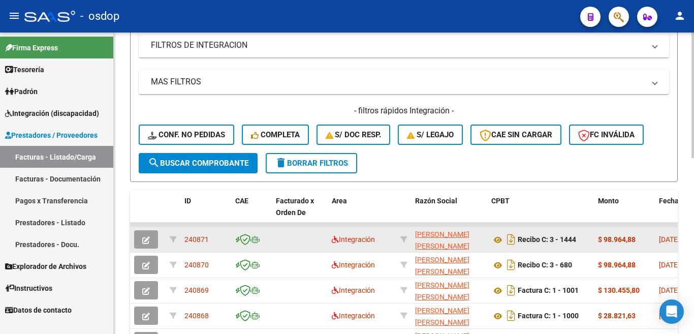
click at [209, 241] on div "240871" at bounding box center [205, 240] width 43 height 12
click at [206, 242] on span "240871" at bounding box center [196, 239] width 24 height 8
copy span "240871"
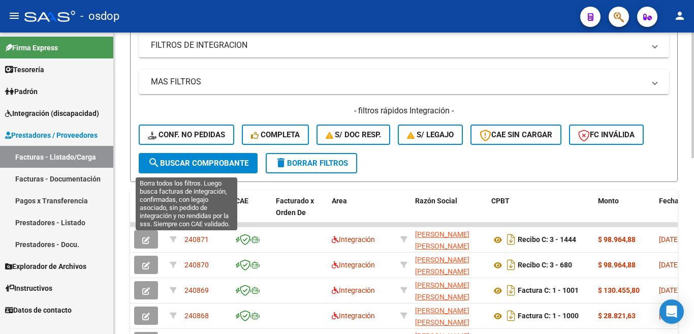
scroll to position [0, 0]
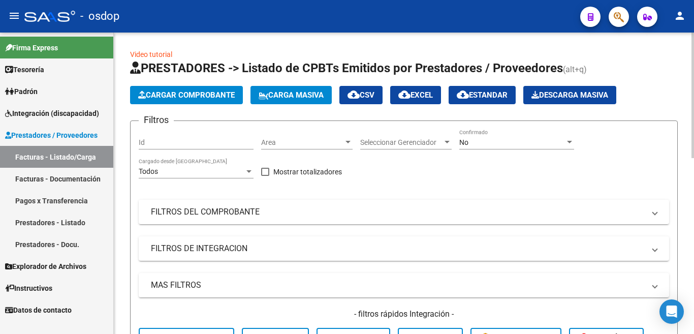
click at [197, 96] on span "Cargar Comprobante" at bounding box center [186, 94] width 97 height 9
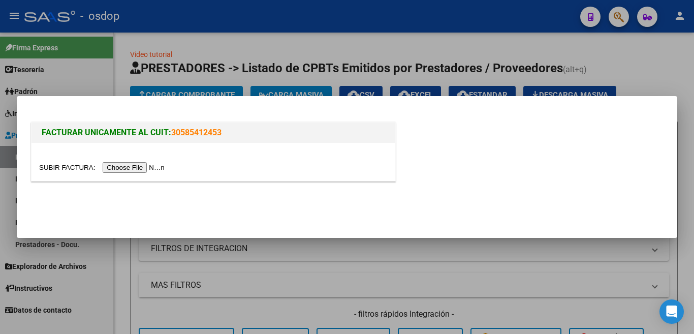
click at [163, 167] on input "file" at bounding box center [103, 167] width 129 height 11
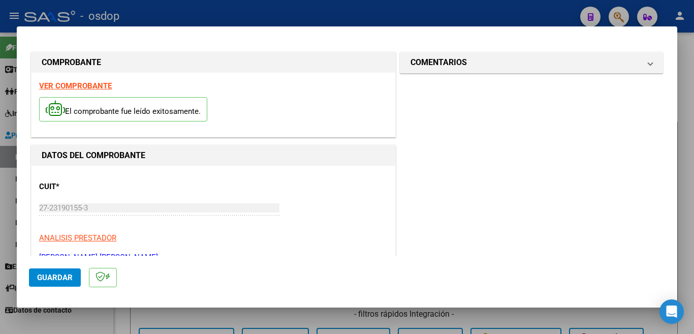
scroll to position [203, 0]
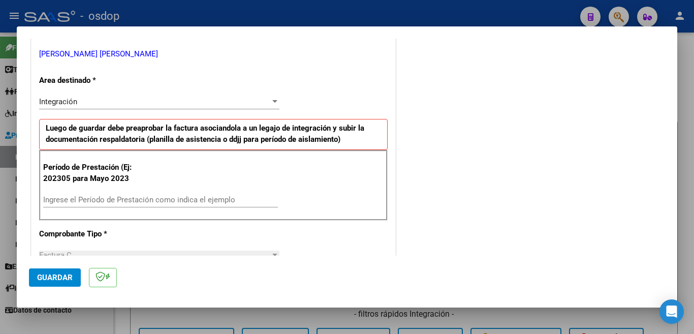
click at [94, 202] on input "Ingrese el Período de Prestación como indica el ejemplo" at bounding box center [160, 199] width 235 height 9
type input "202507"
click at [58, 282] on span "Guardar" at bounding box center [55, 277] width 36 height 9
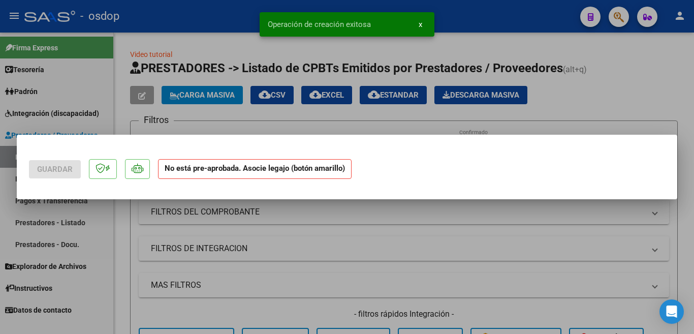
scroll to position [0, 0]
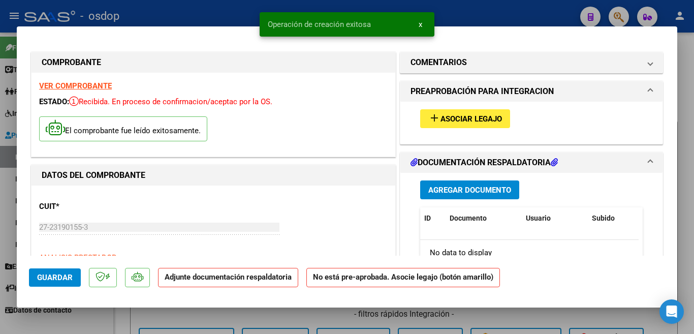
click at [428, 116] on mat-icon "add" at bounding box center [434, 118] width 12 height 12
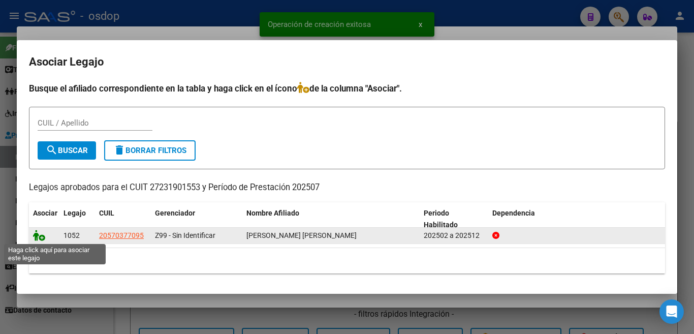
click at [38, 236] on icon at bounding box center [39, 235] width 12 height 11
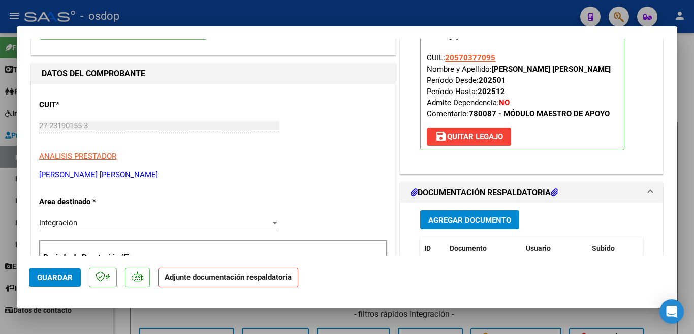
scroll to position [152, 0]
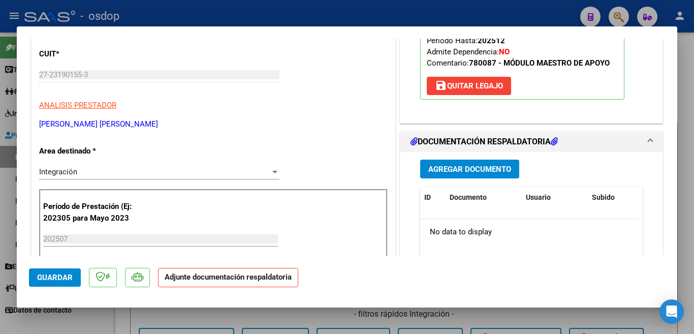
click at [473, 169] on span "Agregar Documento" at bounding box center [469, 169] width 83 height 9
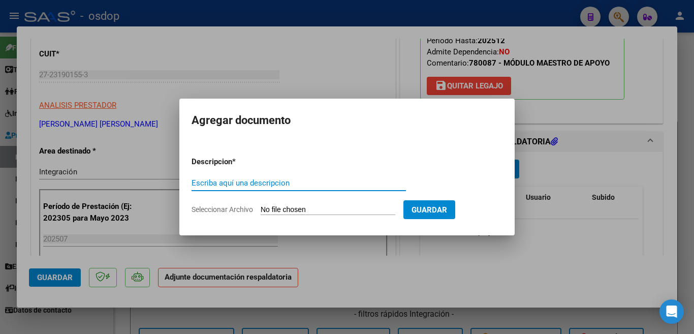
click at [276, 185] on input "Escriba aquí una descripcion" at bounding box center [299, 182] width 214 height 9
type input "planilla [PERSON_NAME]"
click at [337, 205] on input "Seleccionar Archivo" at bounding box center [328, 210] width 135 height 10
type input "C:\fakepath\[PERSON_NAME].pdf"
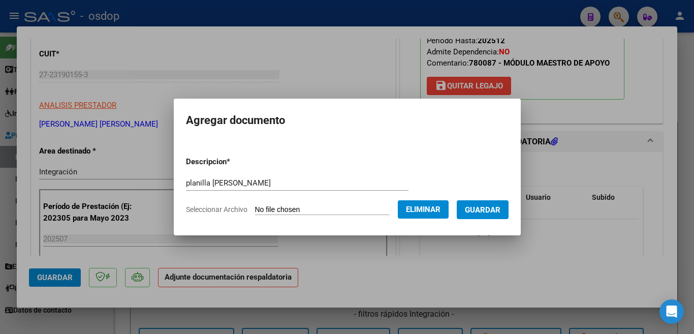
click at [486, 203] on button "Guardar" at bounding box center [483, 209] width 52 height 19
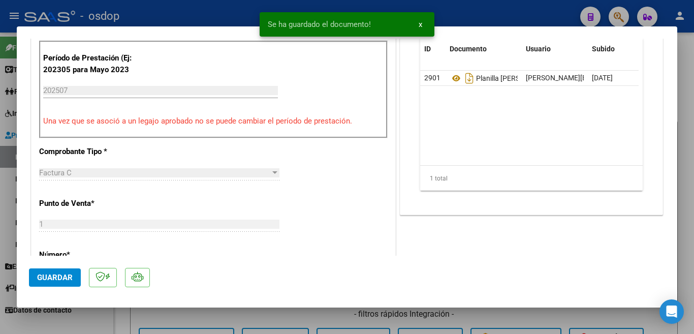
scroll to position [305, 0]
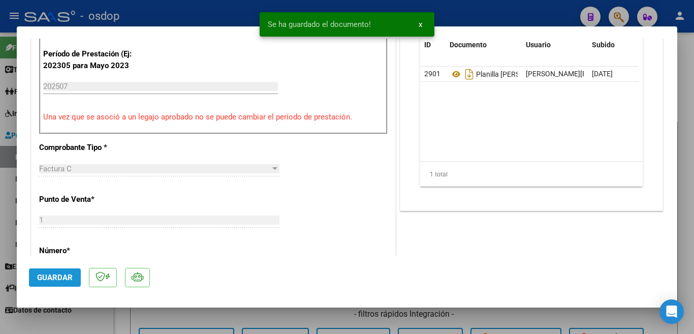
drag, startPoint x: 45, startPoint y: 282, endPoint x: 50, endPoint y: 277, distance: 7.2
click at [46, 282] on span "Guardar" at bounding box center [55, 277] width 36 height 9
drag, startPoint x: 0, startPoint y: 186, endPoint x: 384, endPoint y: 117, distance: 389.8
click at [2, 185] on div at bounding box center [347, 167] width 694 height 334
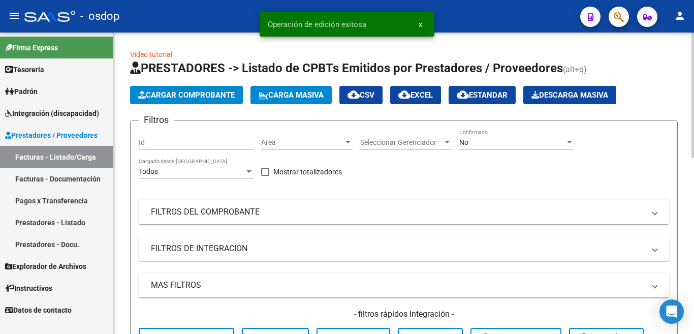
scroll to position [203, 0]
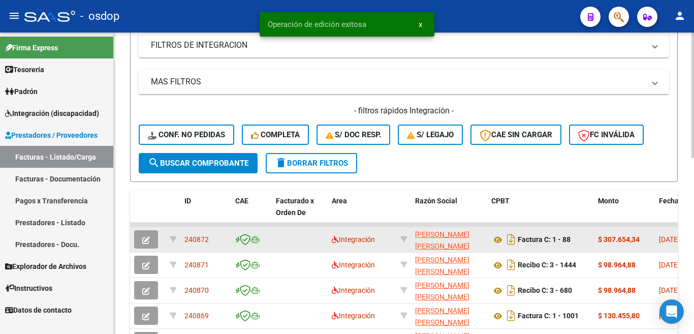
click at [195, 236] on span "240872" at bounding box center [196, 239] width 24 height 8
click at [195, 237] on span "240872" at bounding box center [196, 239] width 24 height 8
copy span "240872"
